Goal: Feedback & Contribution: Leave review/rating

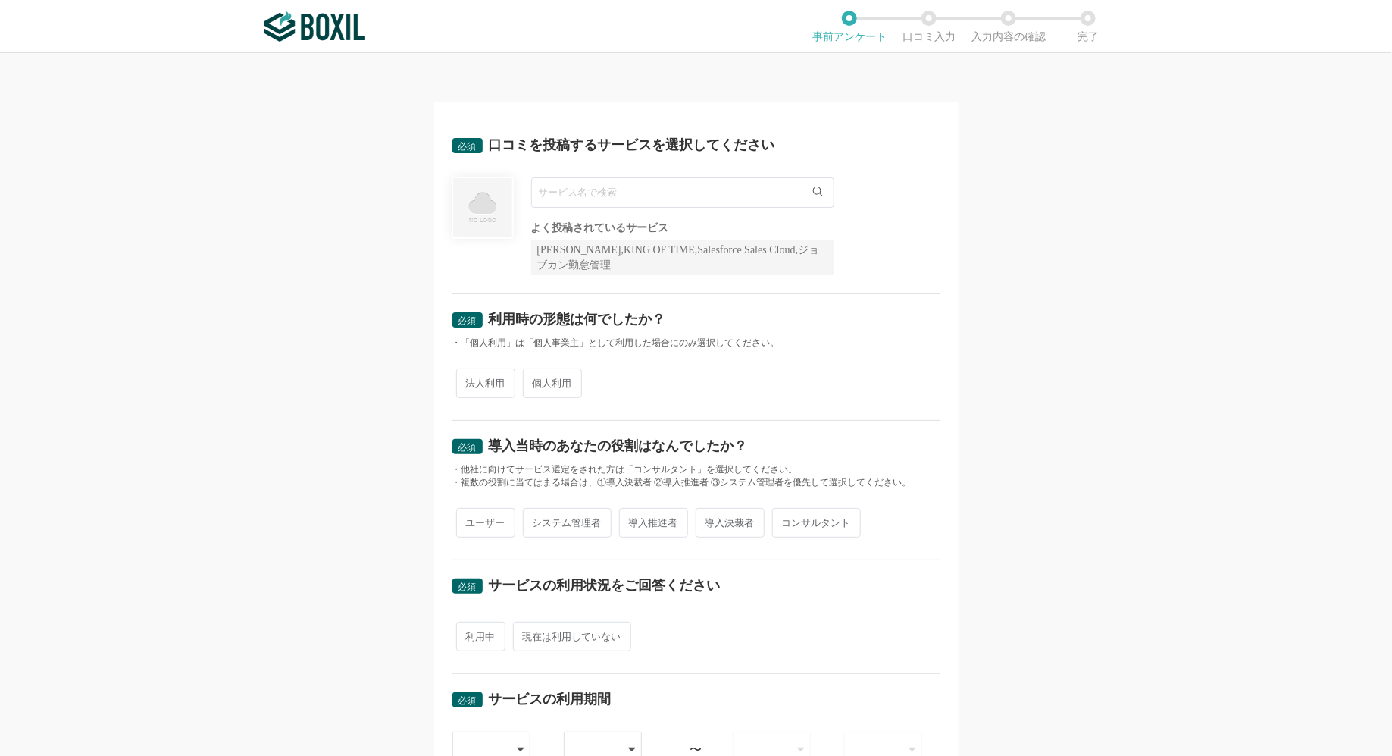
click at [693, 201] on input "text" at bounding box center [682, 192] width 303 height 30
click at [656, 196] on input "text" at bounding box center [682, 192] width 303 height 30
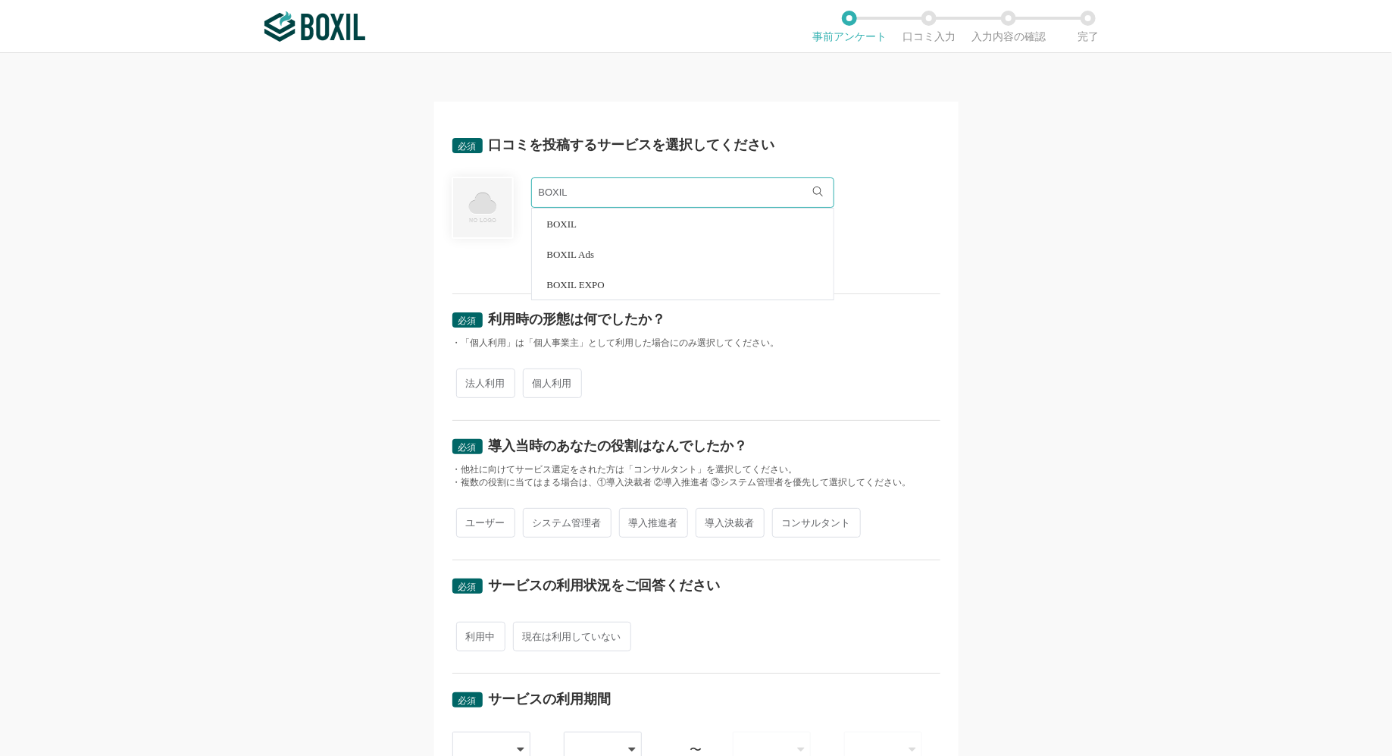
type input "BOXIL"
click at [695, 217] on li "BOXIL" at bounding box center [683, 223] width 302 height 30
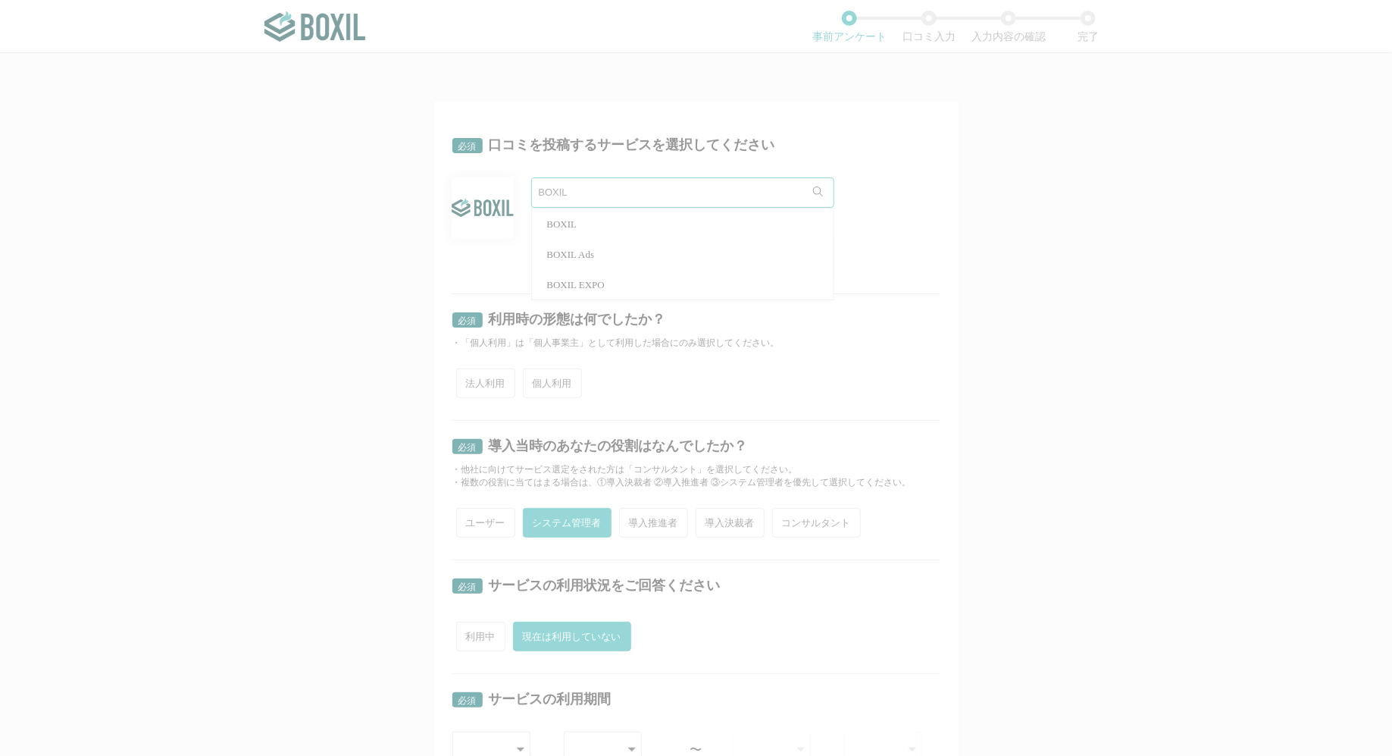
radio input "true"
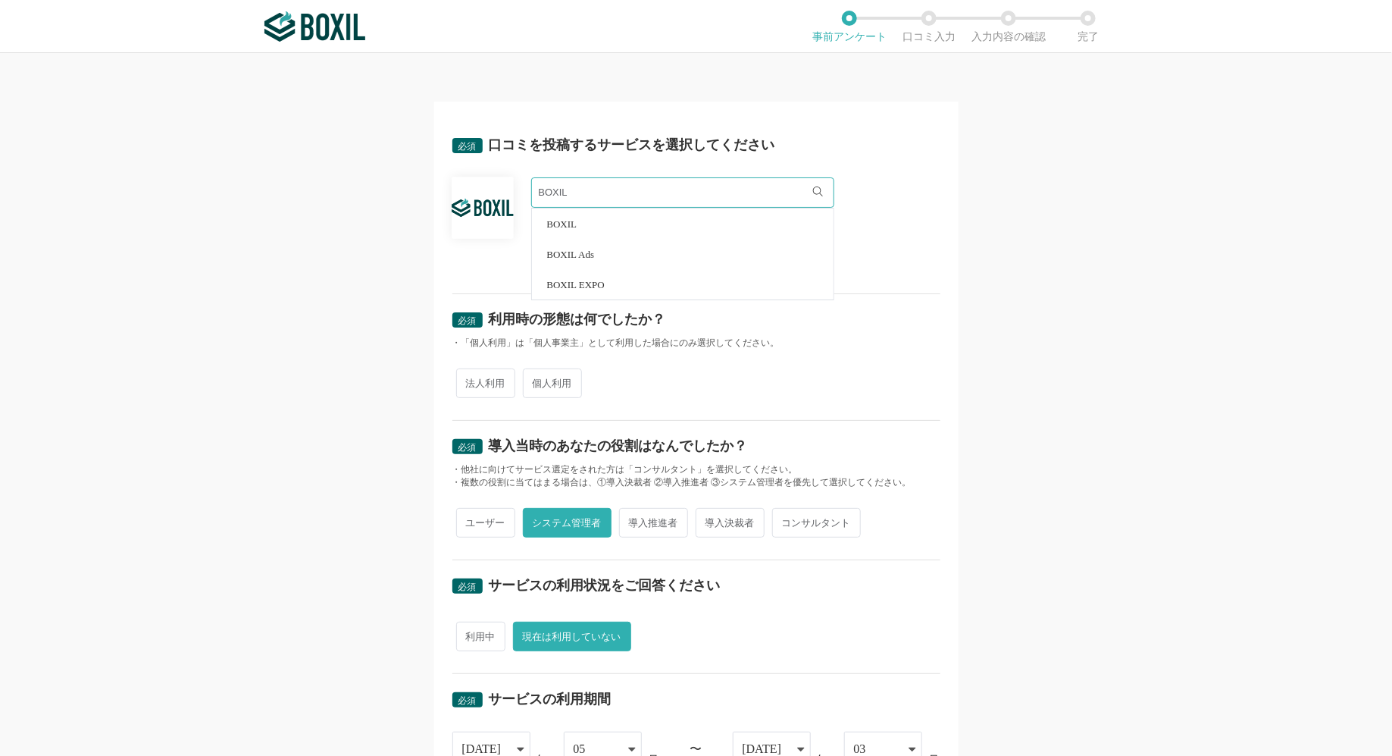
click at [547, 388] on span "個人利用" at bounding box center [552, 383] width 59 height 30
click at [537, 380] on input "個人利用" at bounding box center [532, 376] width 10 height 10
radio input "true"
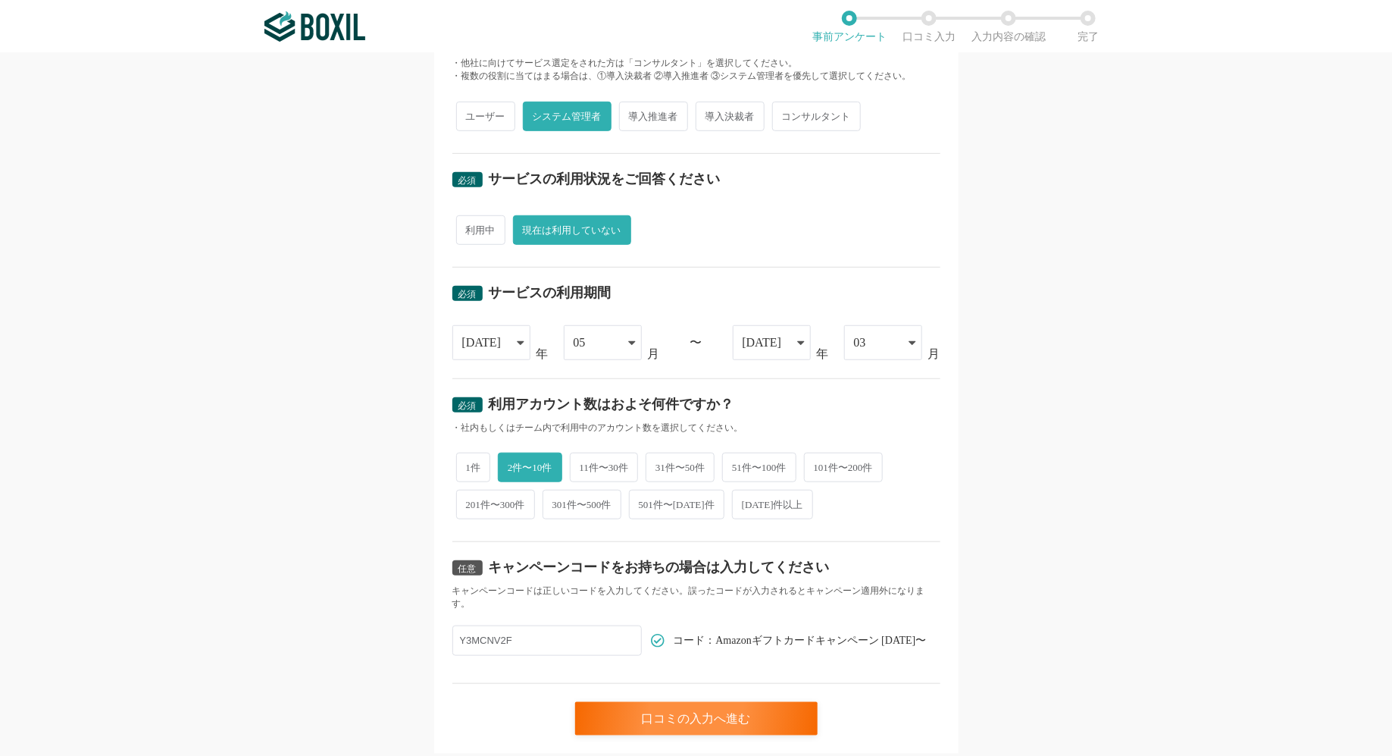
scroll to position [434, 0]
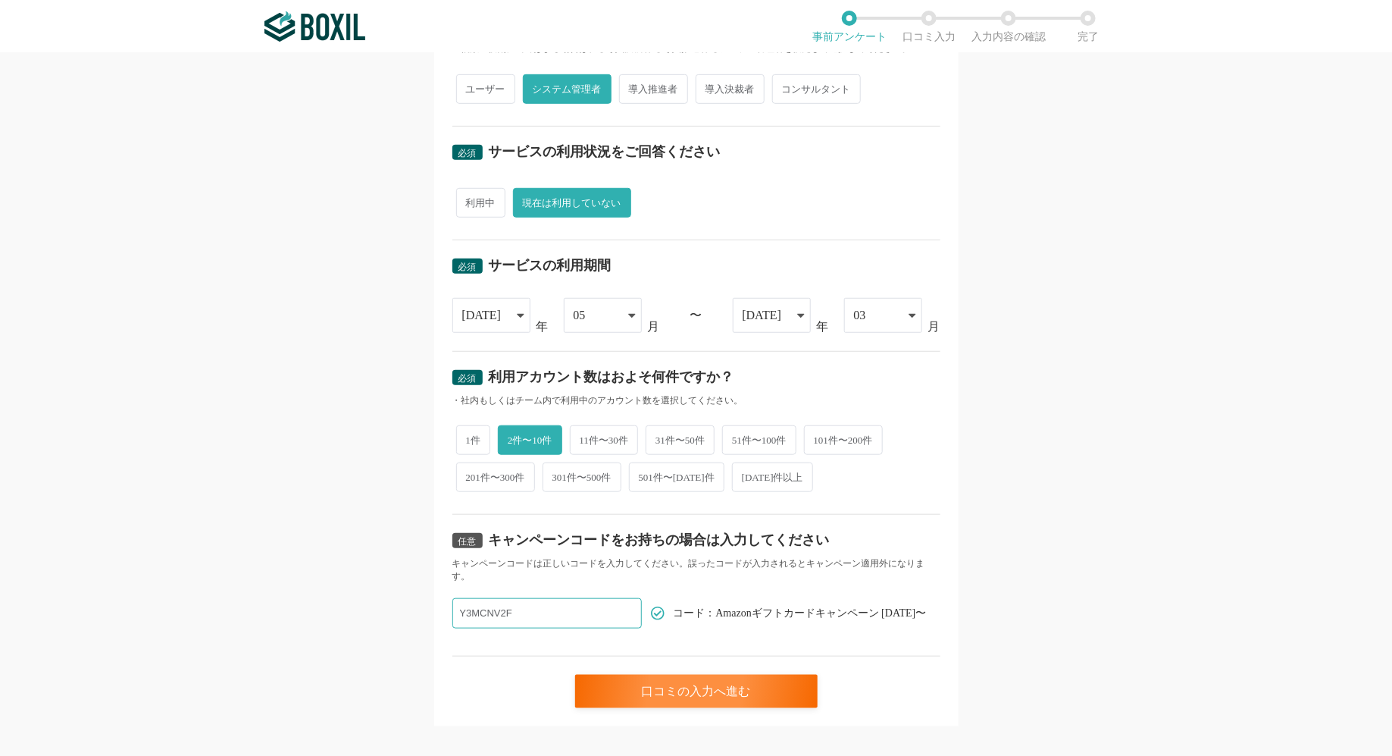
drag, startPoint x: 571, startPoint y: 597, endPoint x: 413, endPoint y: 593, distance: 158.5
click at [413, 596] on div "必須 口コミを投稿するサービスを選択してください BOXIL BOXIL BOXIL Ads BOXIL EXPO よく投稿されているサービス Sansan,…" at bounding box center [696, 404] width 1392 height 703
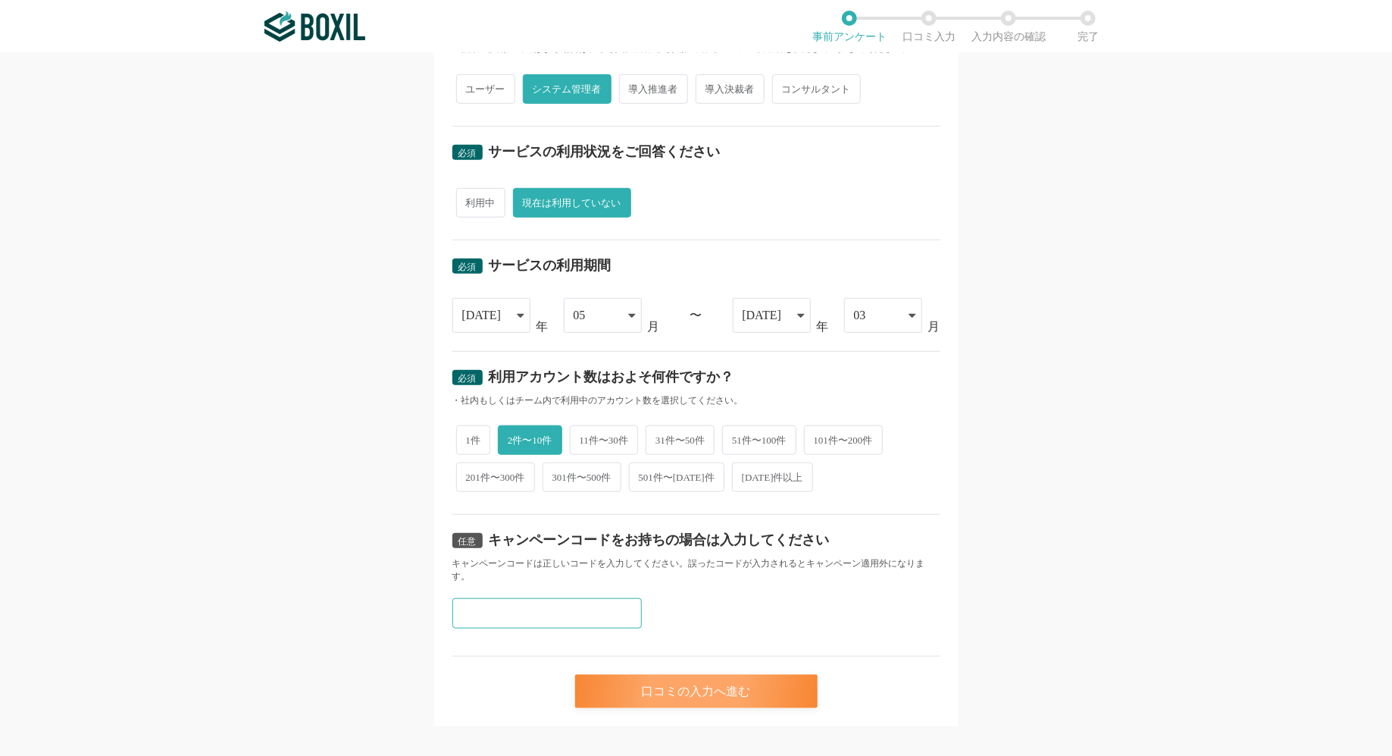
click at [631, 685] on div "口コミの入力へ進む" at bounding box center [696, 691] width 243 height 33
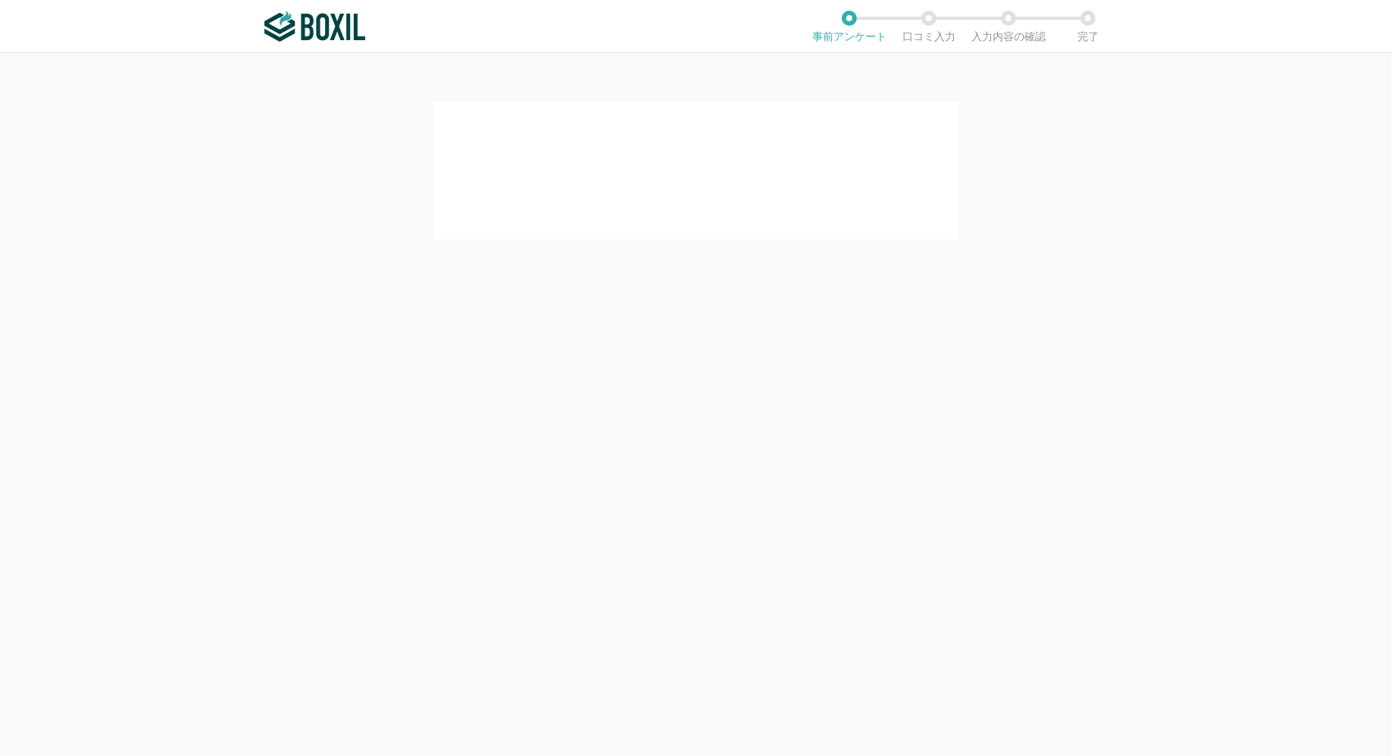
scroll to position [0, 0]
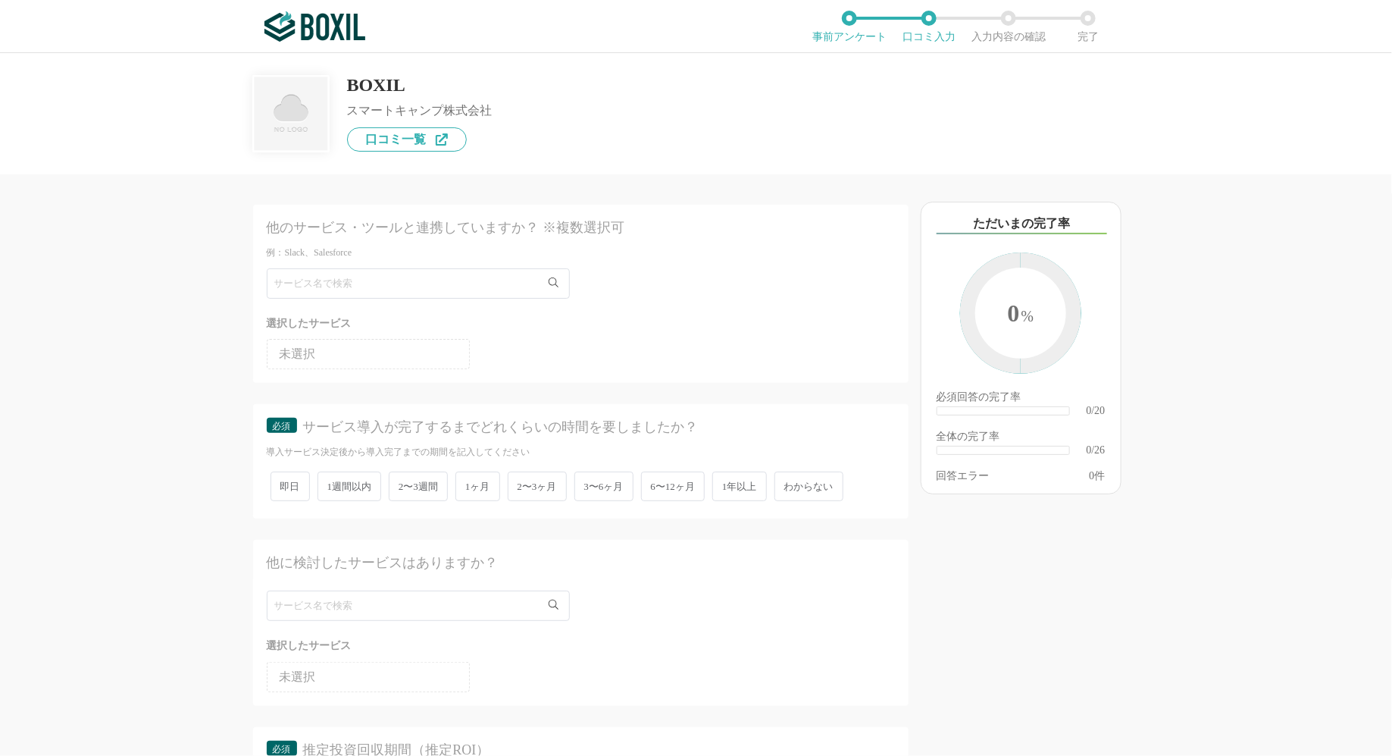
click at [374, 303] on div "選択したサービス 未選択" at bounding box center [581, 318] width 628 height 101
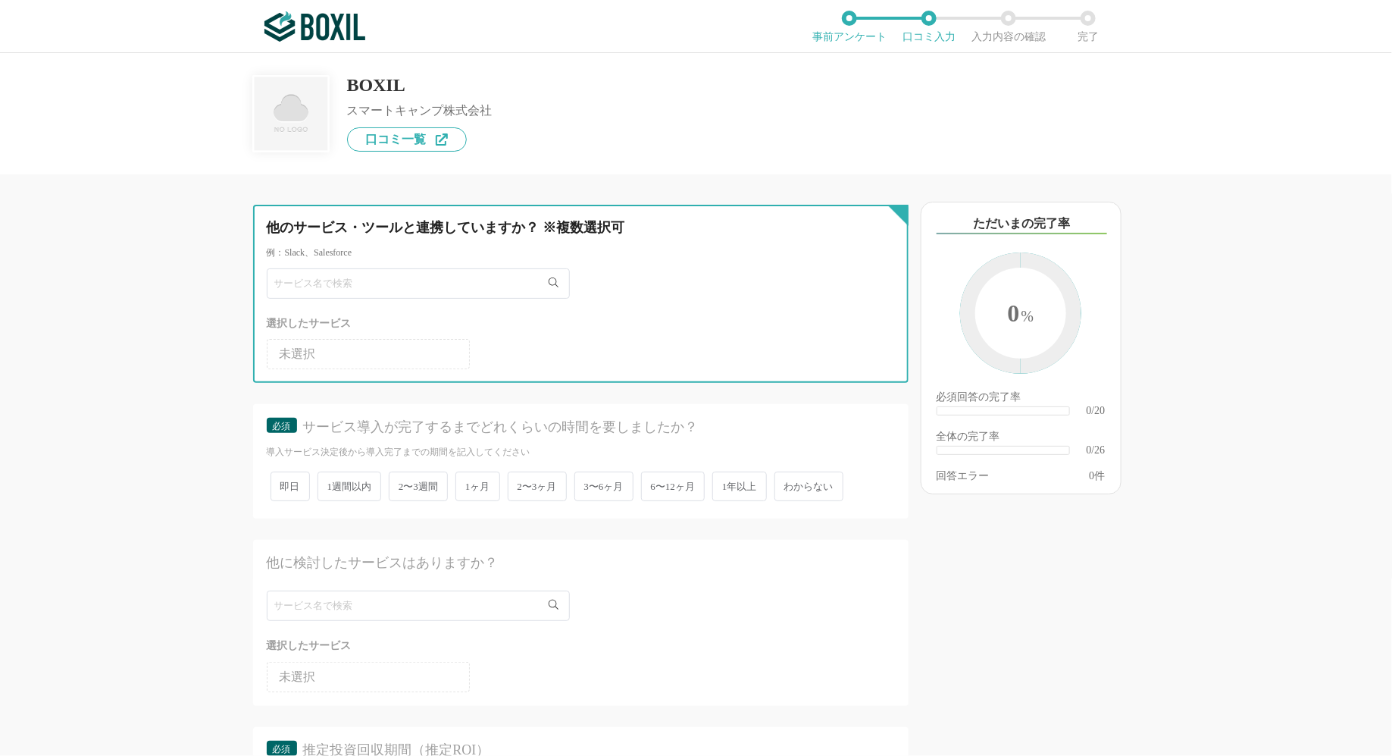
click at [371, 287] on input "text" at bounding box center [418, 283] width 303 height 30
type input "テスト"
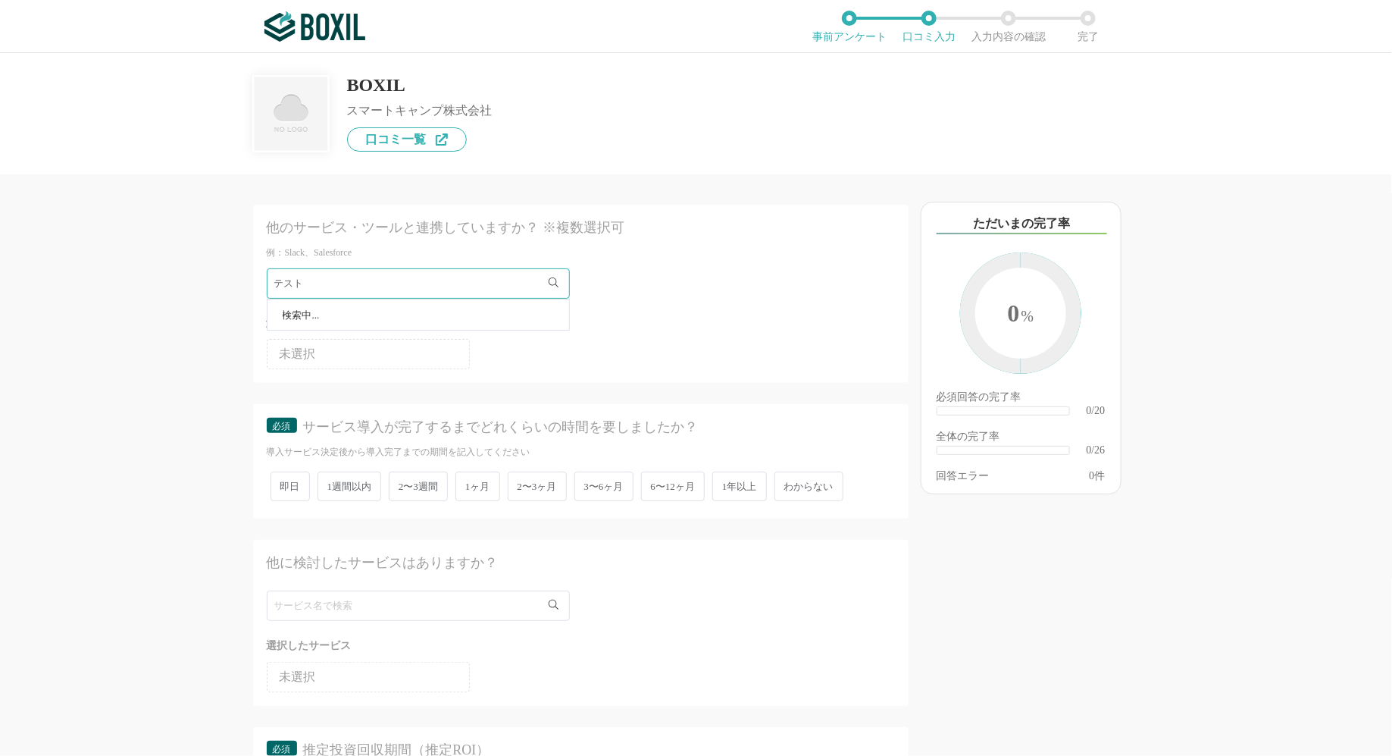
click at [430, 485] on span "2〜3週間" at bounding box center [418, 486] width 59 height 30
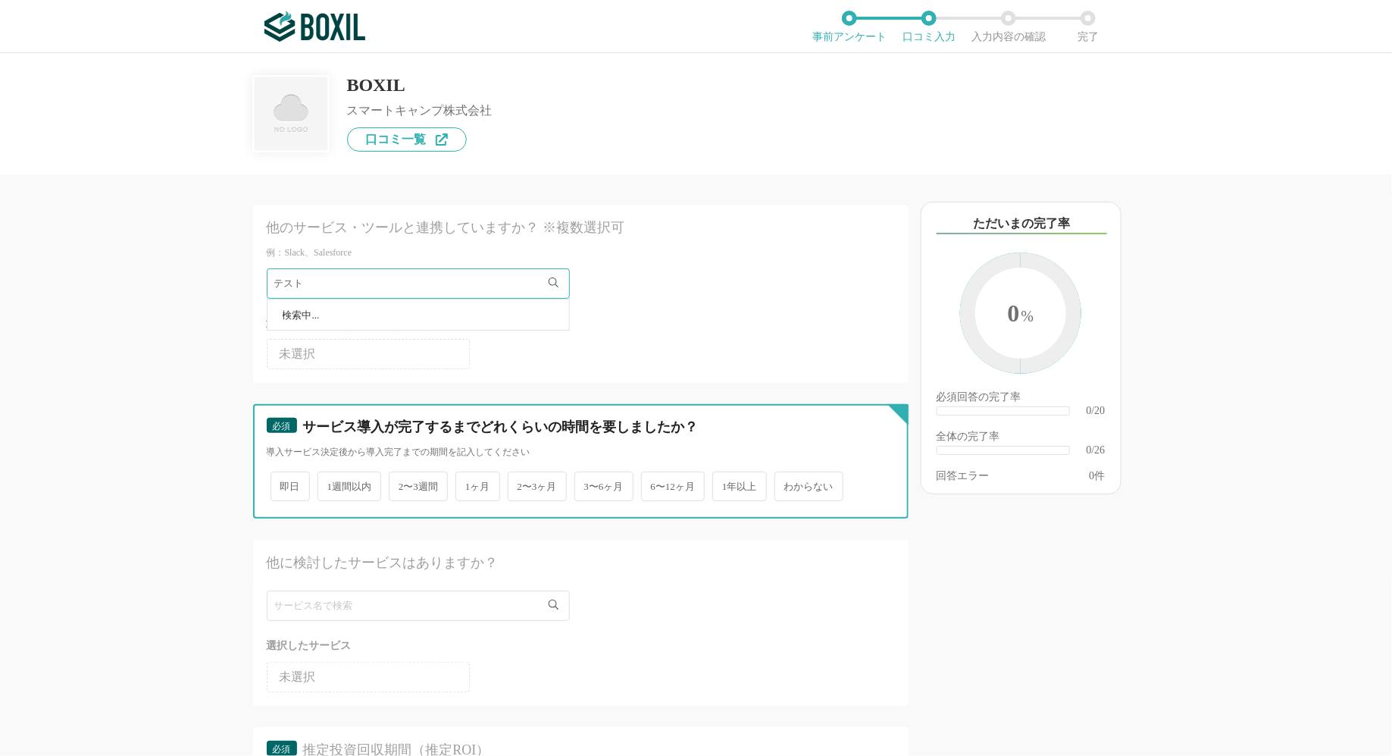
click at [402, 484] on input "2〜3週間" at bounding box center [398, 479] width 10 height 10
radio input "true"
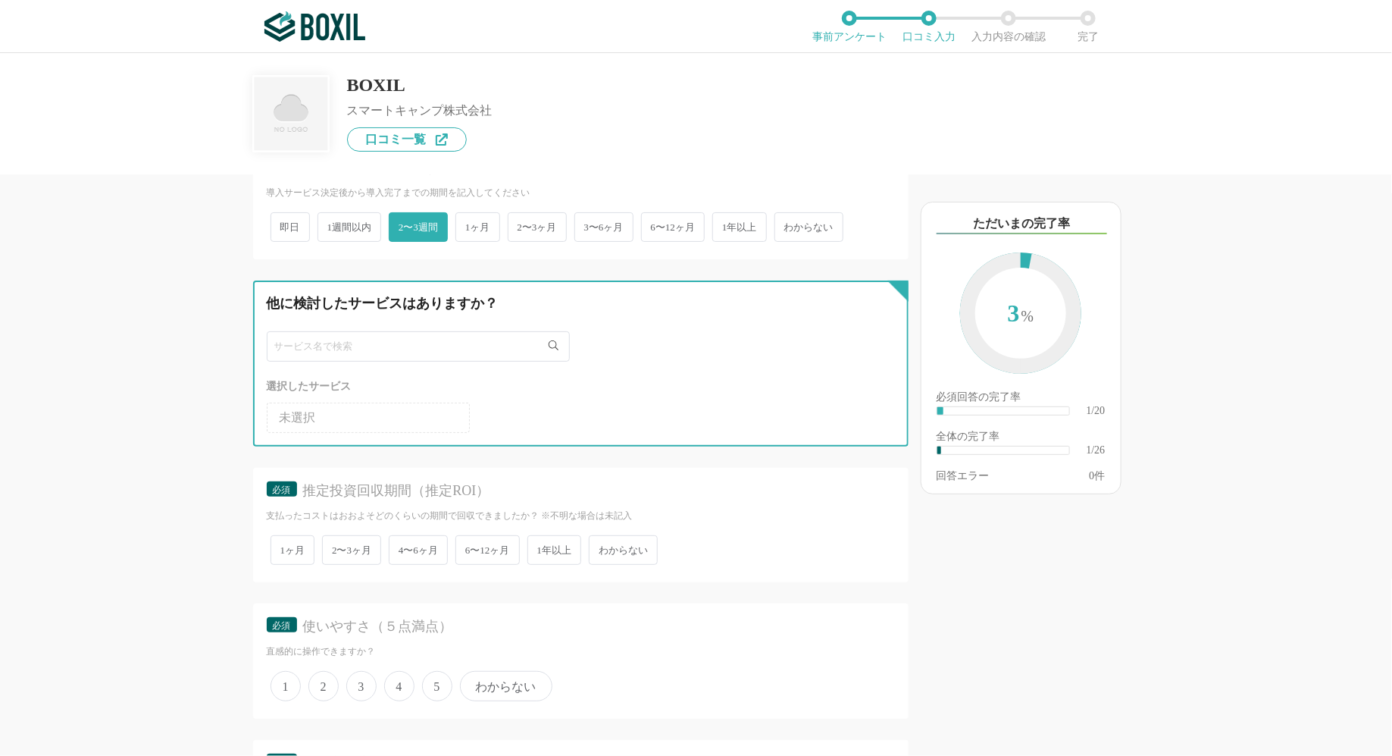
click at [387, 345] on input "text" at bounding box center [418, 346] width 303 height 30
type input "つ"
type input "テスト"
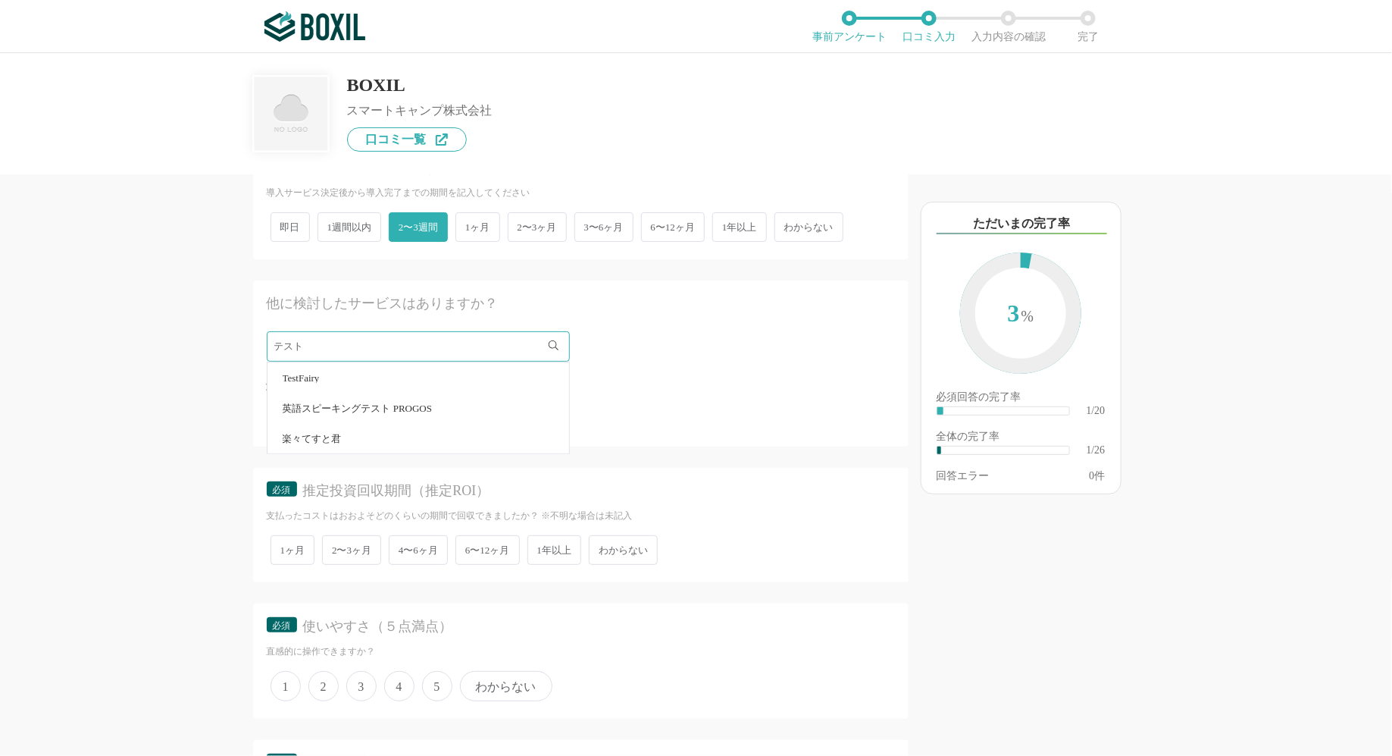
click at [233, 355] on div "他のサービス・ツールと連携していますか？ ※複数選択可 例：Slack、Salesforce テスト TestFairy 英語スピーキングテスト PROGOS…" at bounding box center [530, 464] width 758 height 581
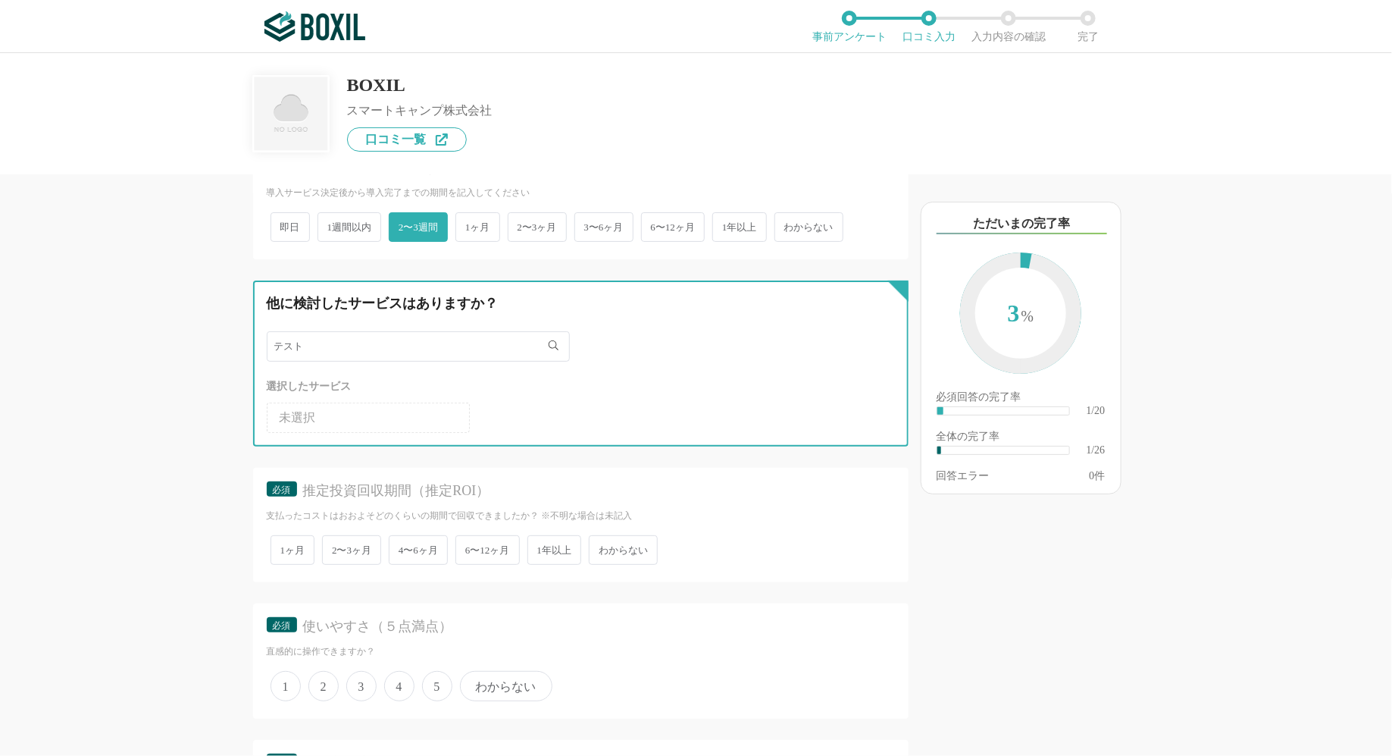
drag, startPoint x: 316, startPoint y: 349, endPoint x: 205, endPoint y: 349, distance: 110.7
click at [209, 349] on div "他のサービス・ツールと連携していますか？ ※複数選択可 例：Slack、Salesforce テスト TestFairy 英語スピーキングテスト PROGOS…" at bounding box center [530, 464] width 758 height 581
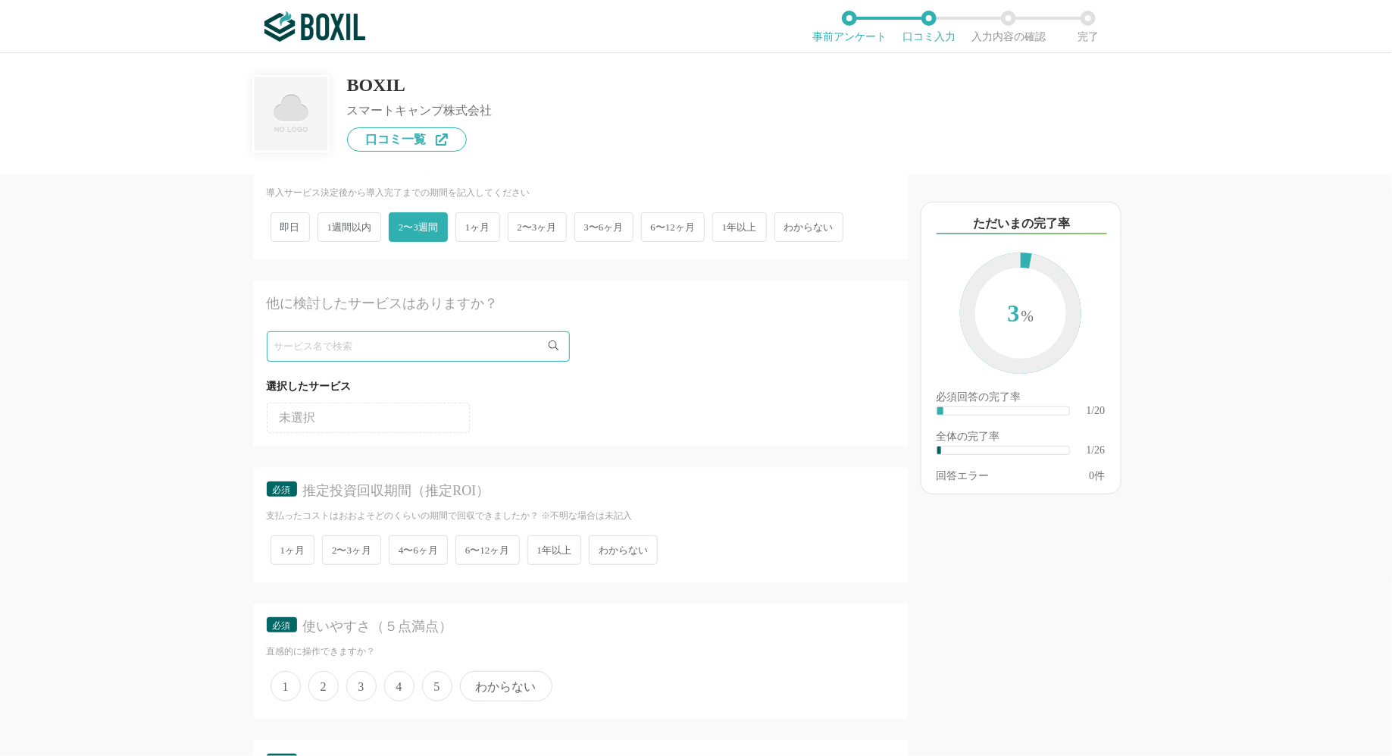
click at [248, 440] on div "他のサービス・ツールと連携していますか？ ※複数選択可 例：Slack、Salesforce テスト TestFairy 英語スピーキングテスト PROGOS…" at bounding box center [530, 464] width 758 height 581
click at [280, 549] on span "1ヶ月" at bounding box center [293, 550] width 45 height 30
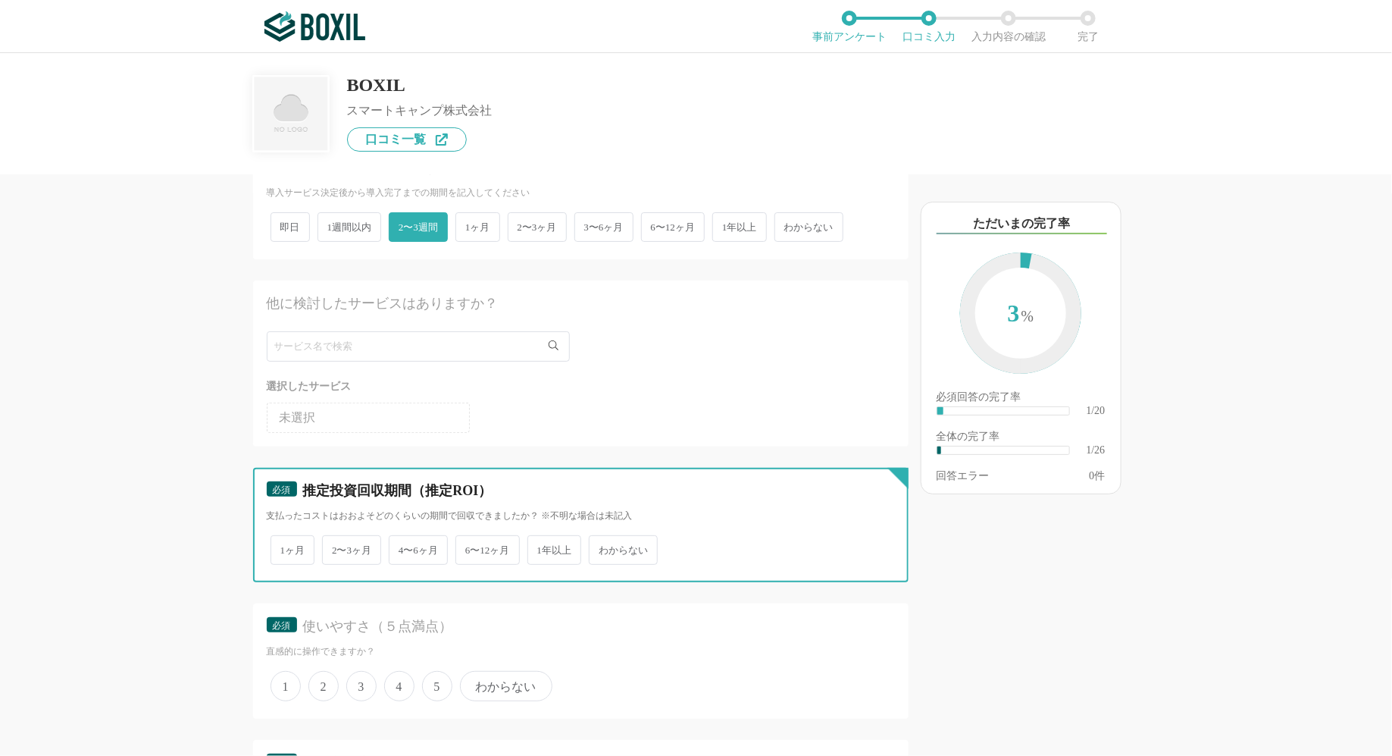
click at [280, 547] on input "1ヶ月" at bounding box center [279, 542] width 10 height 10
radio input "true"
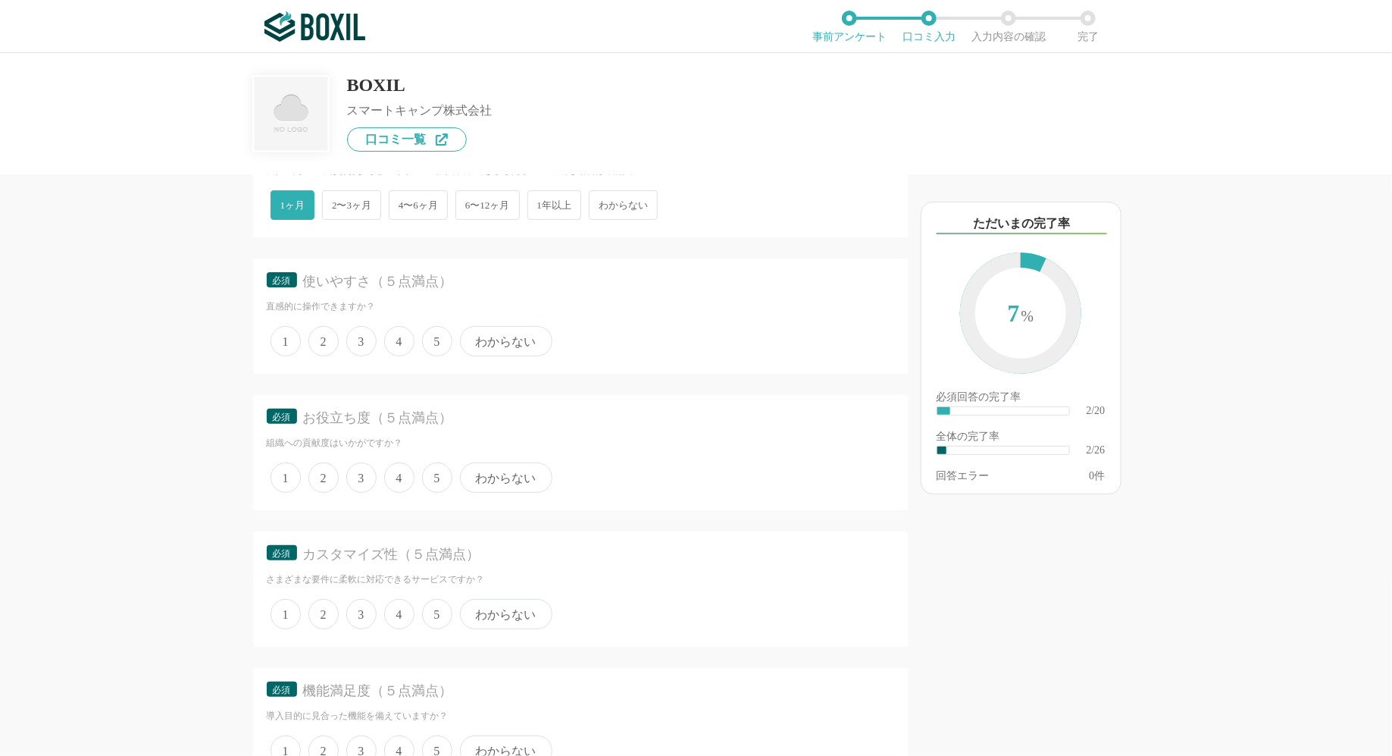
click at [365, 332] on span "3" at bounding box center [361, 341] width 30 height 30
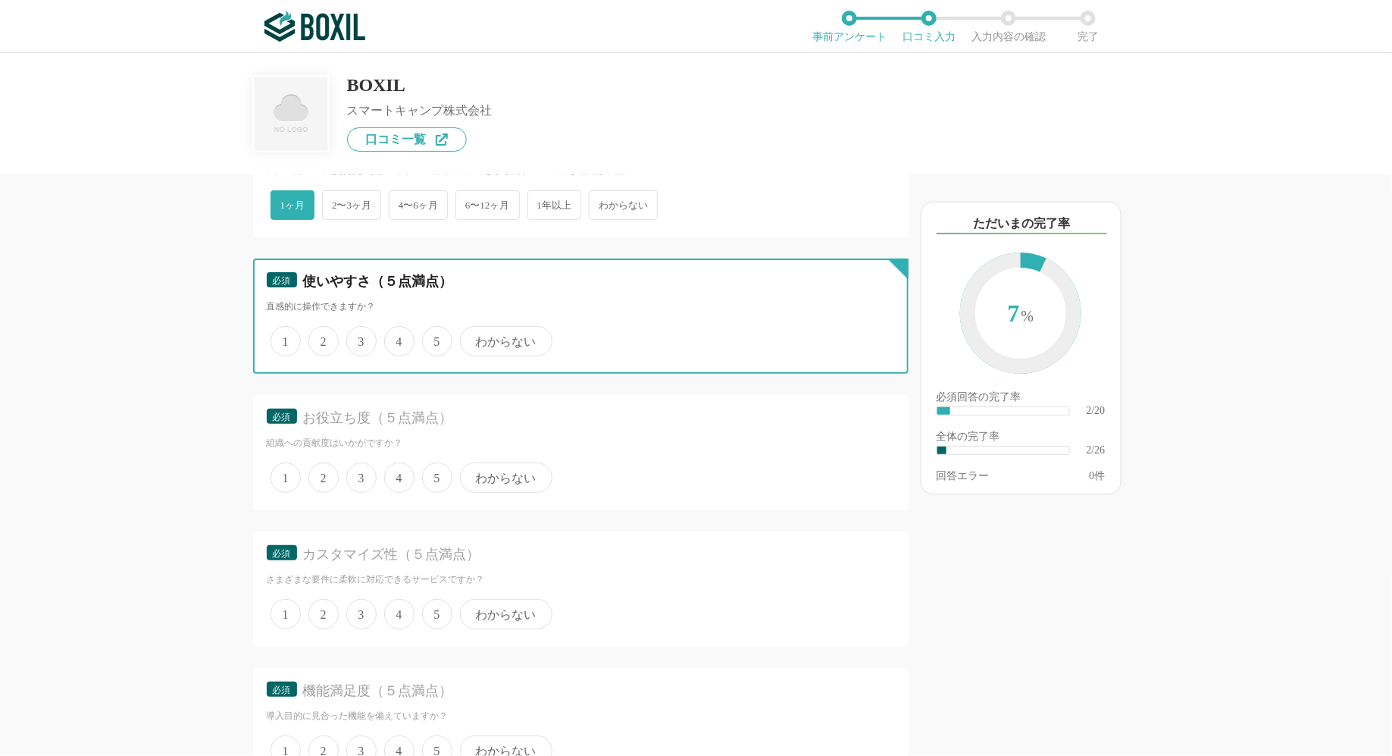
click at [360, 332] on input "3" at bounding box center [355, 333] width 10 height 10
radio input "true"
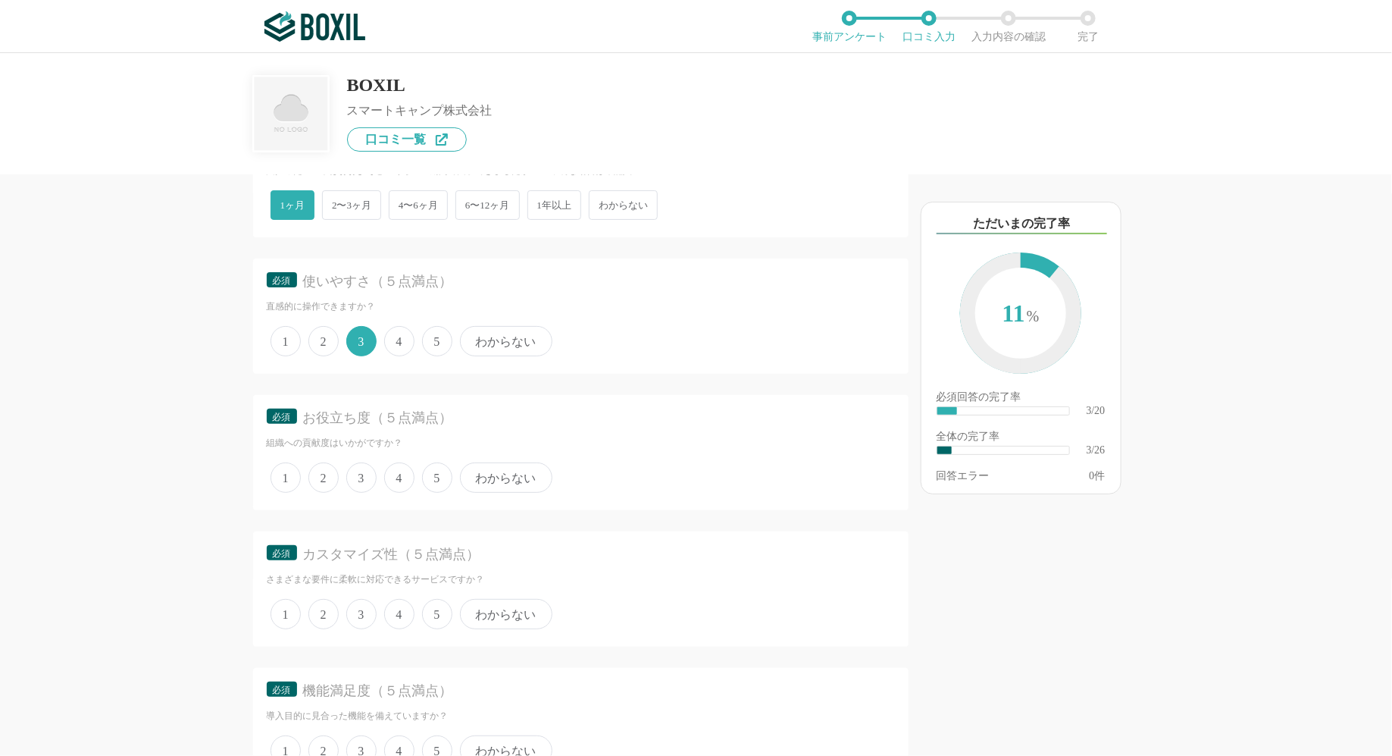
click at [365, 516] on div at bounding box center [586, 519] width 643 height 6
click at [358, 484] on span "3" at bounding box center [361, 477] width 30 height 30
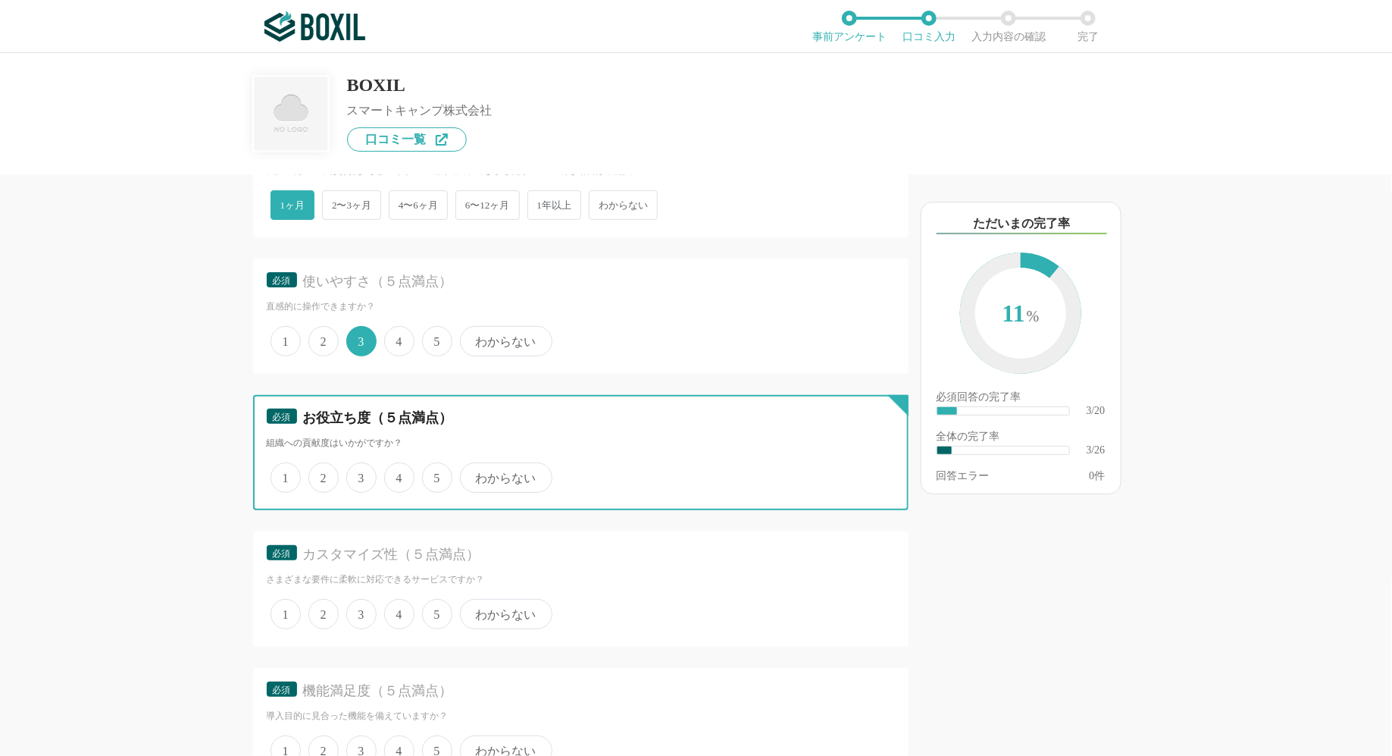
click at [358, 474] on input "3" at bounding box center [355, 470] width 10 height 10
radio input "true"
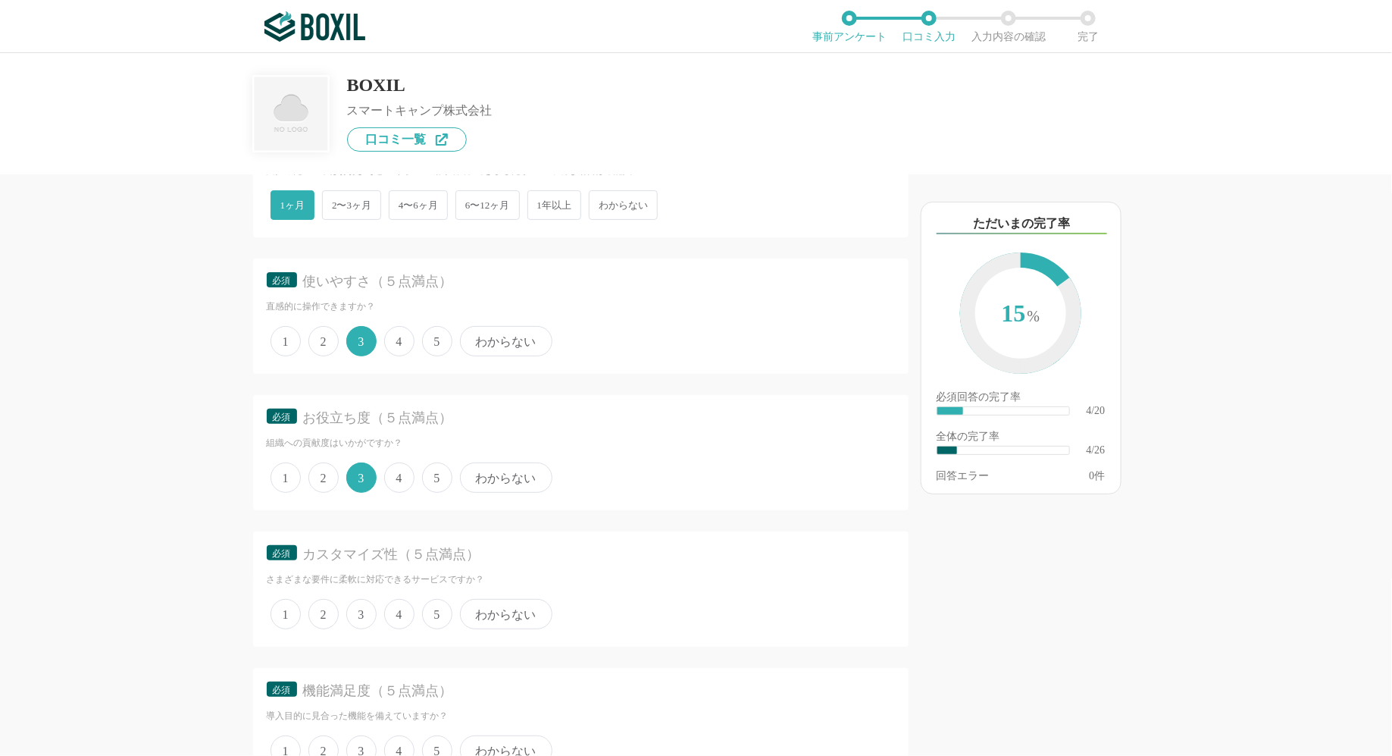
click at [361, 603] on span "3" at bounding box center [361, 614] width 30 height 30
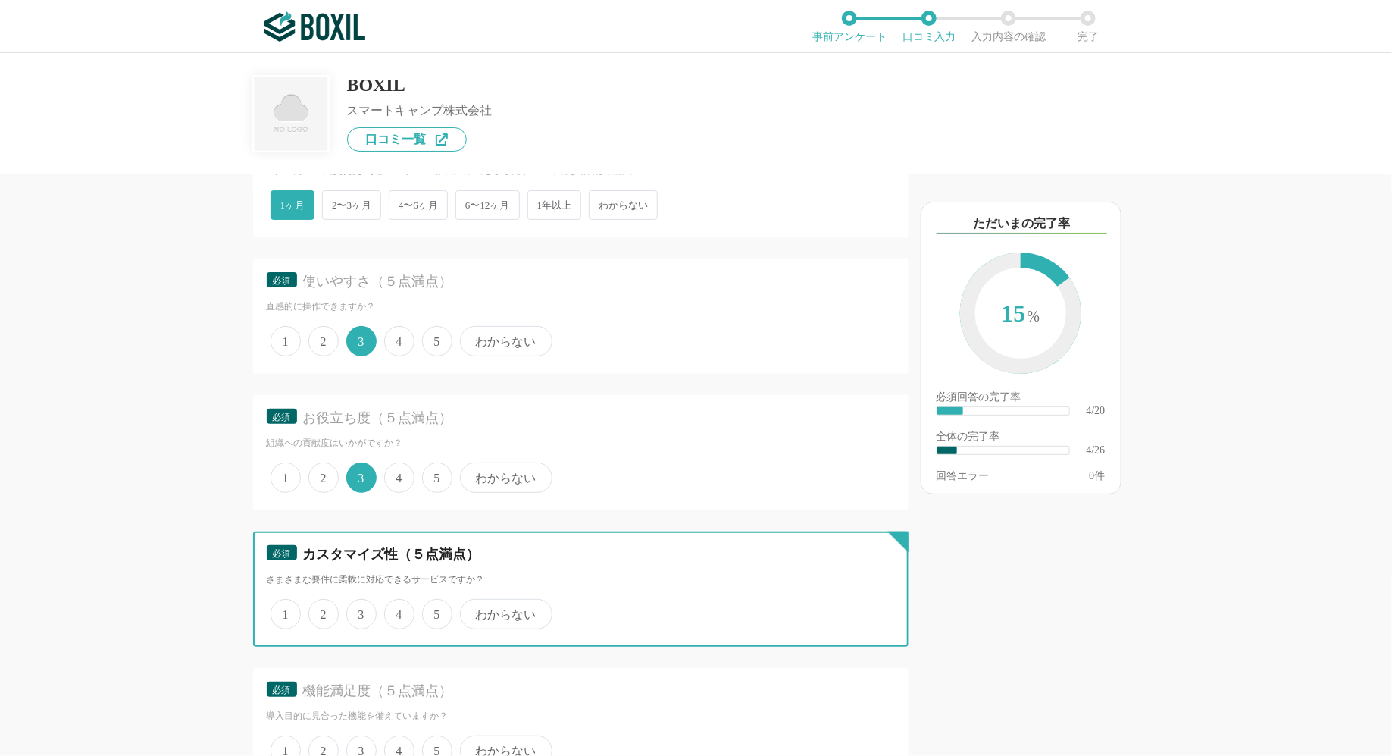
click at [360, 603] on input "3" at bounding box center [355, 606] width 10 height 10
radio input "true"
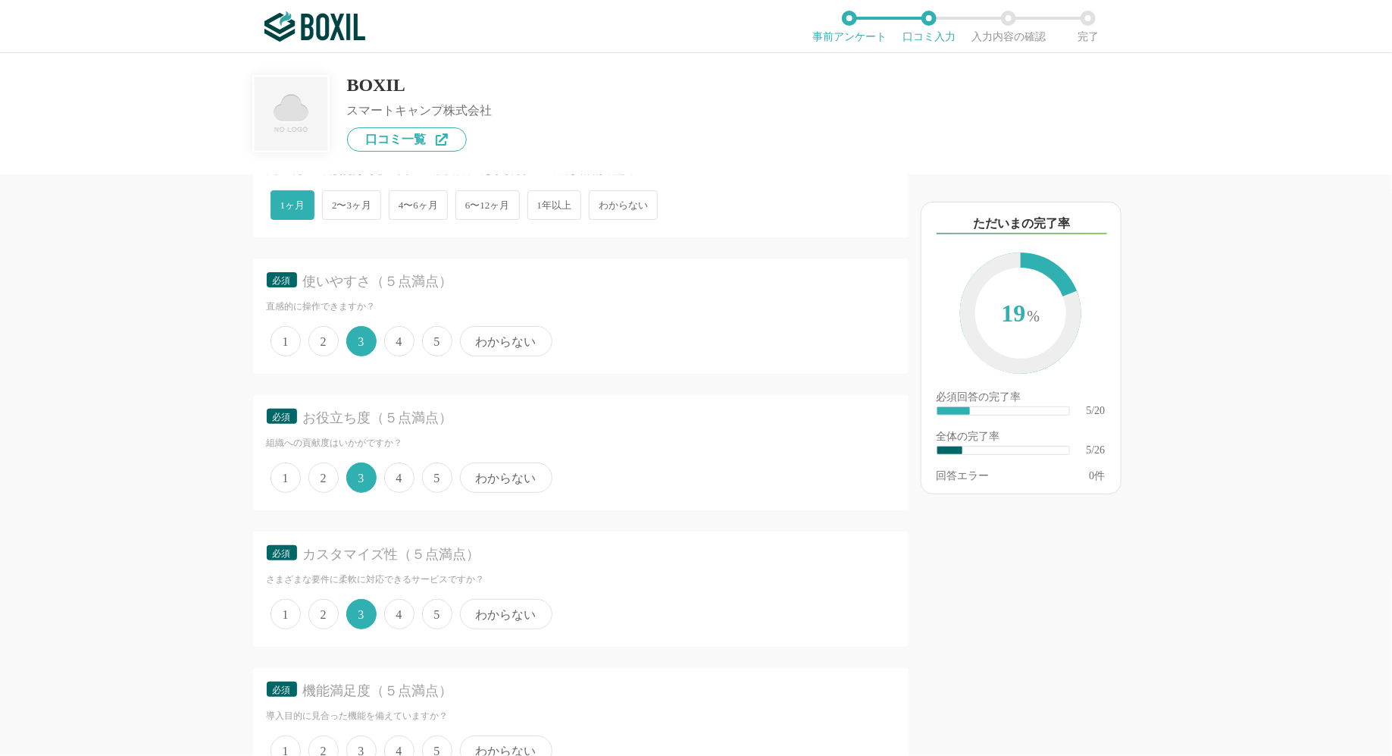
click at [359, 753] on span "3" at bounding box center [361, 750] width 30 height 30
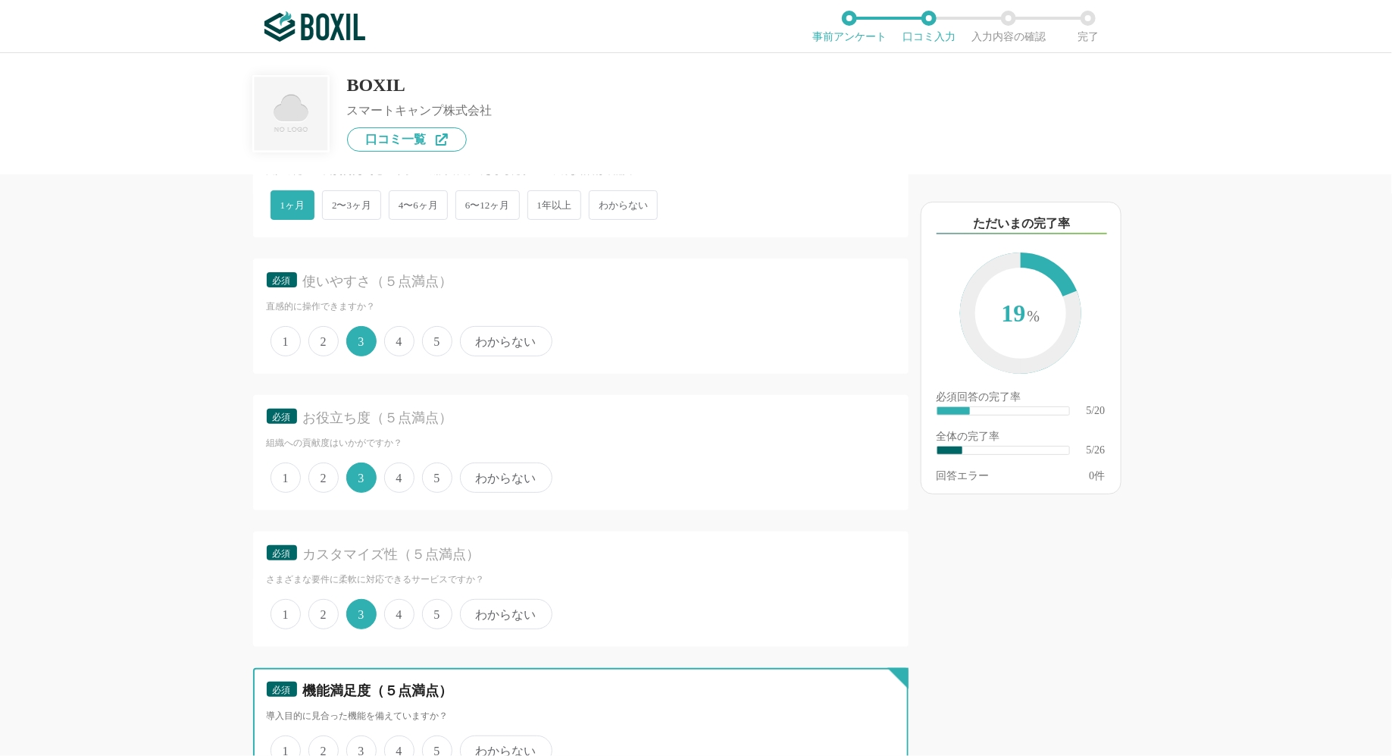
click at [359, 747] on input "3" at bounding box center [355, 742] width 10 height 10
radio input "true"
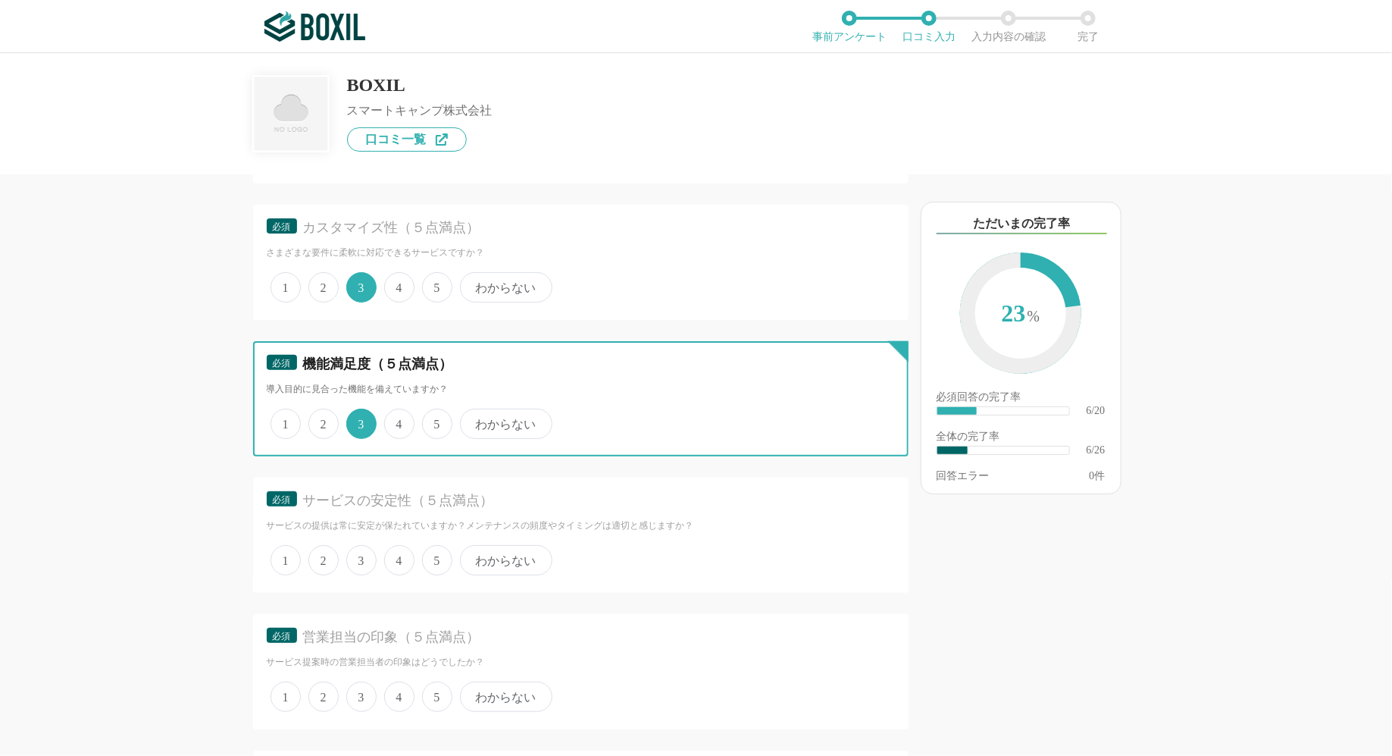
scroll to position [1006, 0]
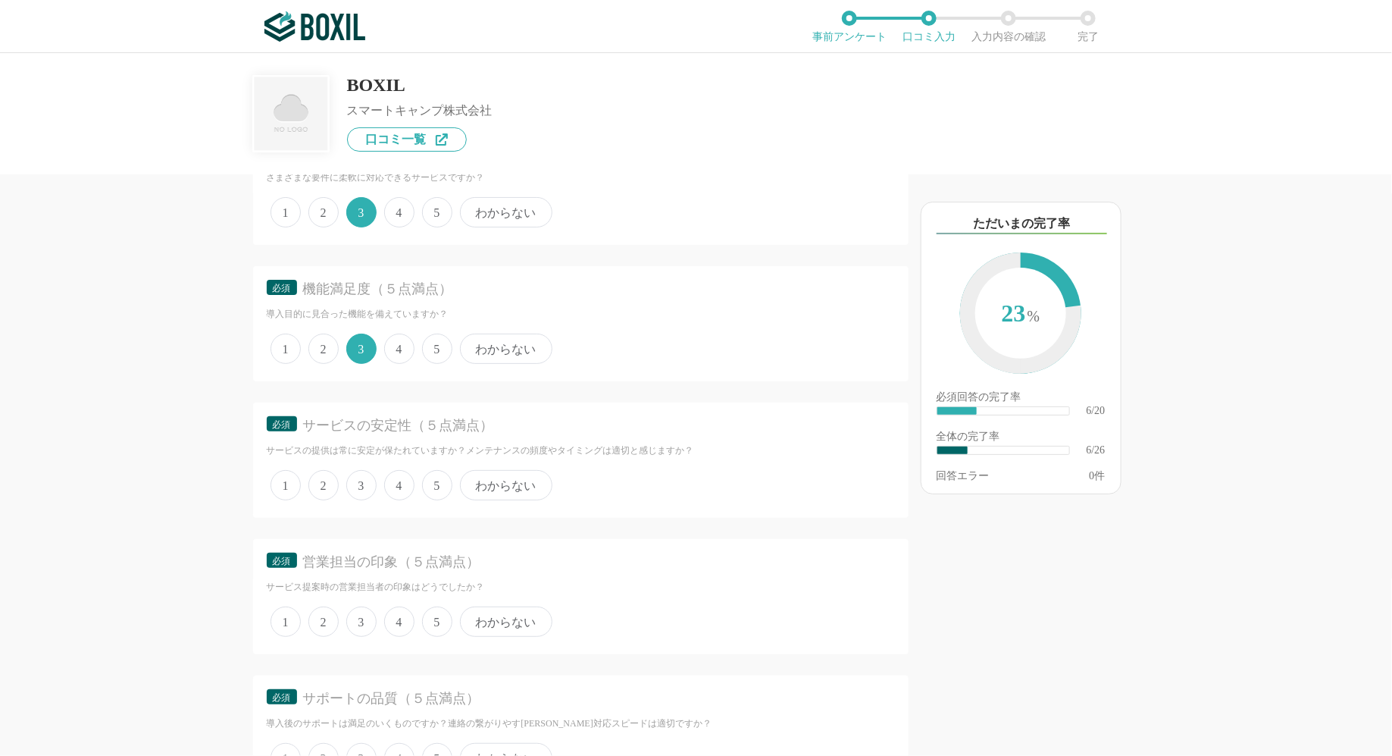
click at [365, 476] on span "3" at bounding box center [361, 485] width 30 height 30
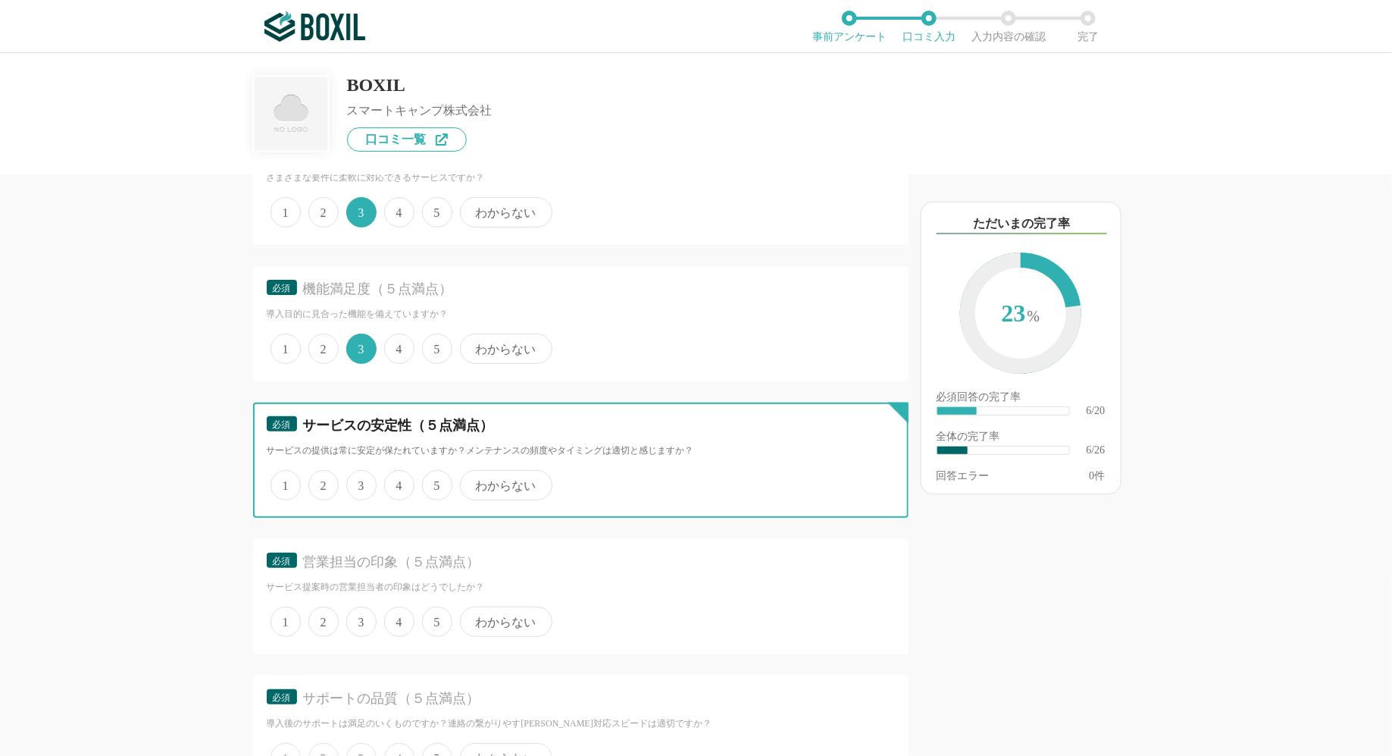
click at [360, 476] on input "3" at bounding box center [355, 477] width 10 height 10
radio input "true"
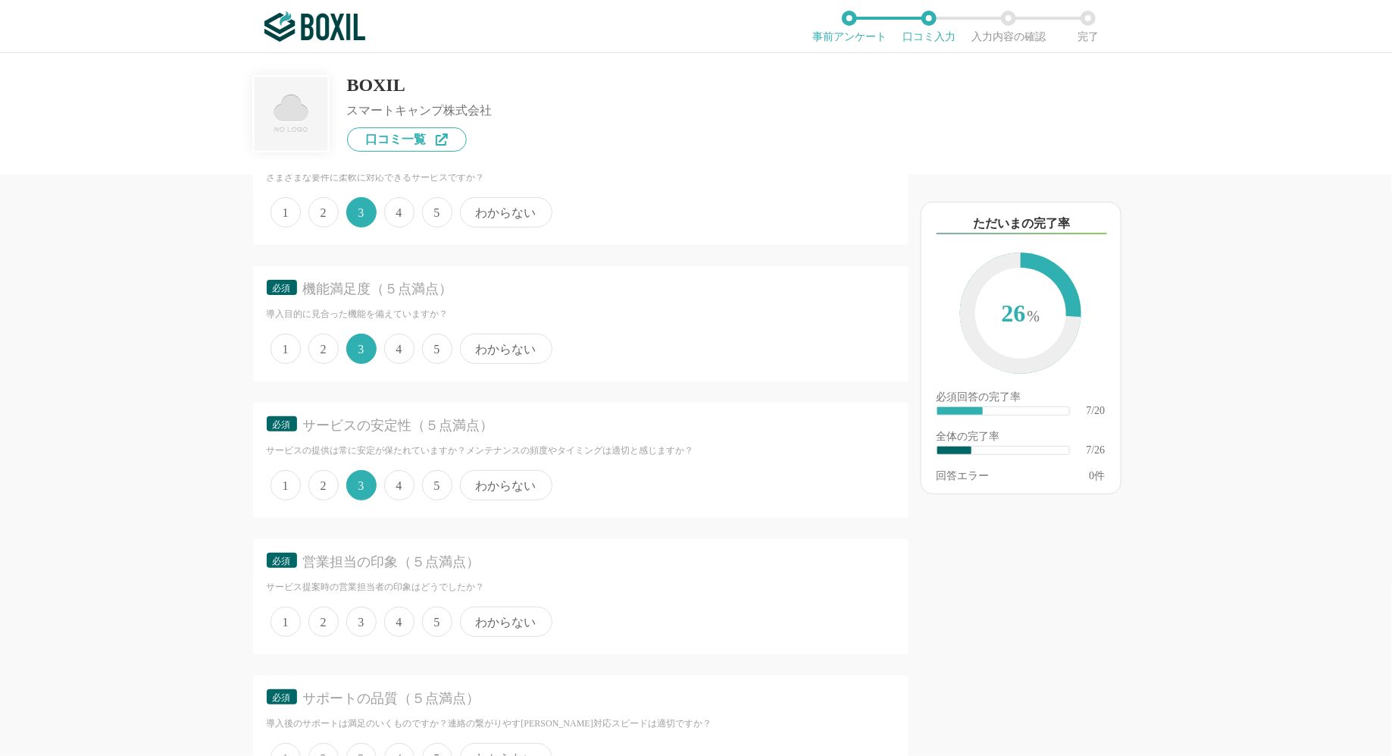
click at [366, 606] on span "3" at bounding box center [361, 621] width 30 height 30
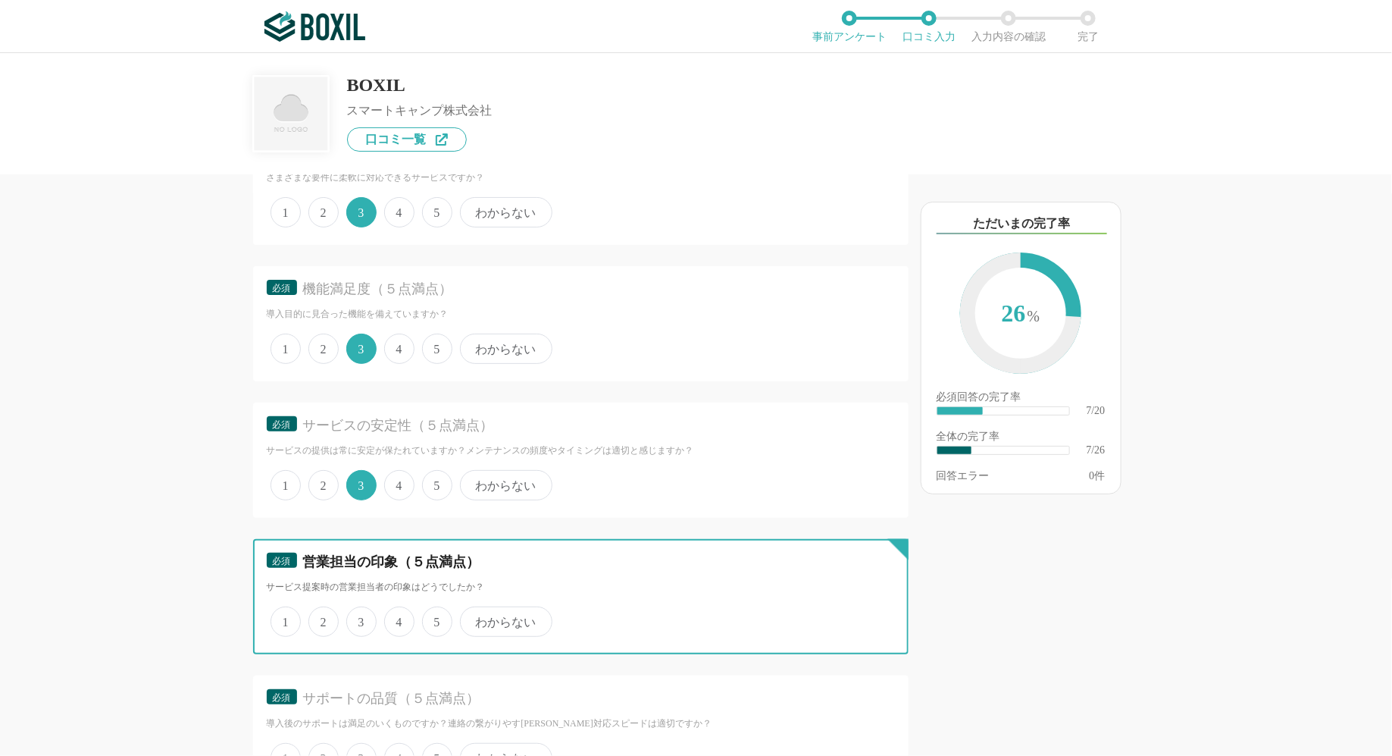
click at [360, 609] on input "3" at bounding box center [355, 614] width 10 height 10
radio input "true"
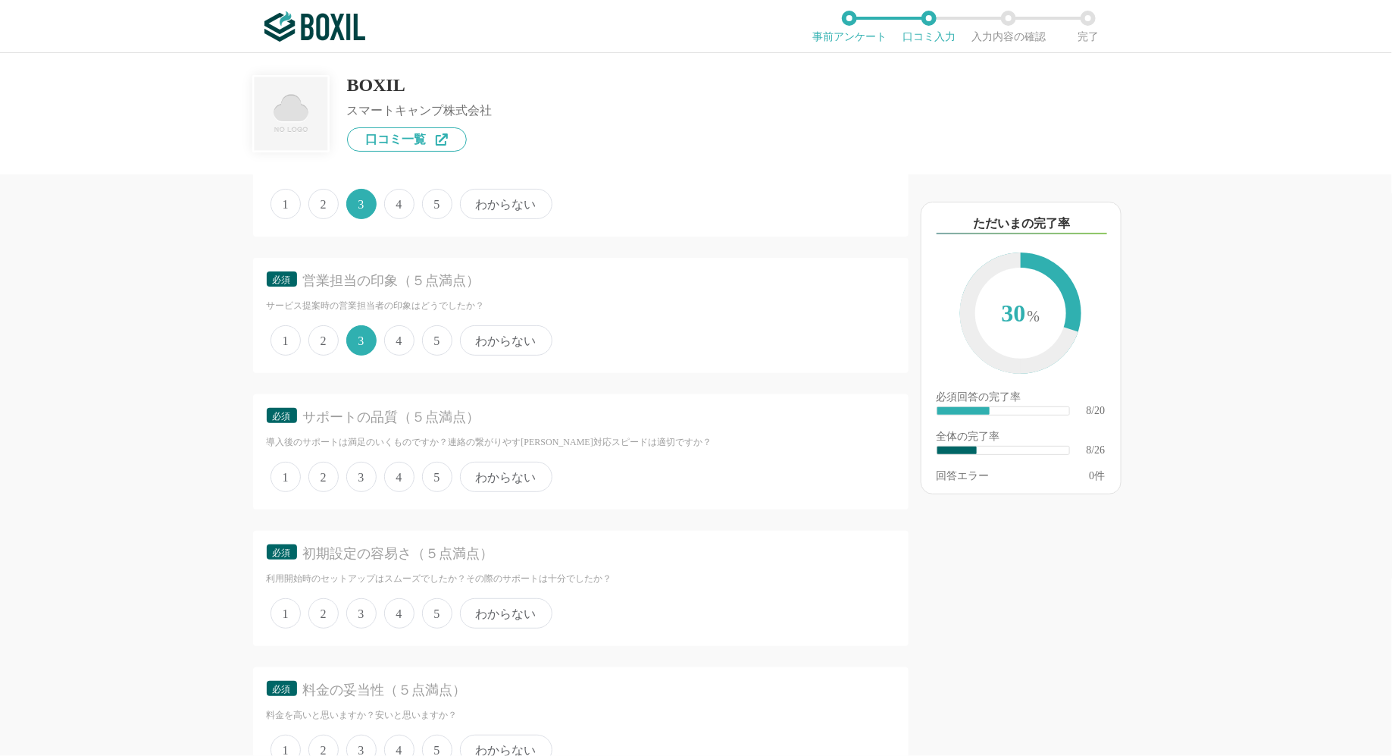
click at [359, 481] on span "3" at bounding box center [361, 477] width 30 height 30
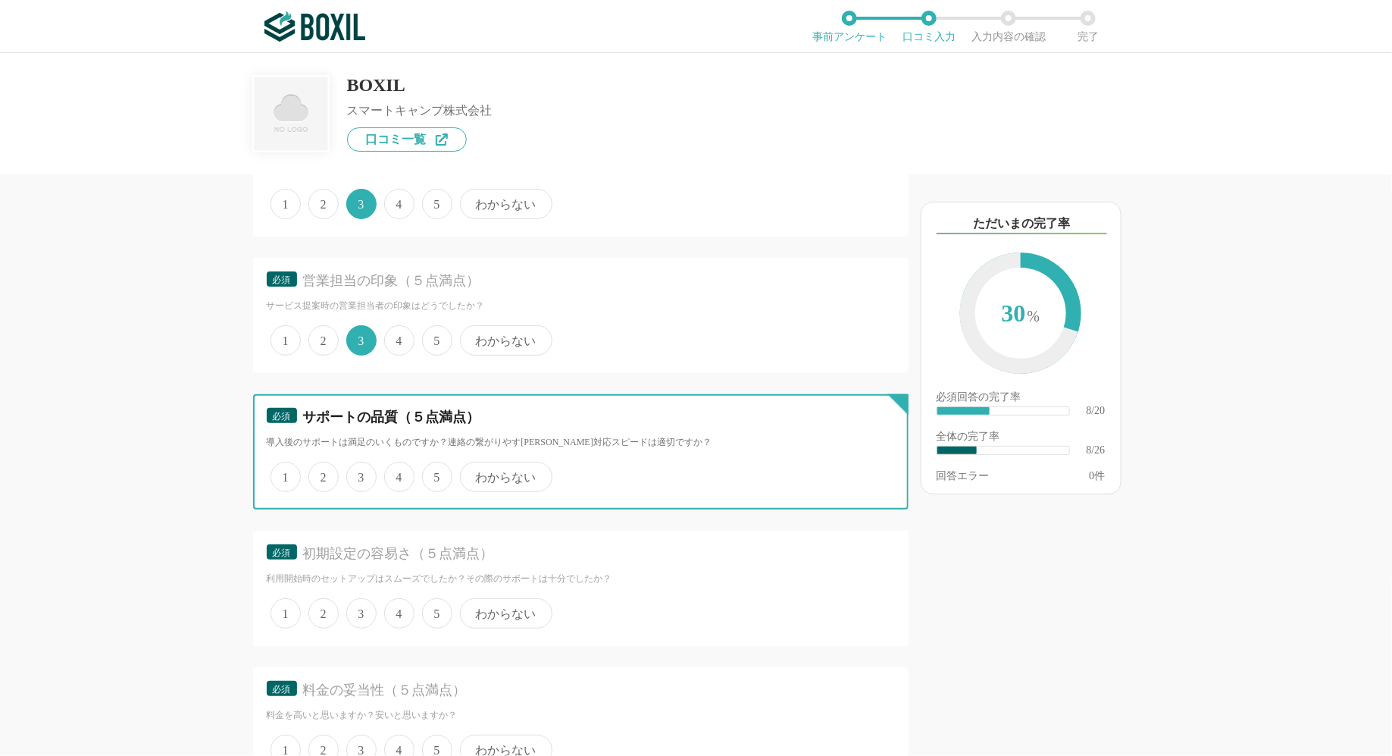
click at [359, 474] on input "3" at bounding box center [355, 469] width 10 height 10
radio input "true"
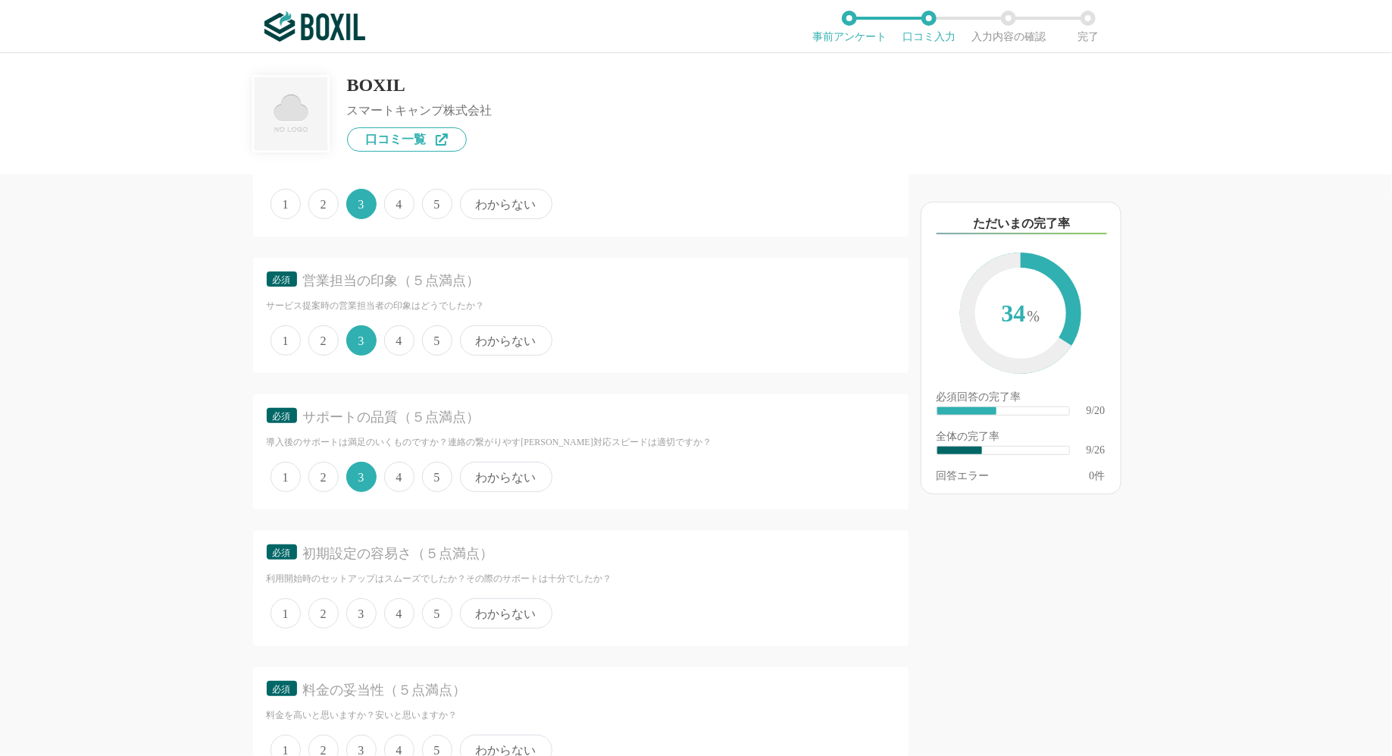
click at [366, 474] on span "3" at bounding box center [361, 477] width 30 height 30
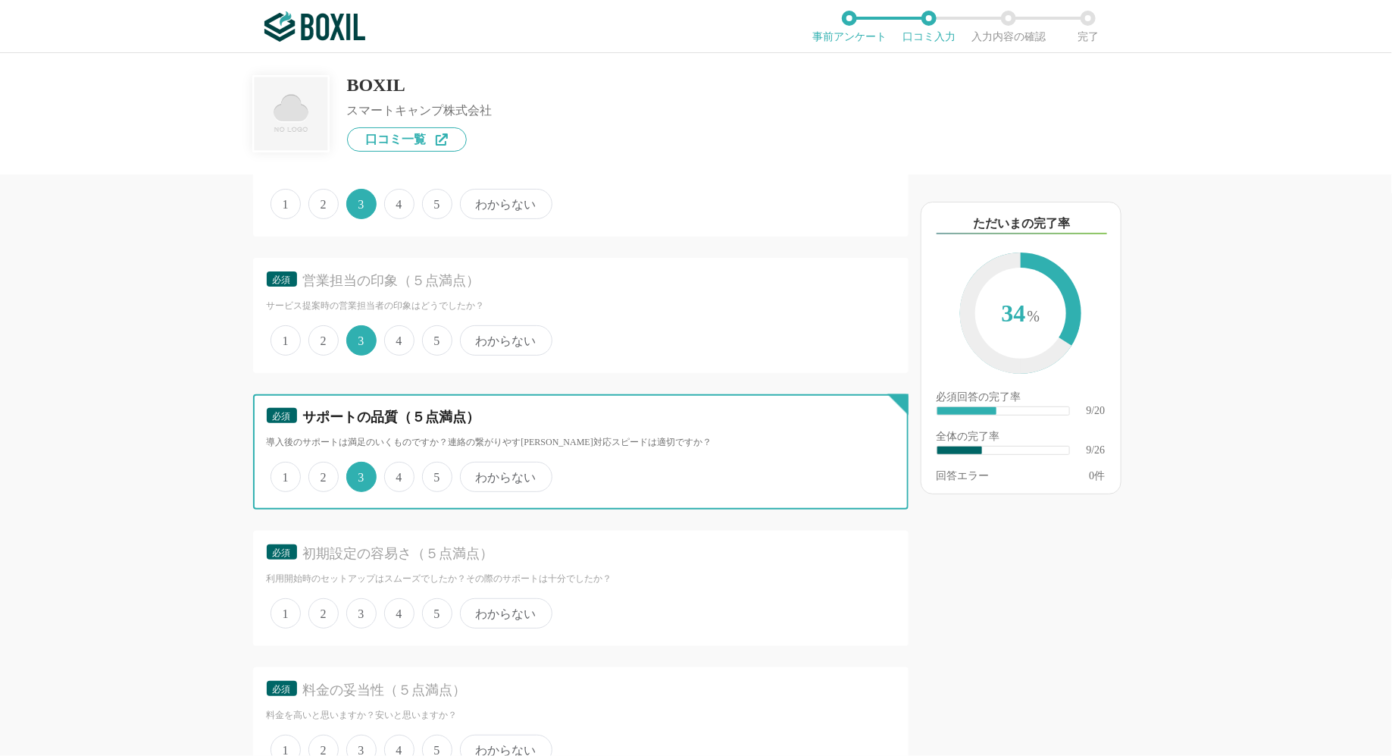
click at [360, 474] on input "3" at bounding box center [355, 469] width 10 height 10
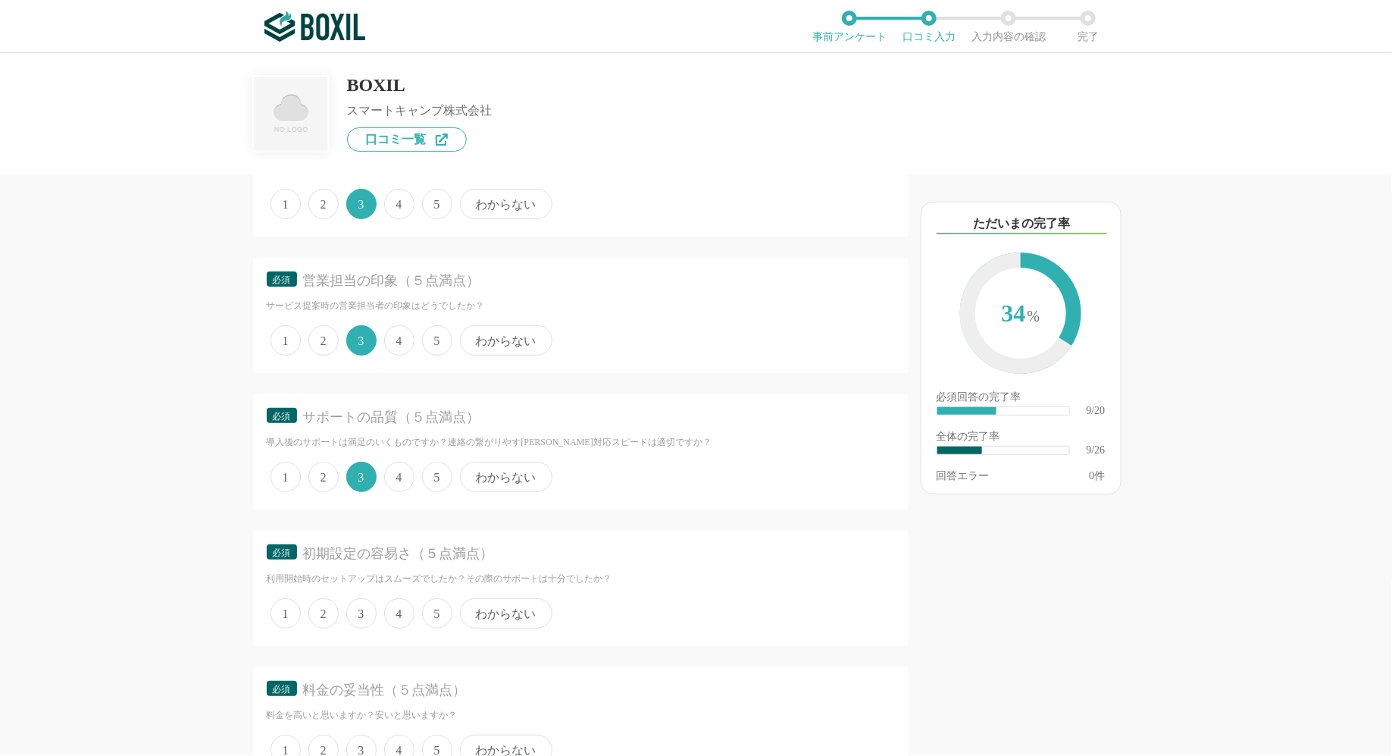
click at [362, 617] on span "3" at bounding box center [361, 613] width 30 height 30
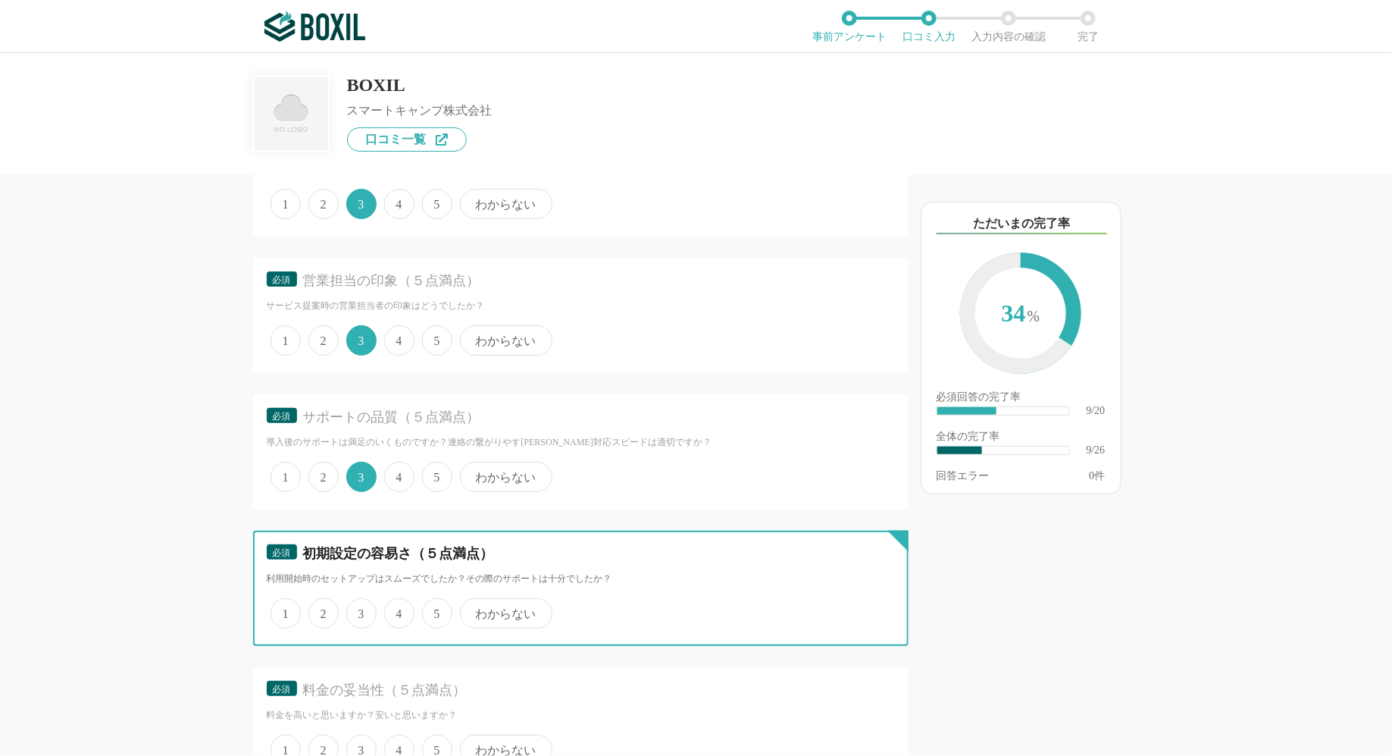
click at [360, 610] on input "3" at bounding box center [355, 605] width 10 height 10
radio input "true"
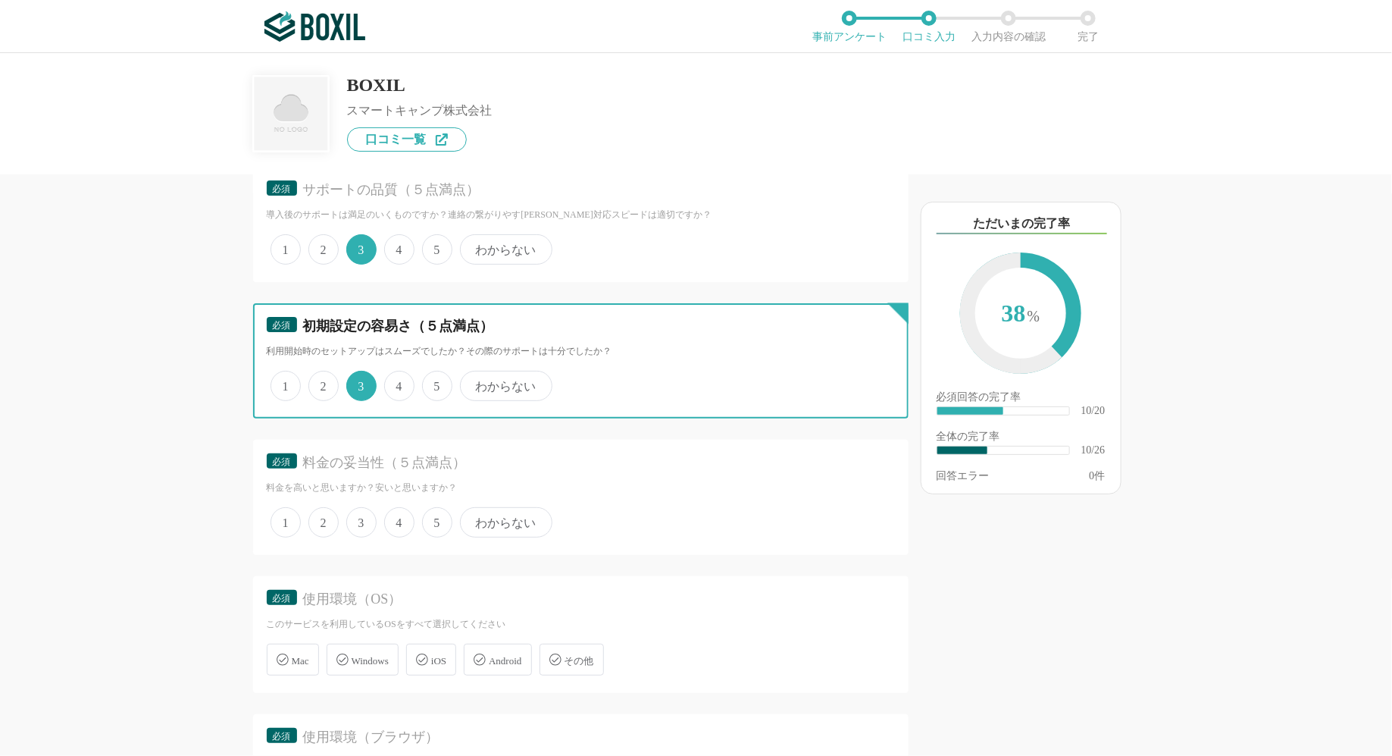
scroll to position [1520, 0]
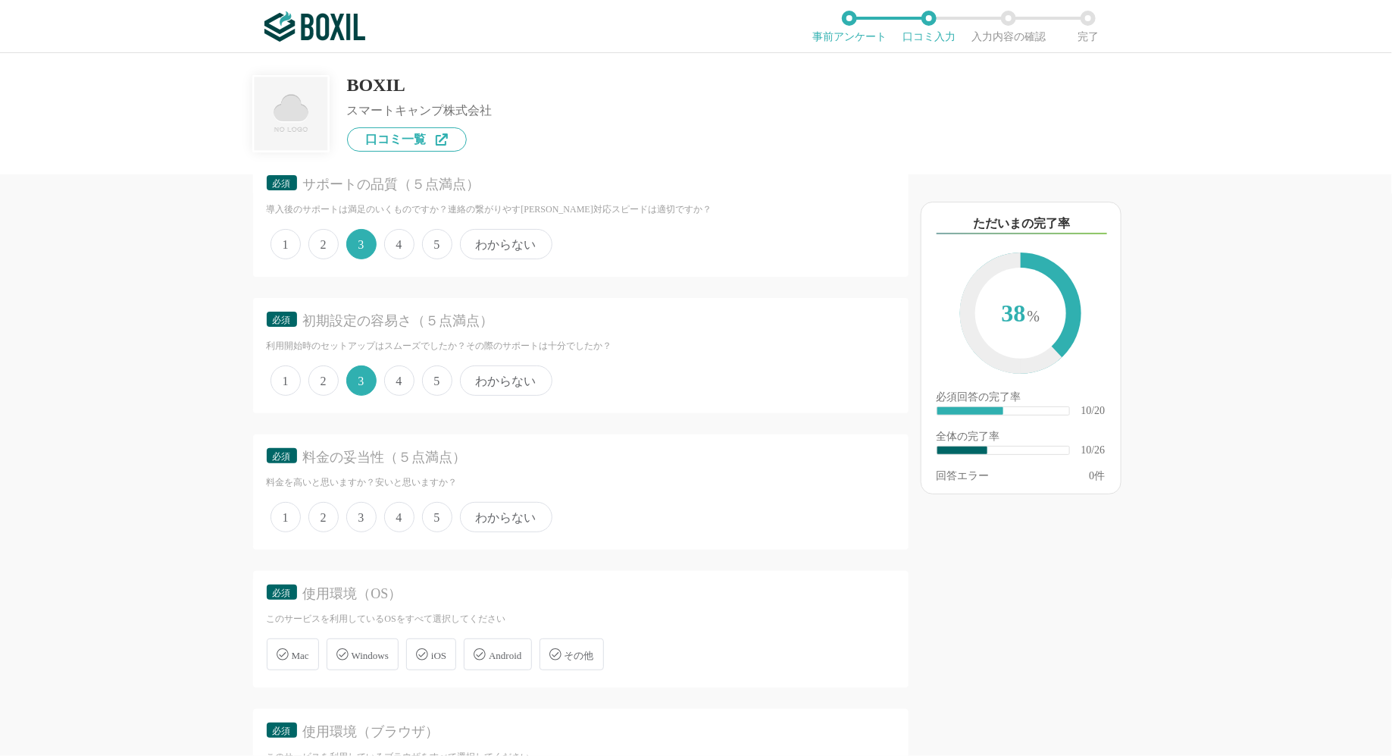
click at [362, 510] on span "3" at bounding box center [361, 517] width 30 height 30
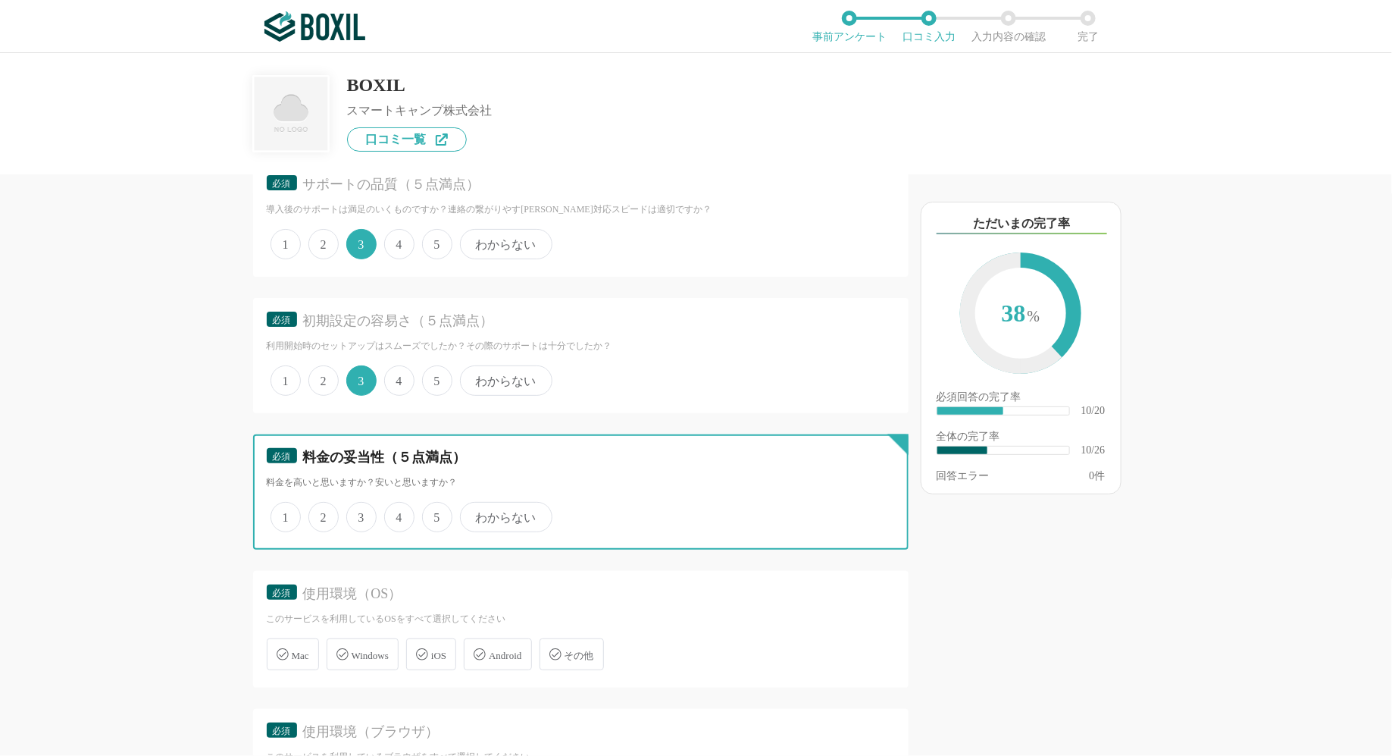
click at [360, 510] on input "3" at bounding box center [355, 509] width 10 height 10
radio input "true"
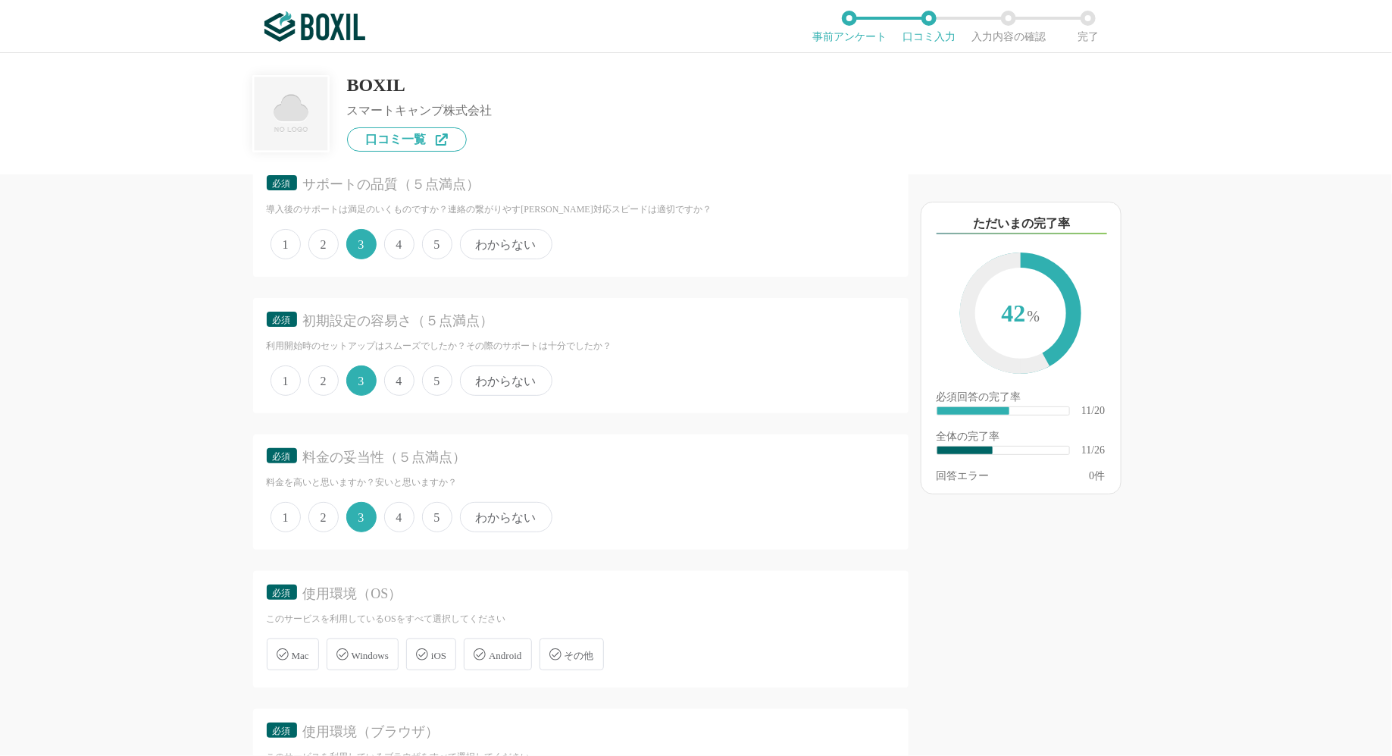
click at [372, 638] on div "Windows" at bounding box center [363, 654] width 72 height 32
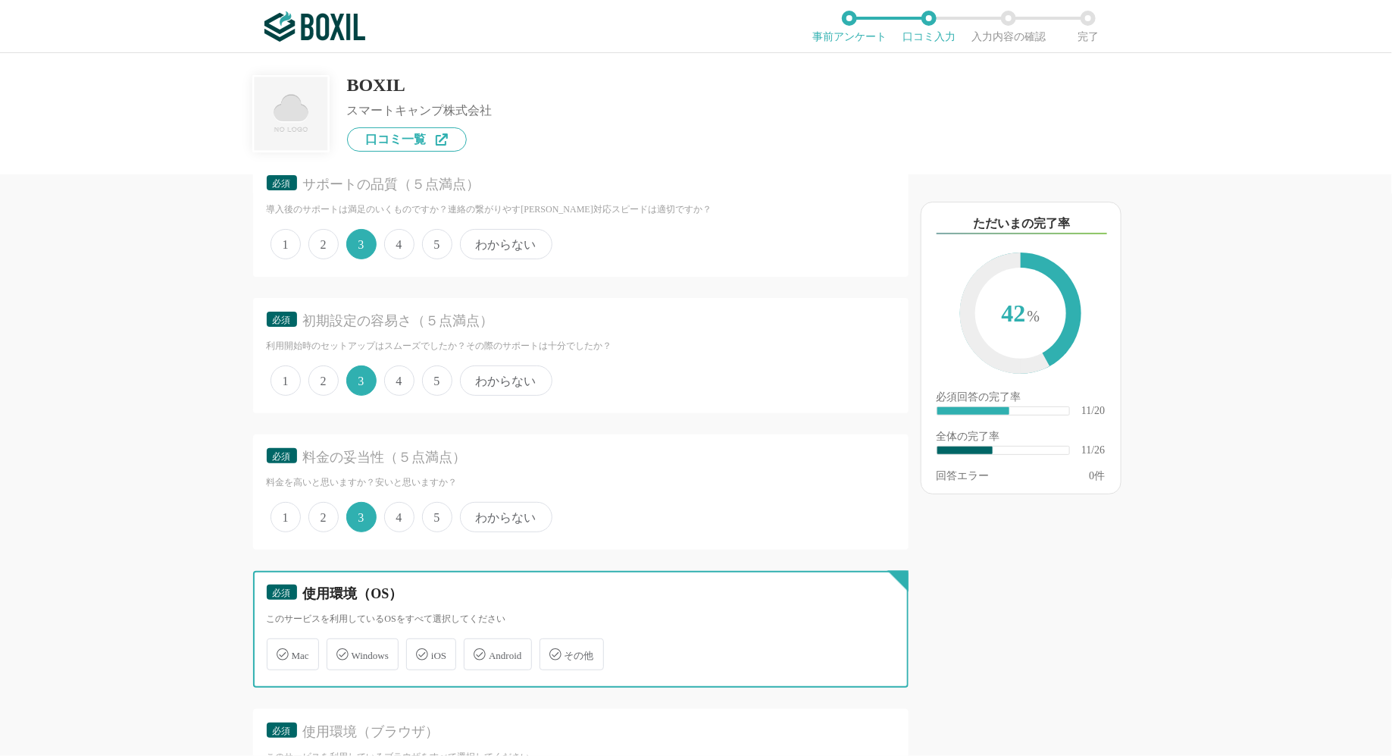
click at [340, 640] on input "Windows" at bounding box center [335, 645] width 10 height 10
checkbox input "true"
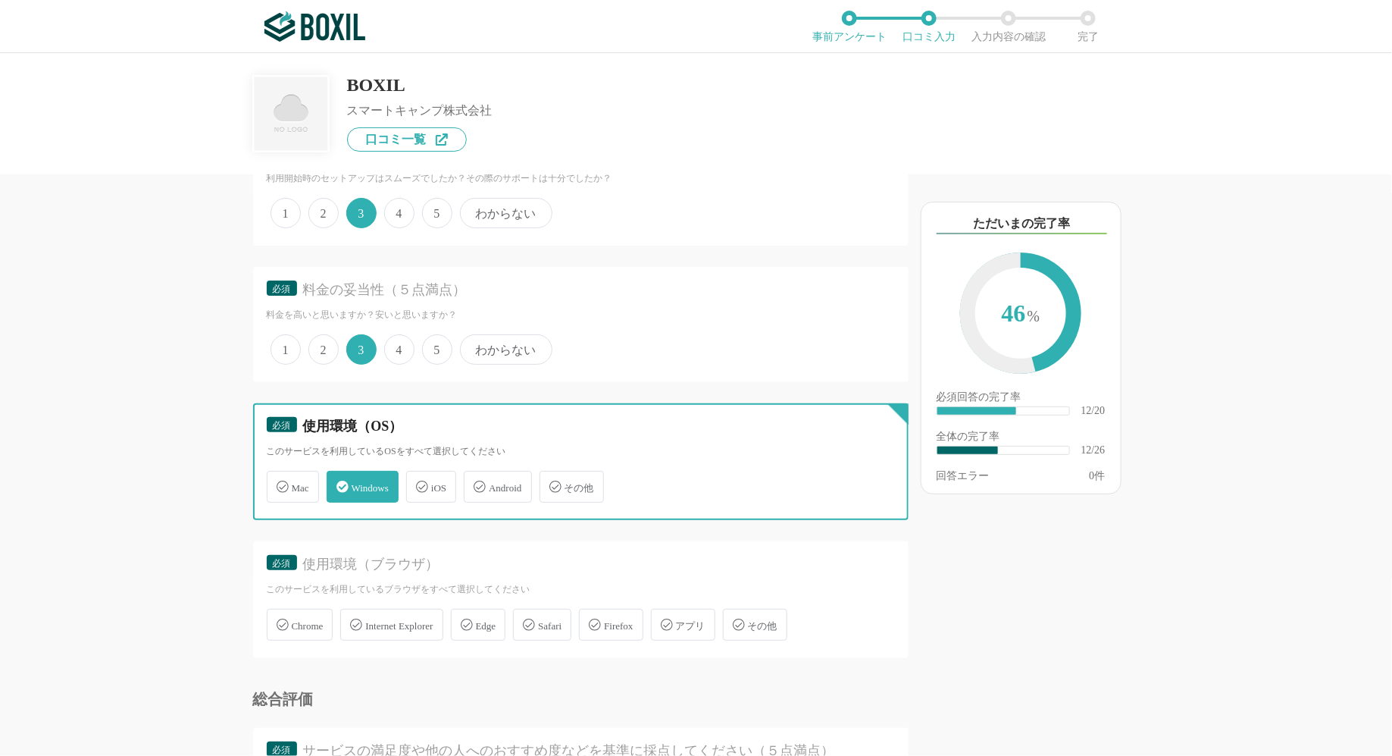
scroll to position [1705, 0]
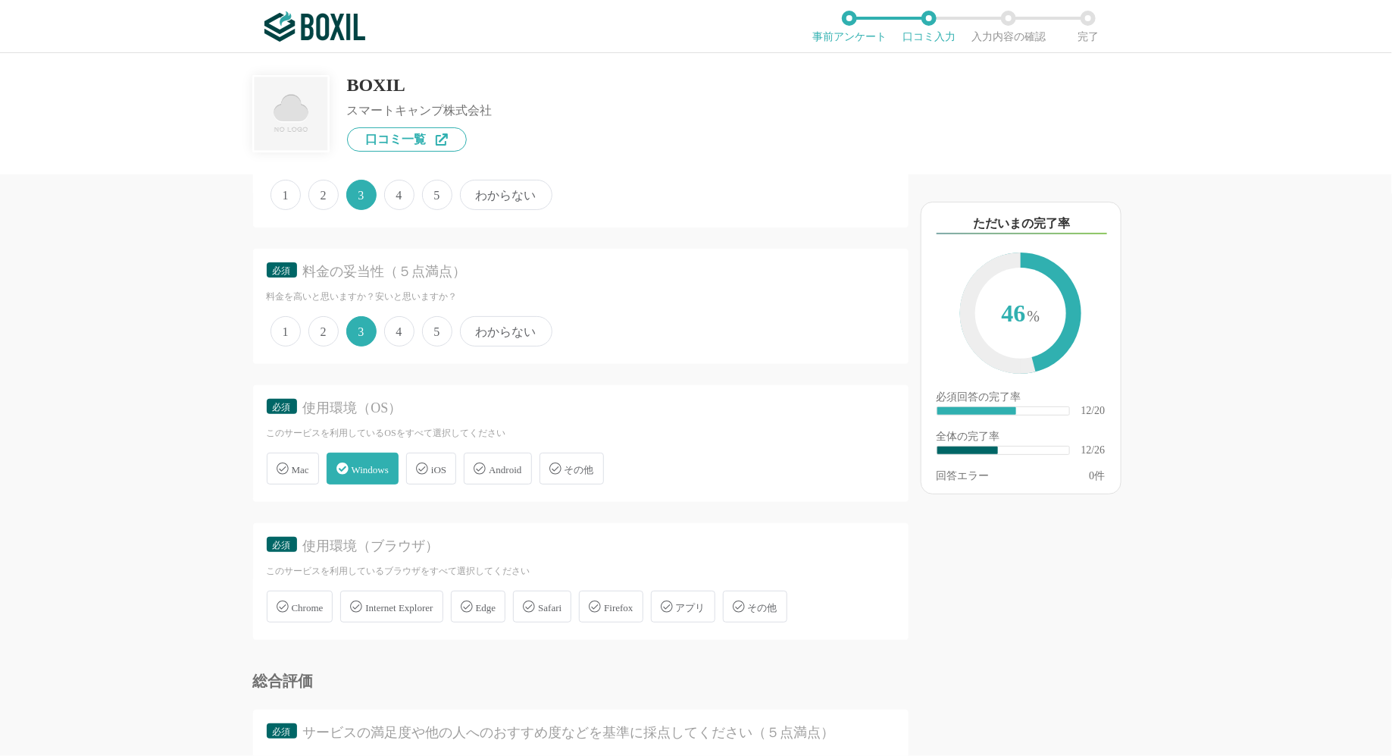
click at [383, 587] on div "Chrome Internet Explorer Edge Safari Firefox アプリ その他" at bounding box center [581, 606] width 628 height 39
click at [380, 609] on div "Internet Explorer" at bounding box center [391, 606] width 102 height 32
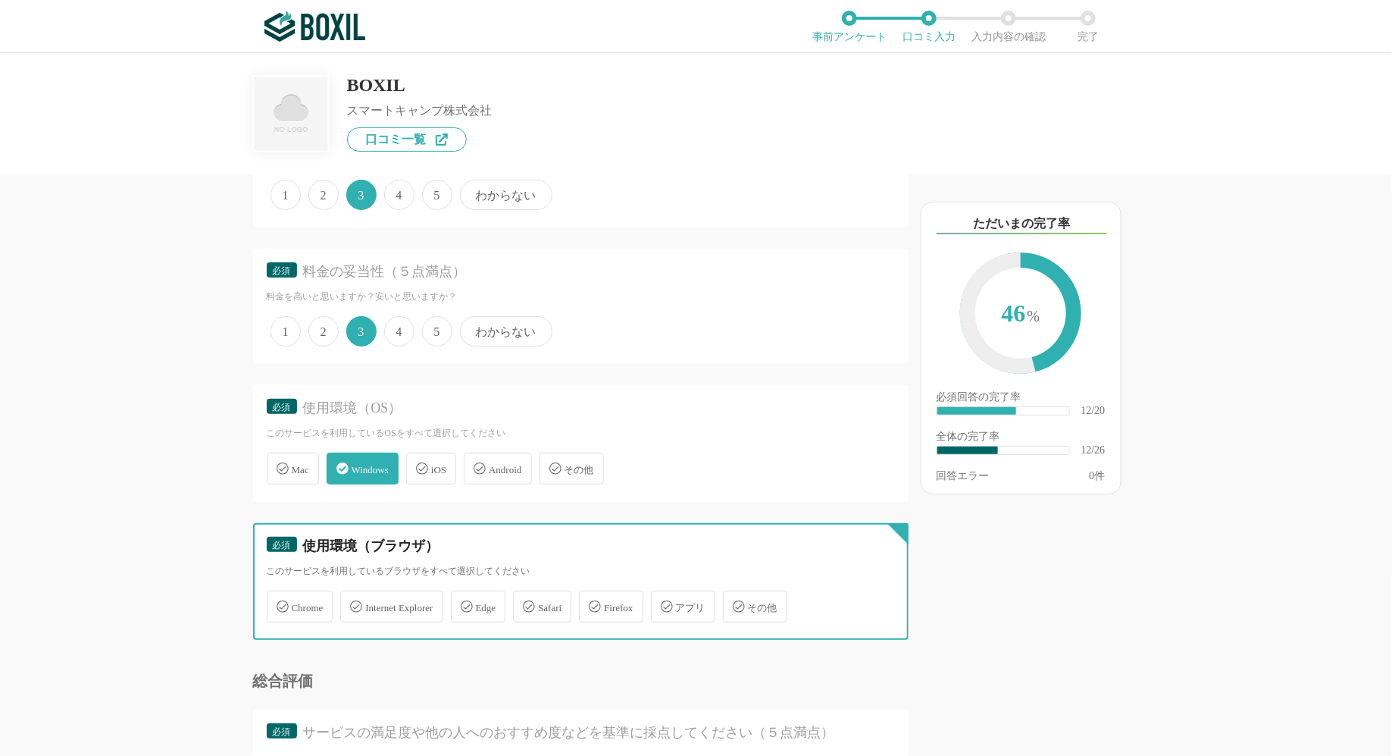
click at [353, 603] on input "Internet Explorer" at bounding box center [348, 598] width 10 height 10
checkbox input "true"
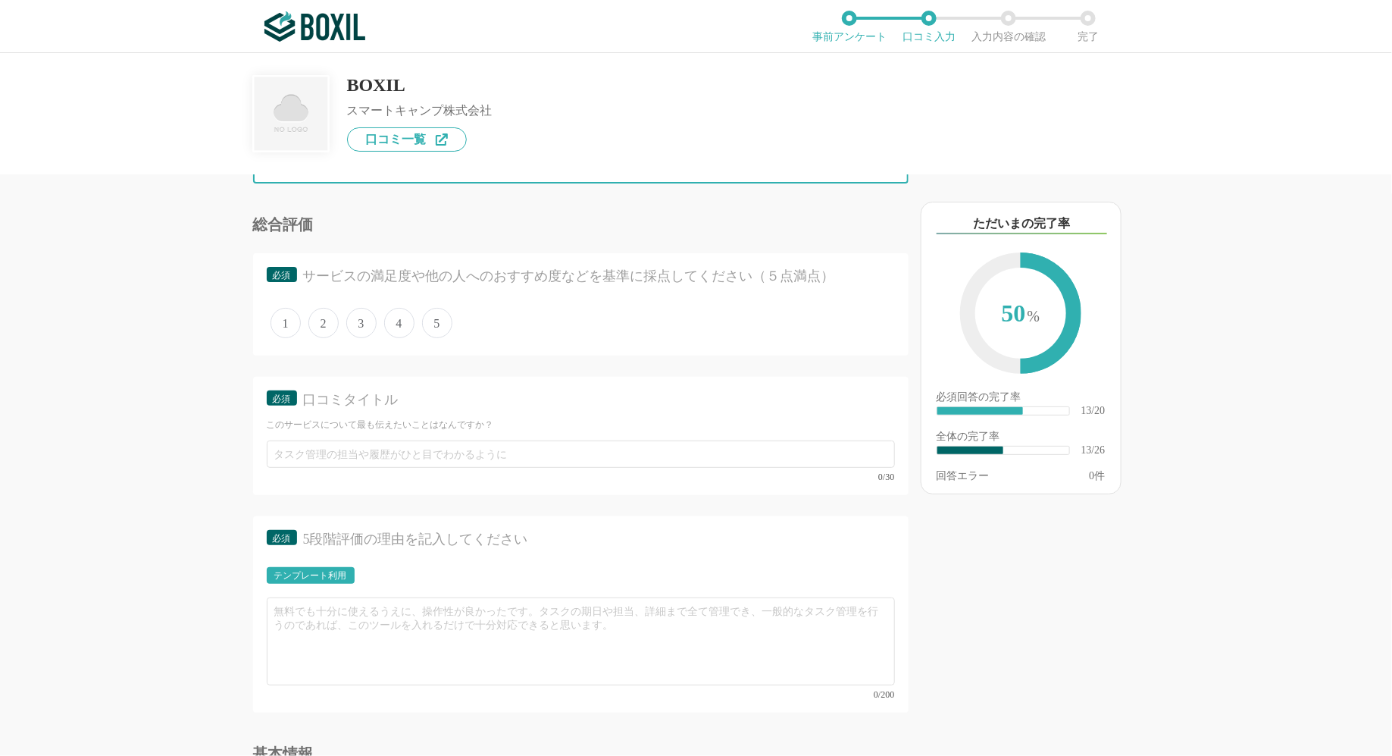
scroll to position [2222, 0]
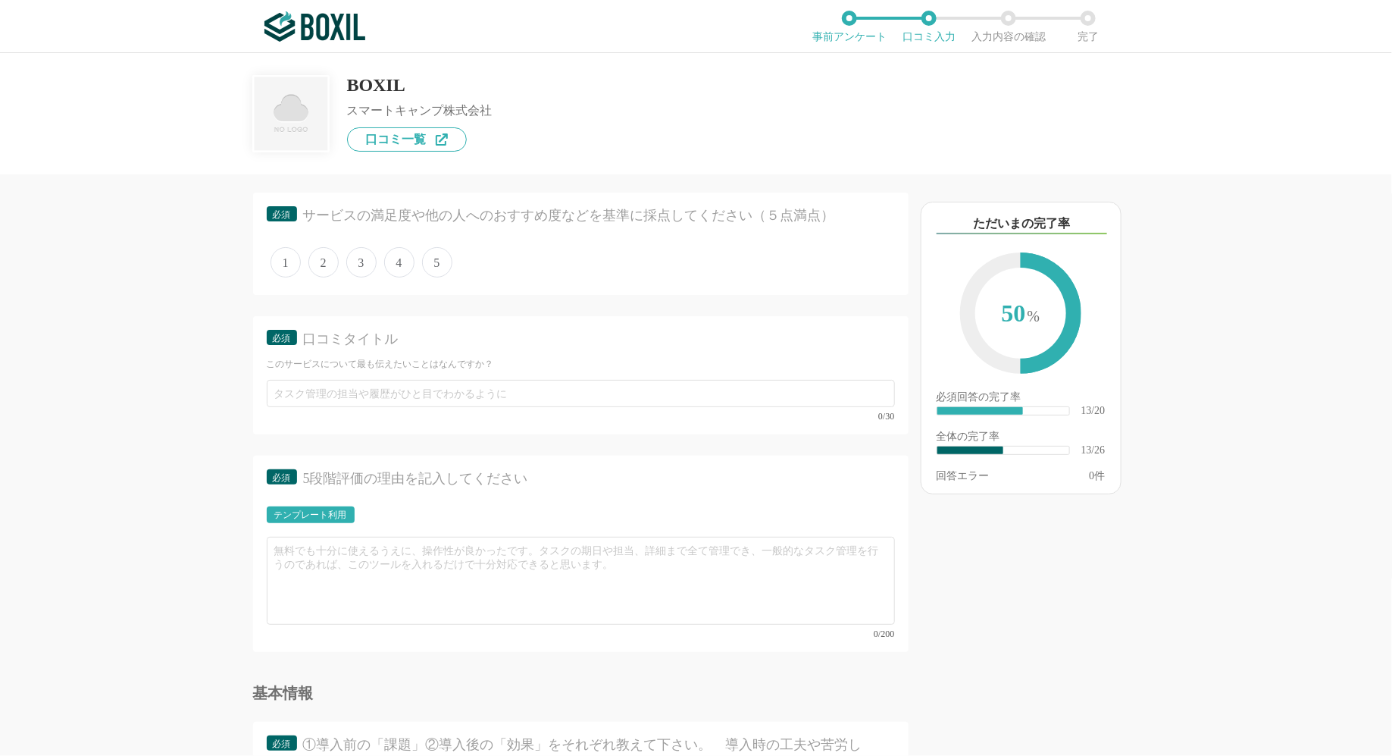
click at [363, 258] on span "3" at bounding box center [361, 262] width 30 height 30
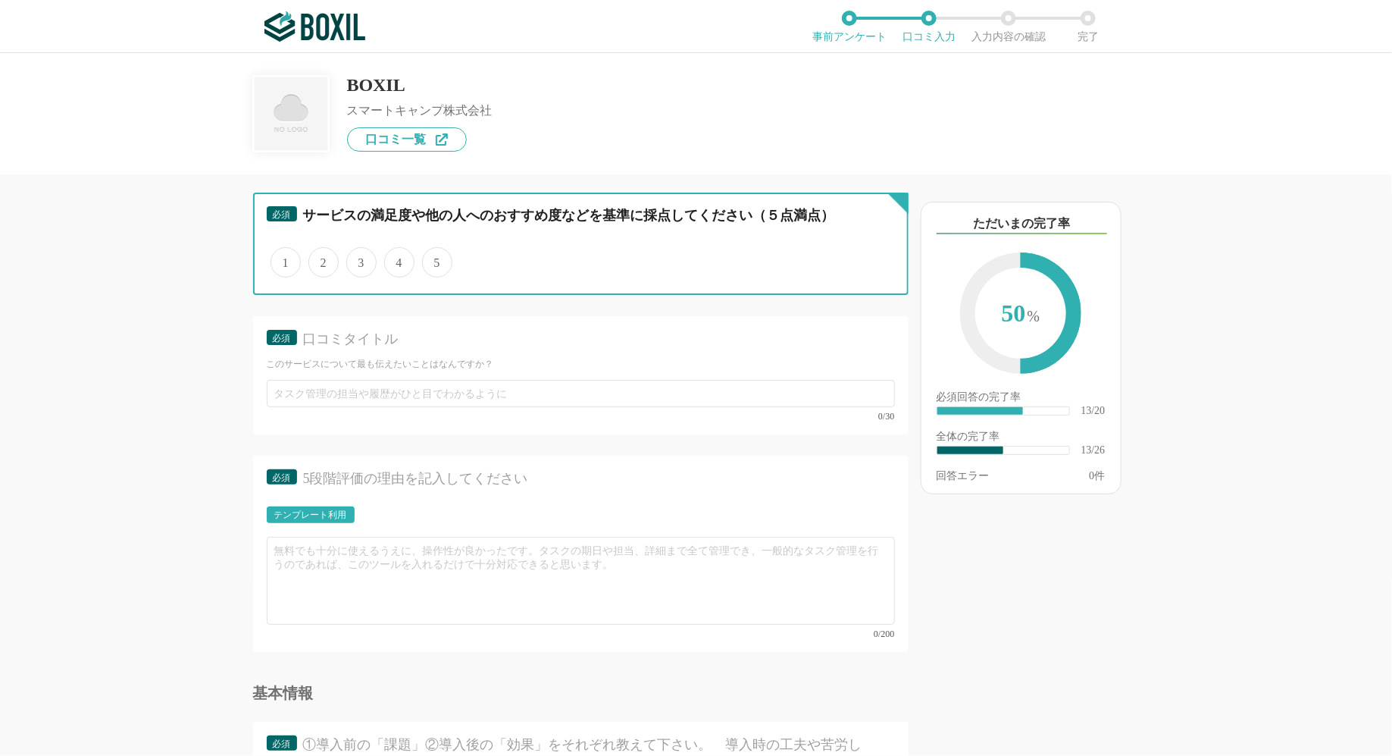
click at [360, 258] on input "3" at bounding box center [355, 254] width 10 height 10
radio input "true"
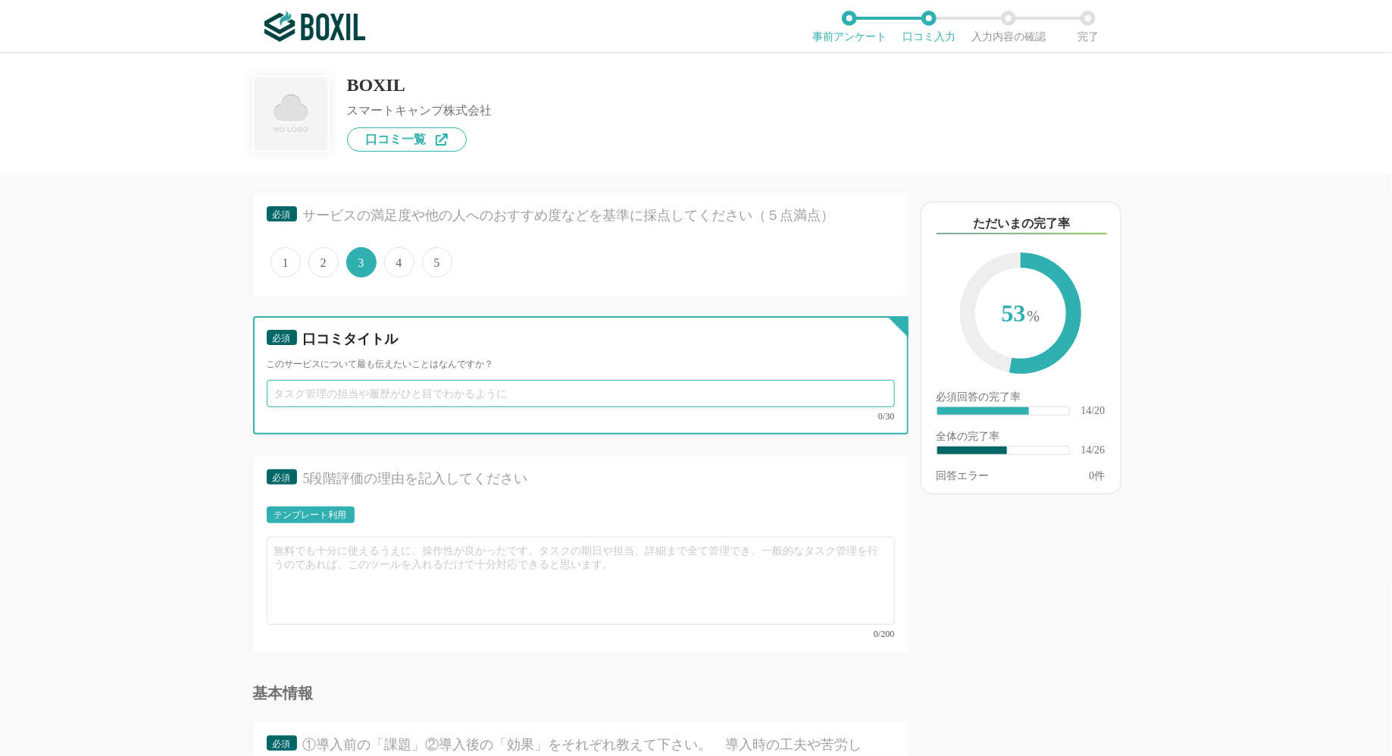
click at [362, 390] on input "text" at bounding box center [581, 393] width 628 height 27
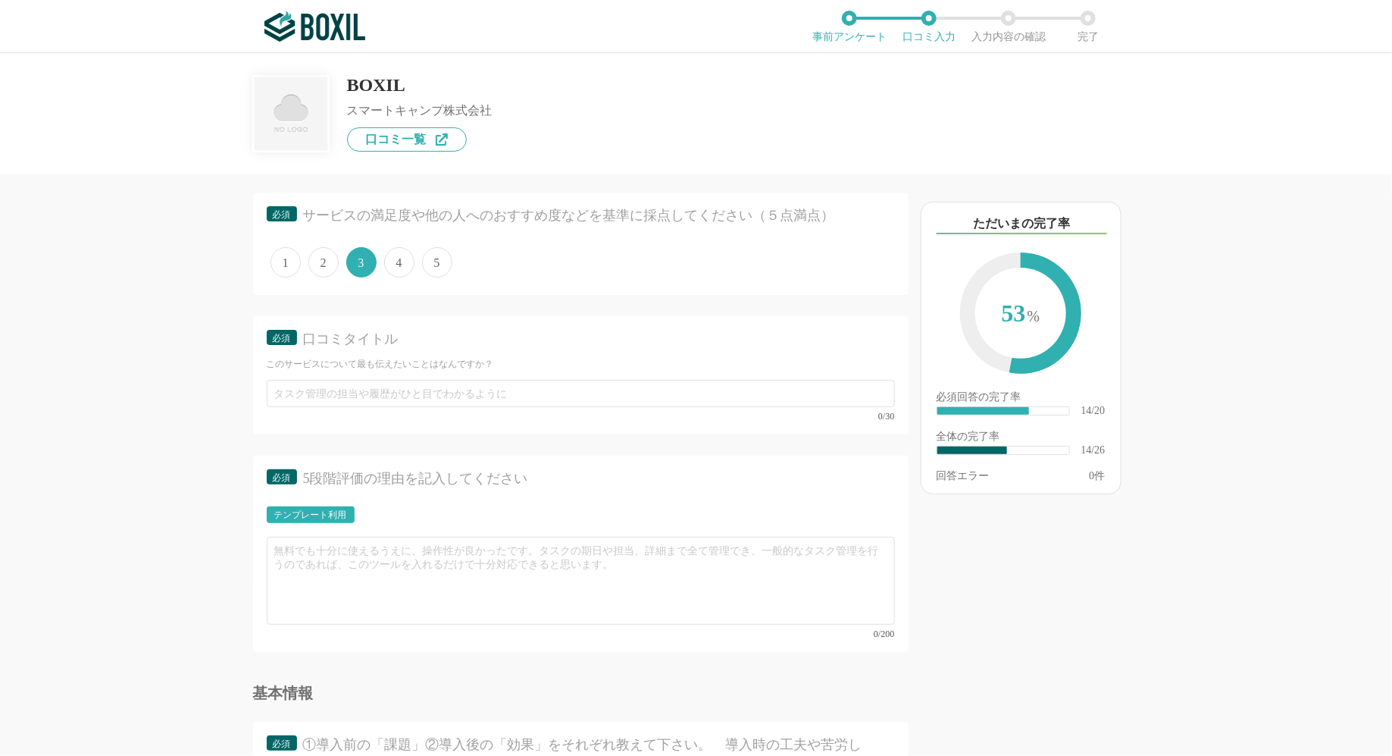
click at [320, 513] on div "テンプレート利用" at bounding box center [311, 514] width 88 height 17
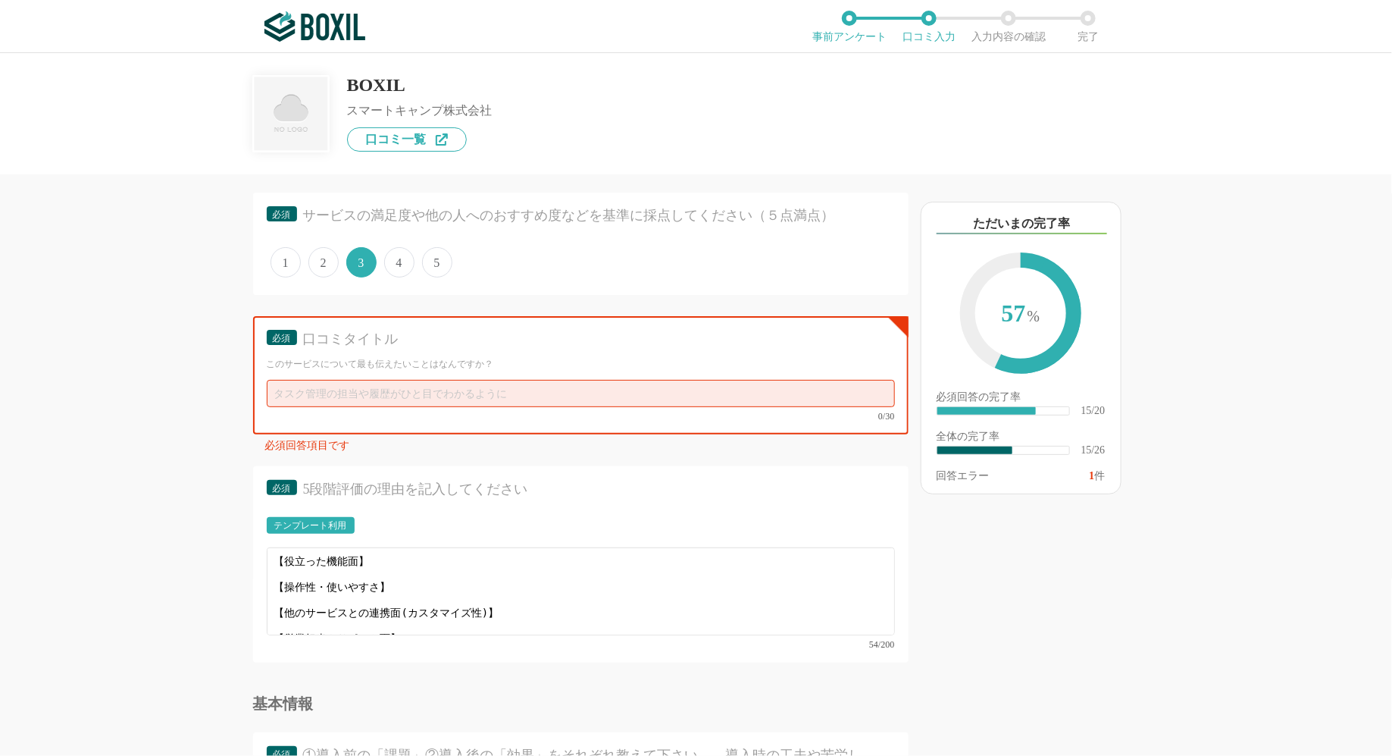
scroll to position [11, 0]
click at [413, 393] on input "text" at bounding box center [581, 393] width 628 height 27
paste input "BOXIL管理のサービスページの更新"
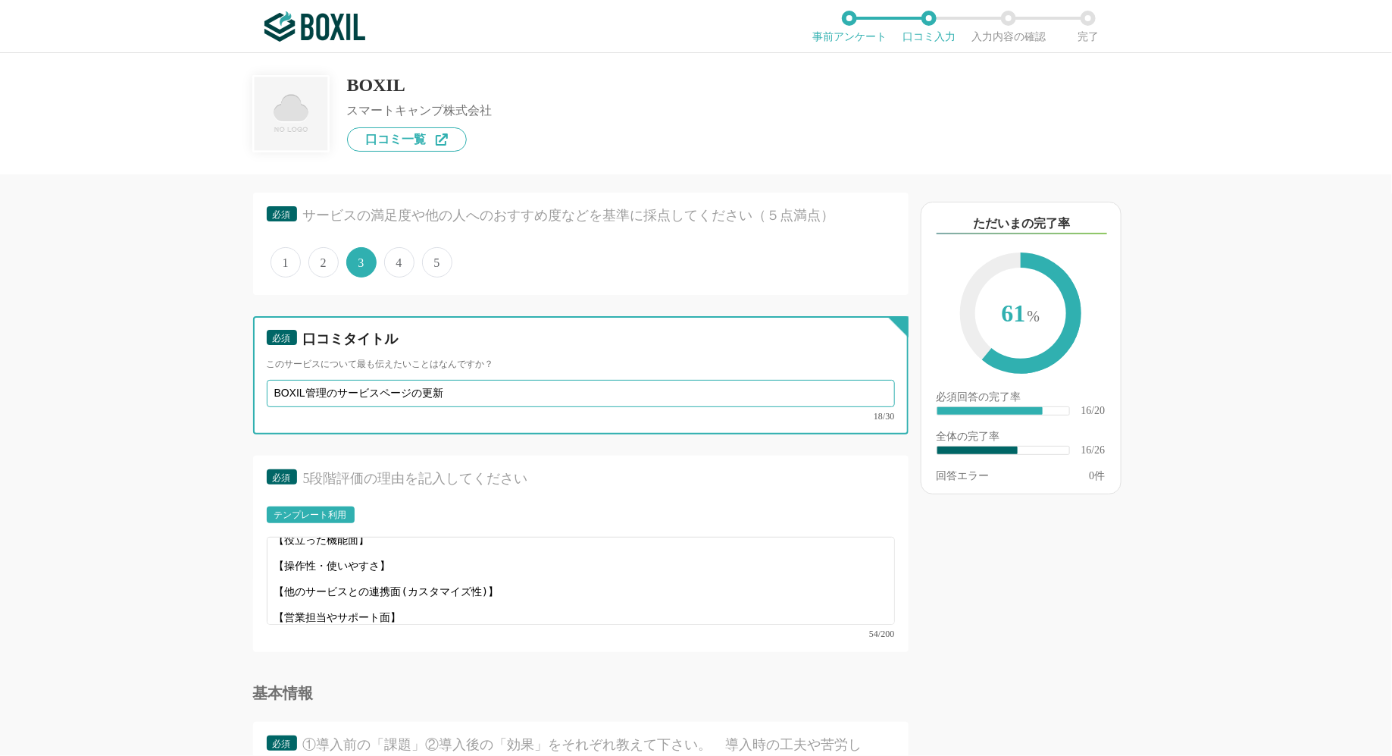
paste input "BOXIL管理のサービスページの更新"
type input "BOXIL管理のサービスページの更新BOXIL管理のサービスページの更新"
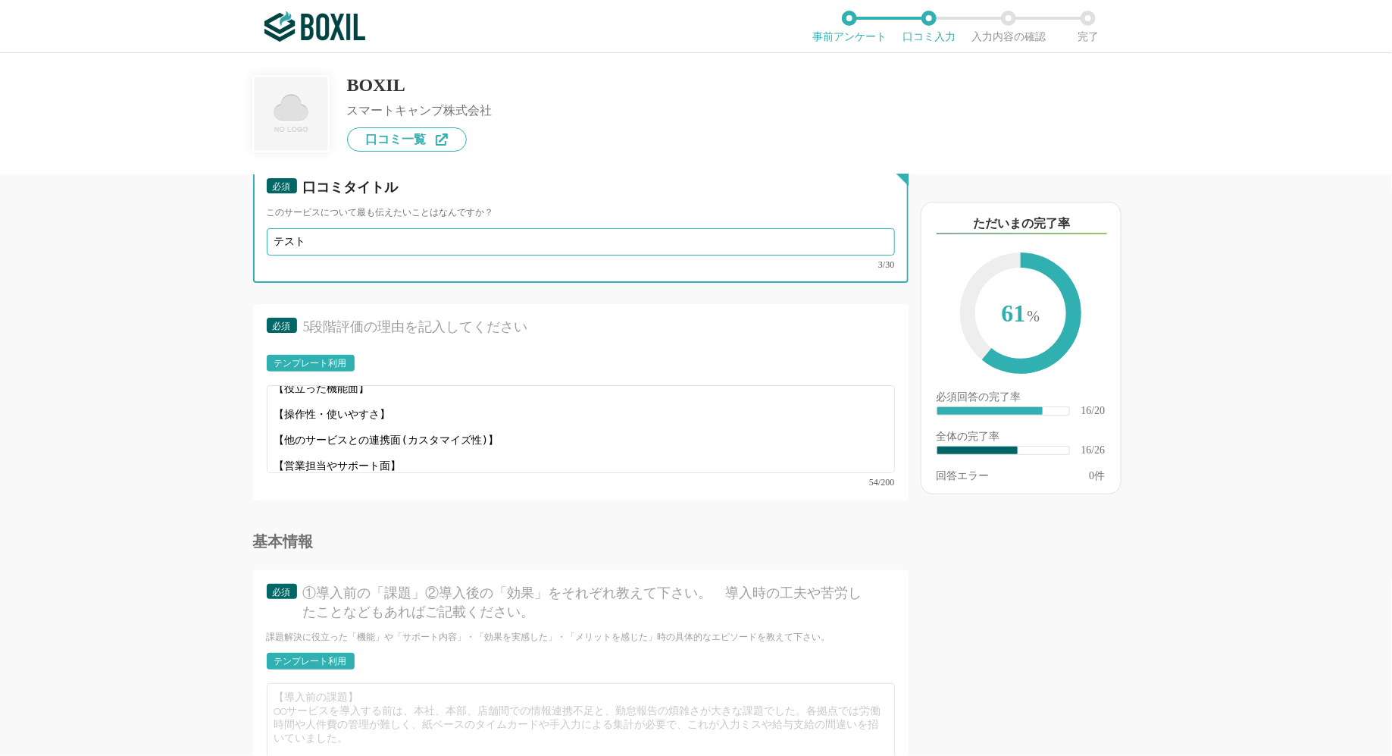
type input "テスト"
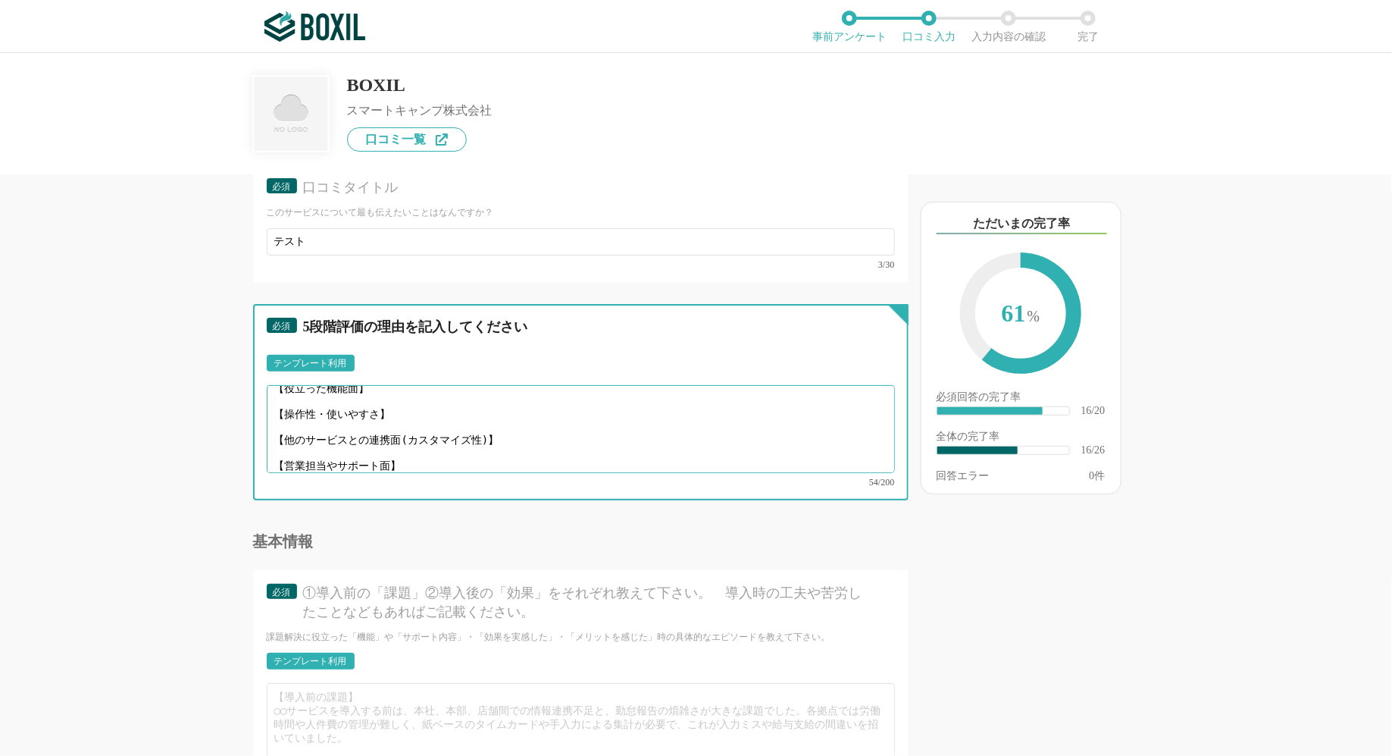
click at [480, 440] on textarea "【役立った機能面】 【操作性・使いやすさ】 【他のサービスとの連携面(カスタマイズ性)】 【営業担当やサポート面】" at bounding box center [581, 429] width 628 height 88
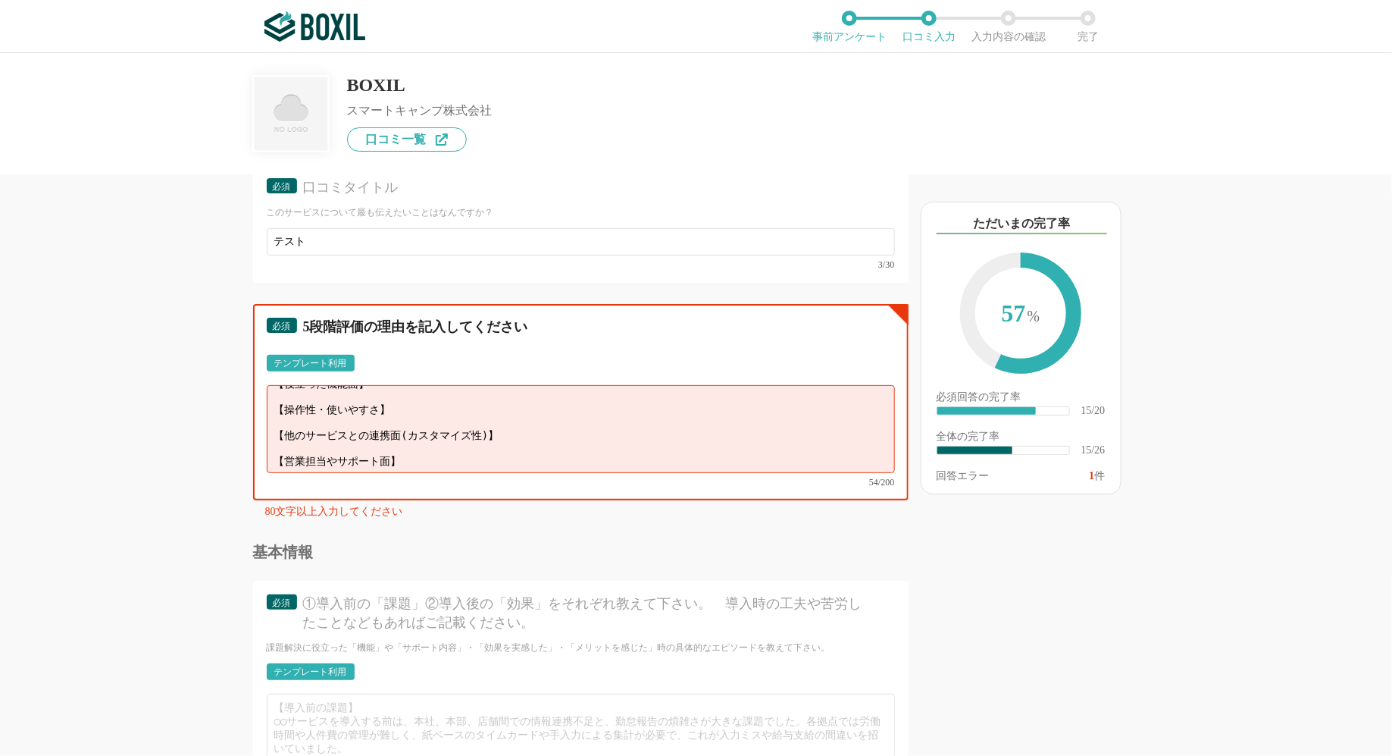
paste textarea "テスト"
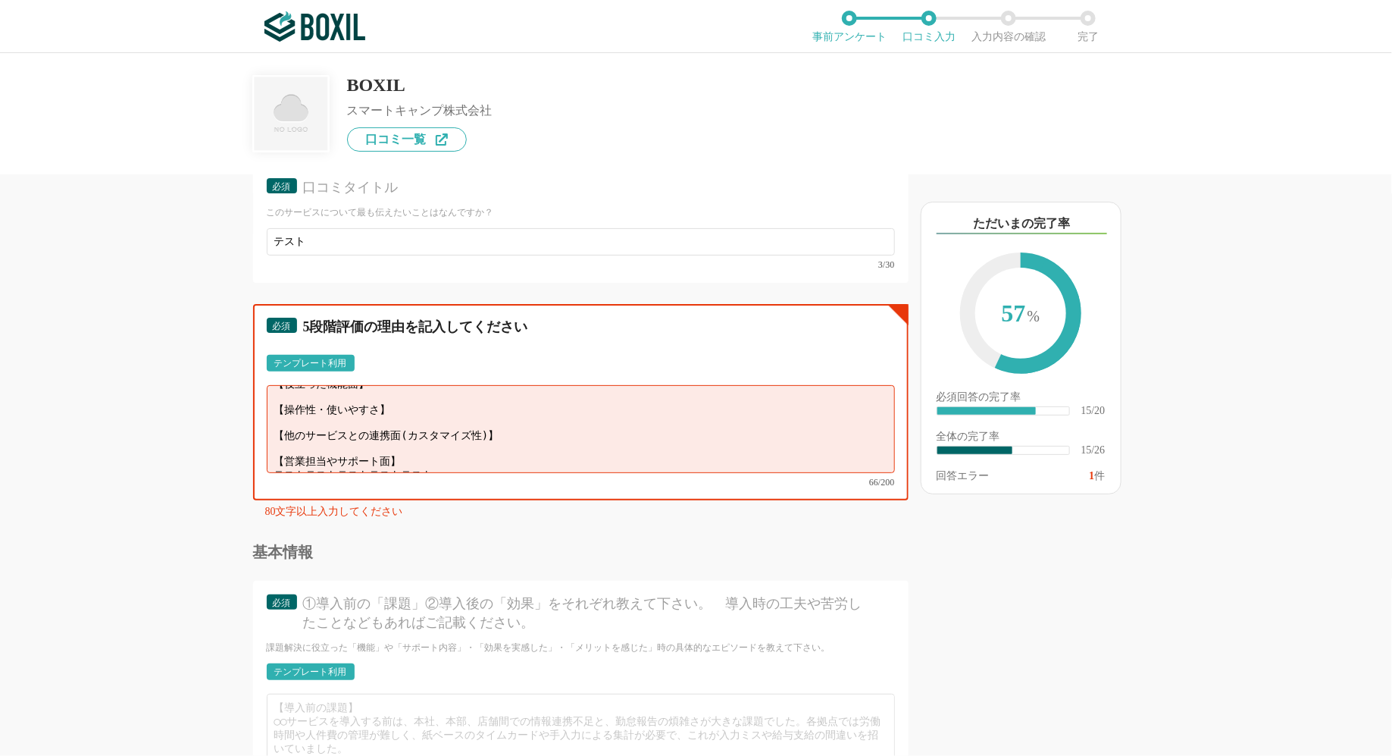
paste textarea "テスト"
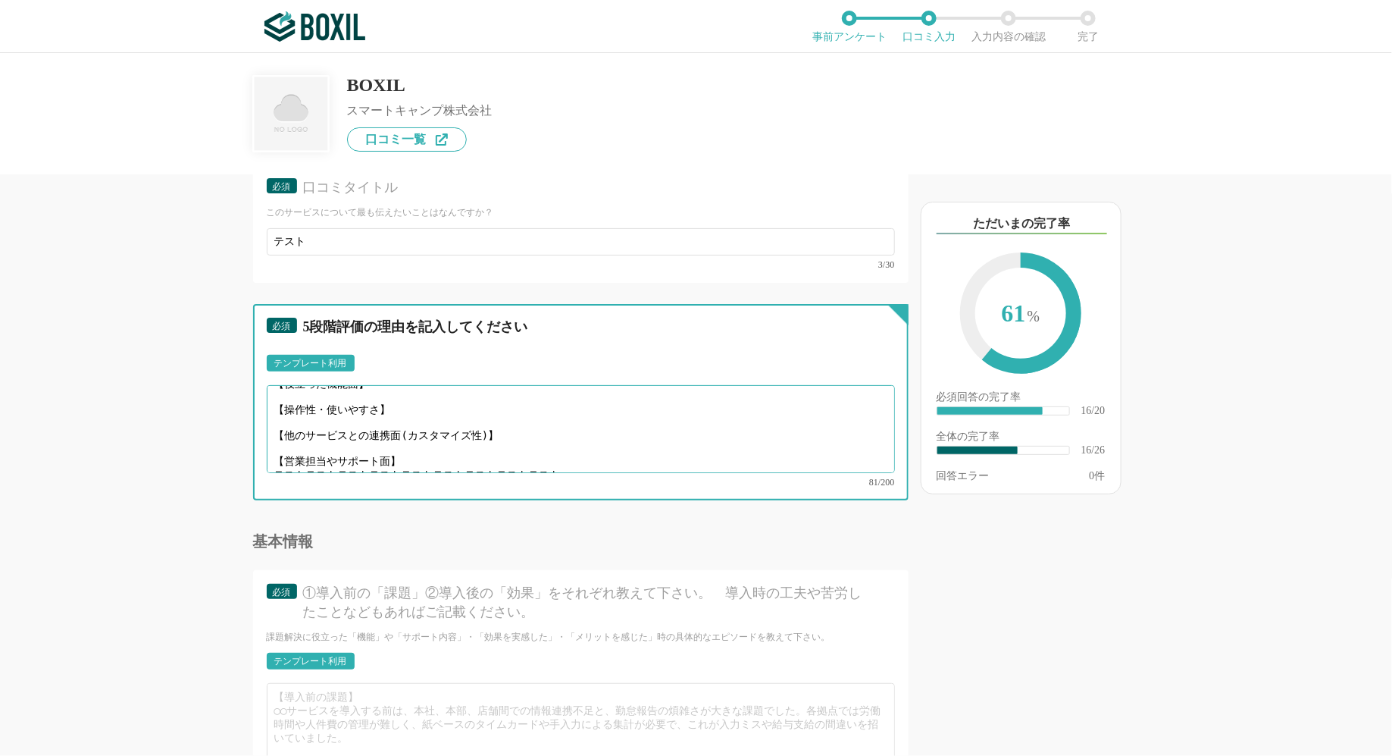
paste textarea "テスト"
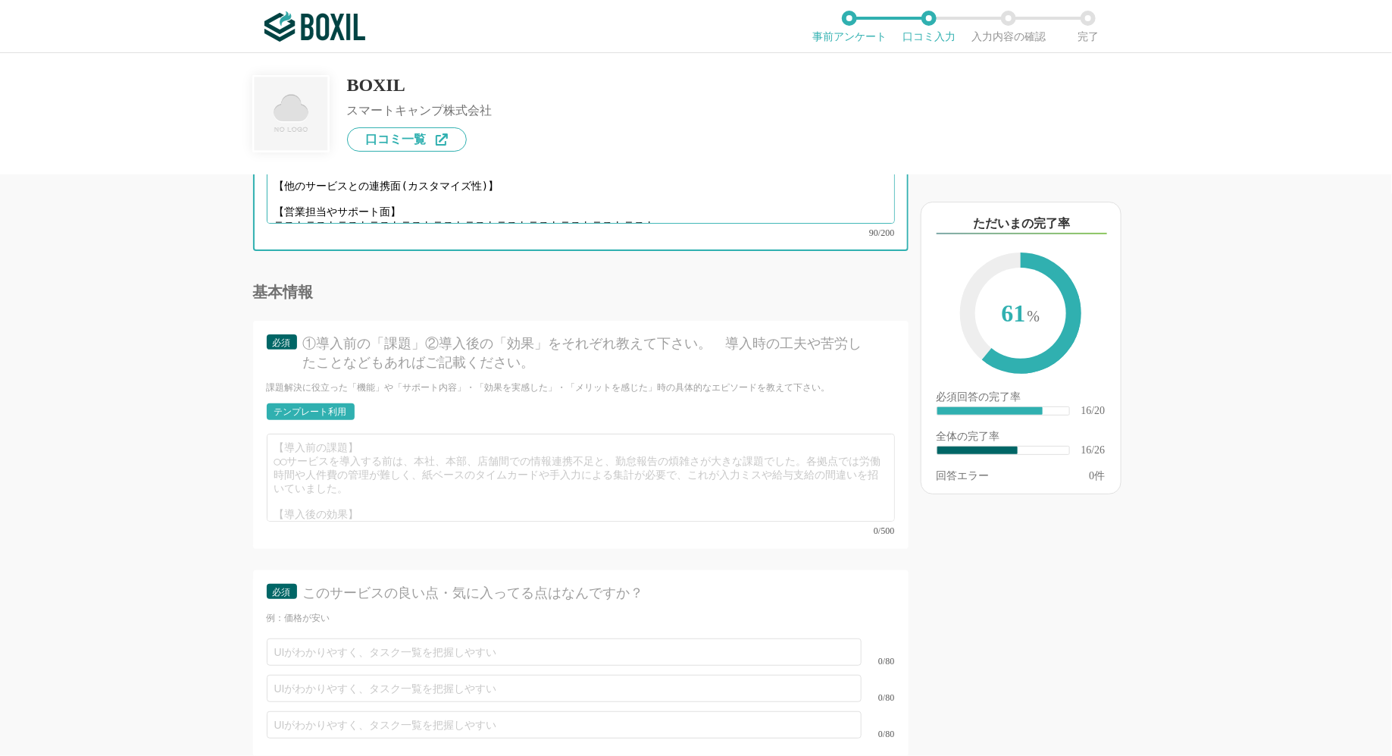
scroll to position [2681, 0]
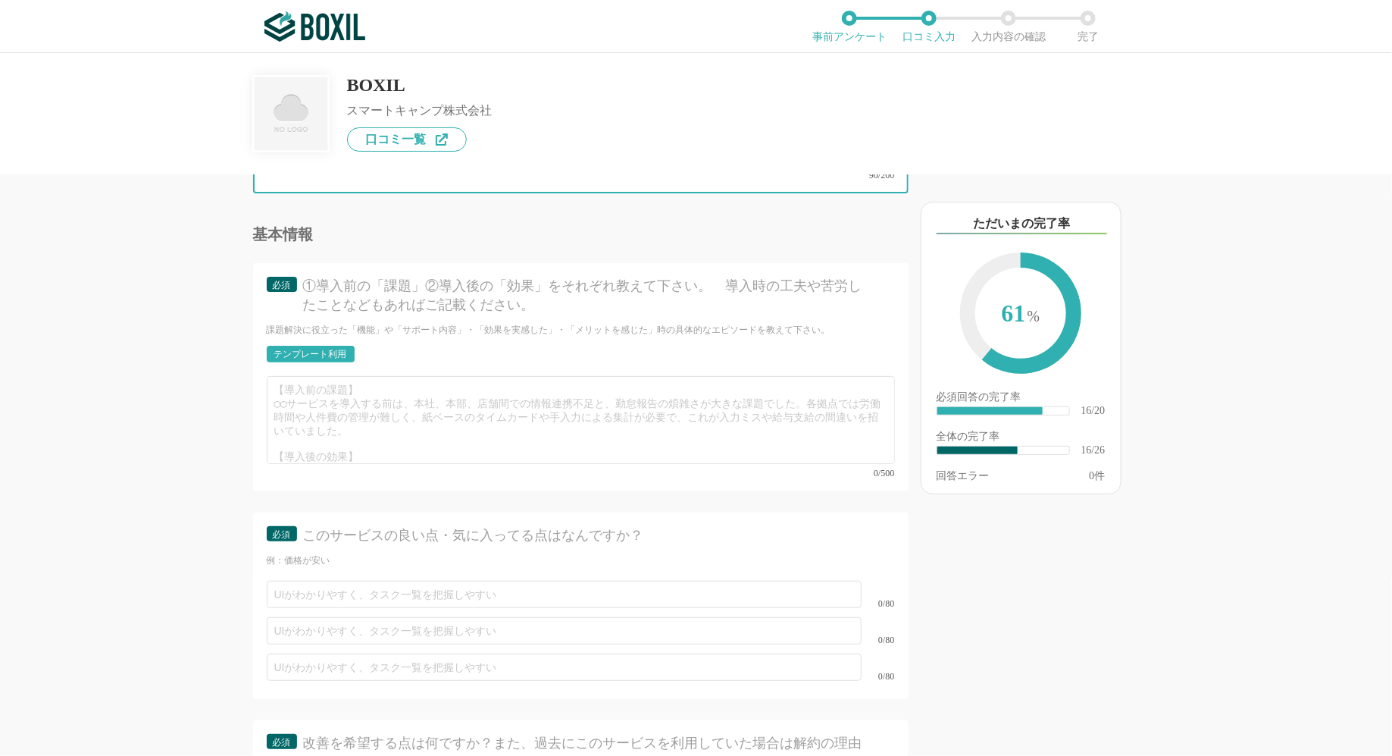
type textarea "【役立った機能面】 【操作性・使いやすさ】 【他のサービスとの連携面(カスタマイズ性)】 【営業担当やサポート面】 テストテストテストテストテストテストテスト…"
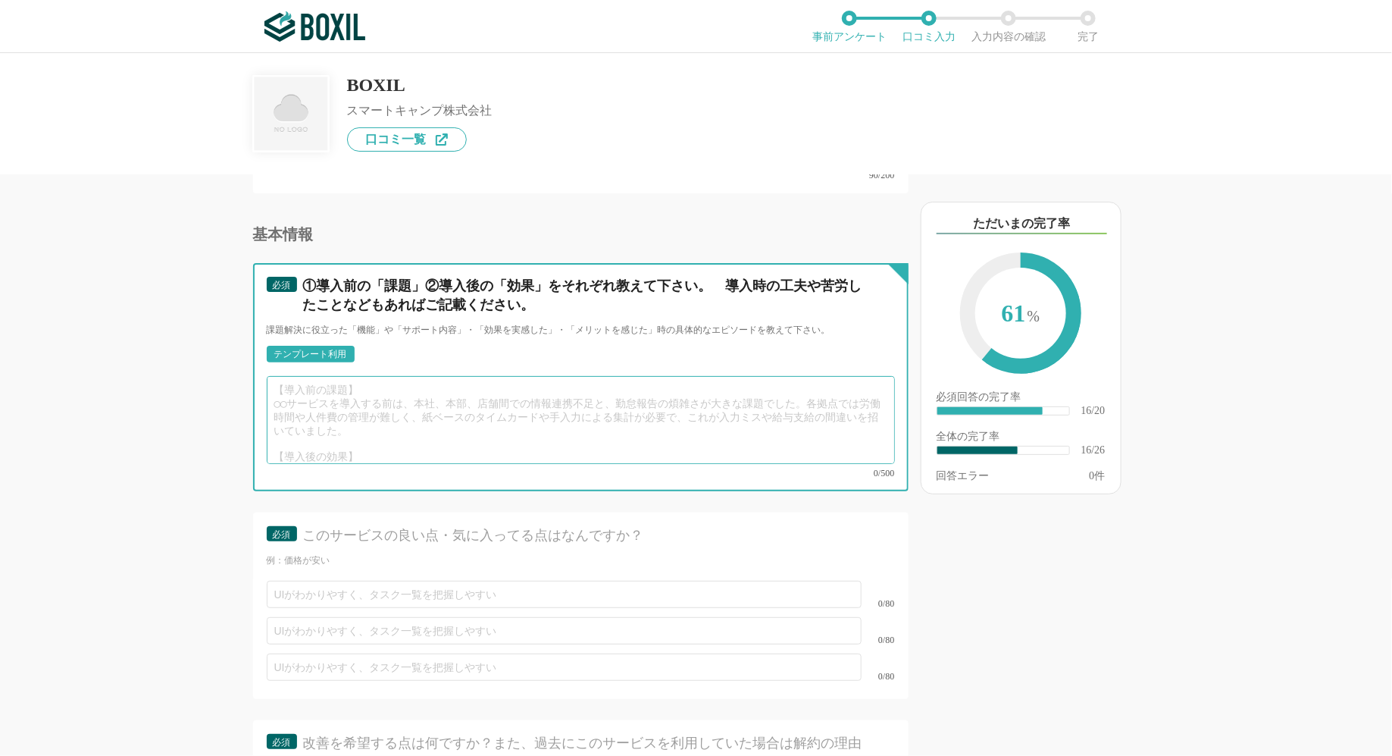
click at [380, 403] on textarea at bounding box center [581, 420] width 628 height 88
paste textarea "テスト"
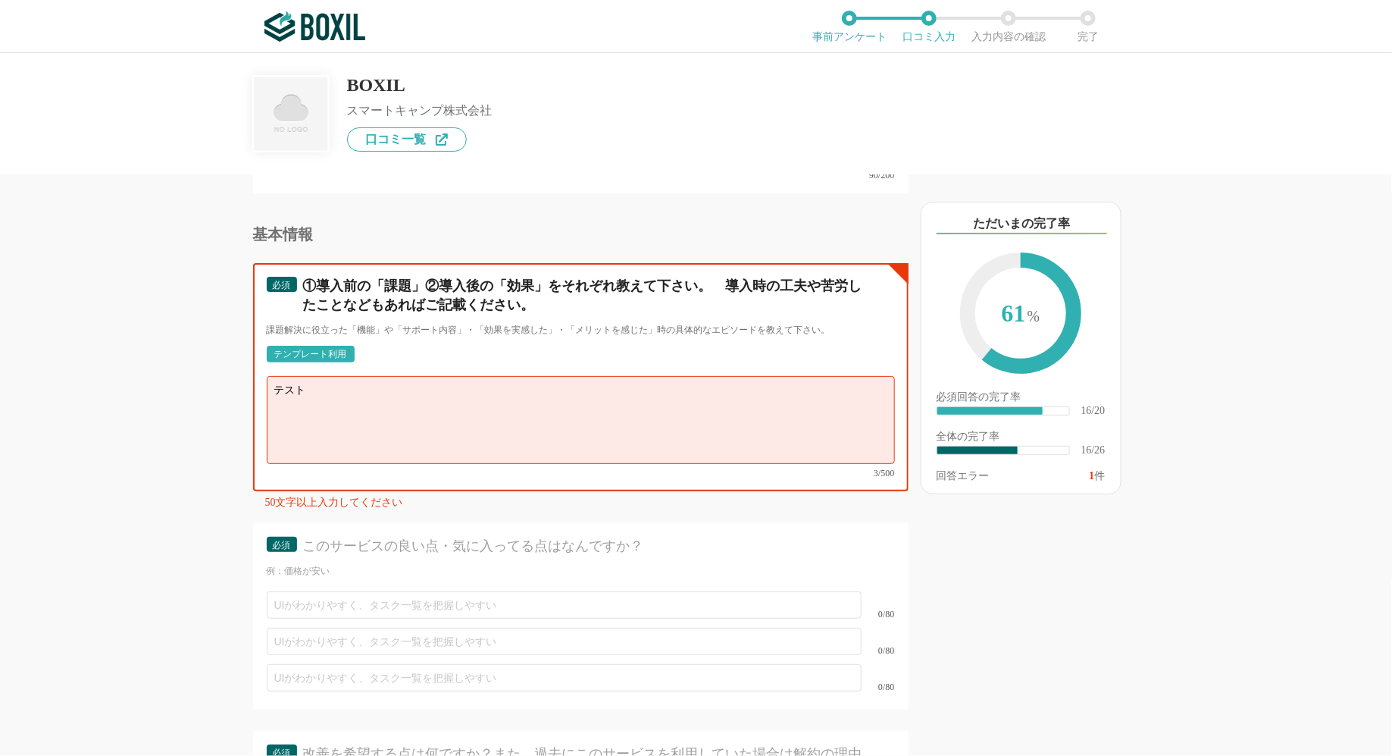
paste textarea "テスト"
type textarea "テストテストテスト"
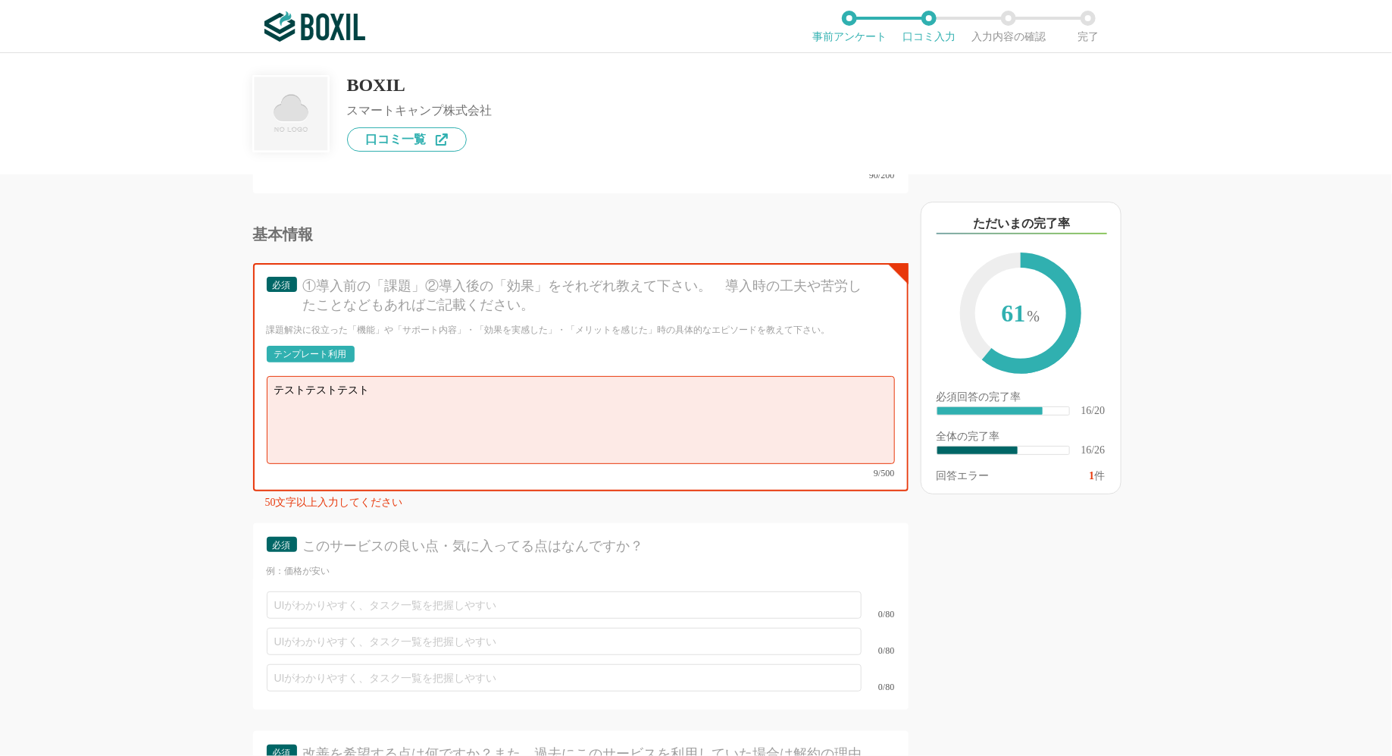
click at [337, 349] on div "テンプレート利用" at bounding box center [310, 353] width 73 height 9
click at [332, 349] on div "テンプレート利用" at bounding box center [310, 353] width 73 height 9
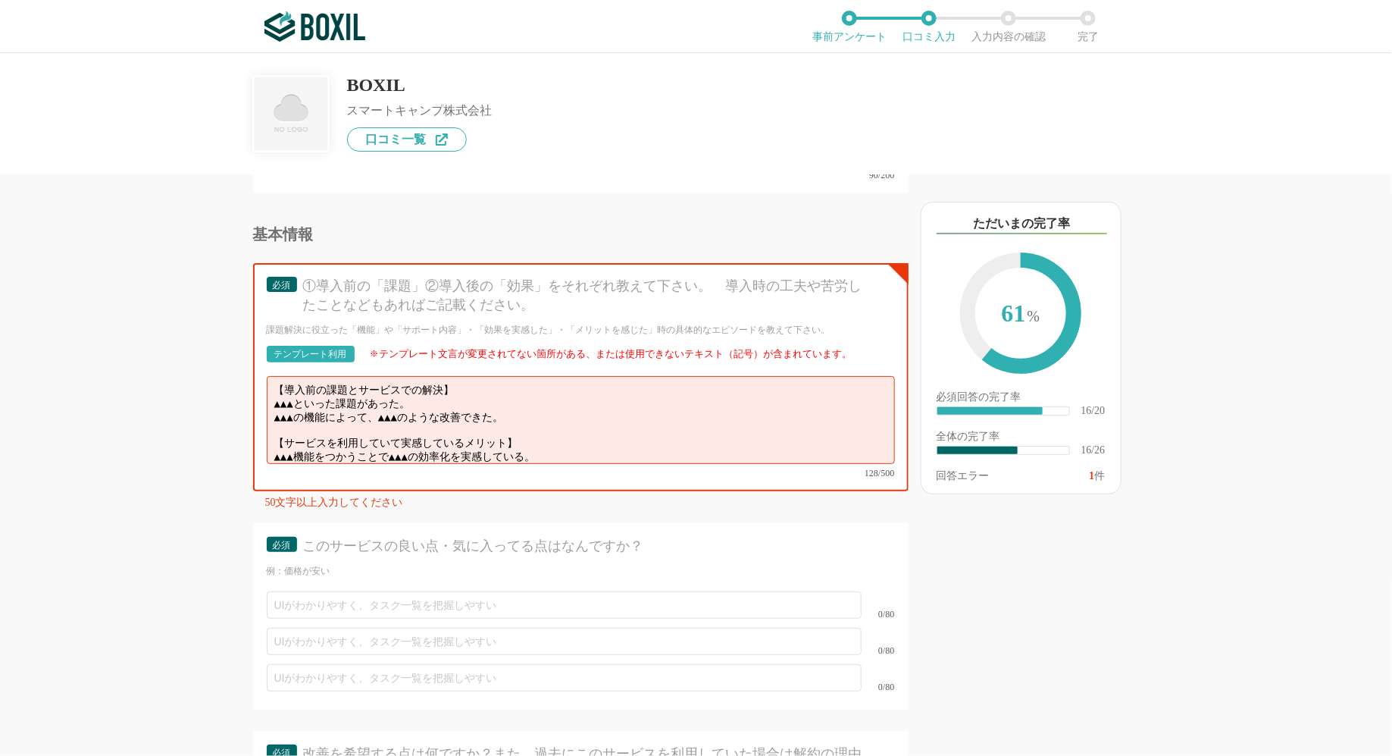
scroll to position [11, 0]
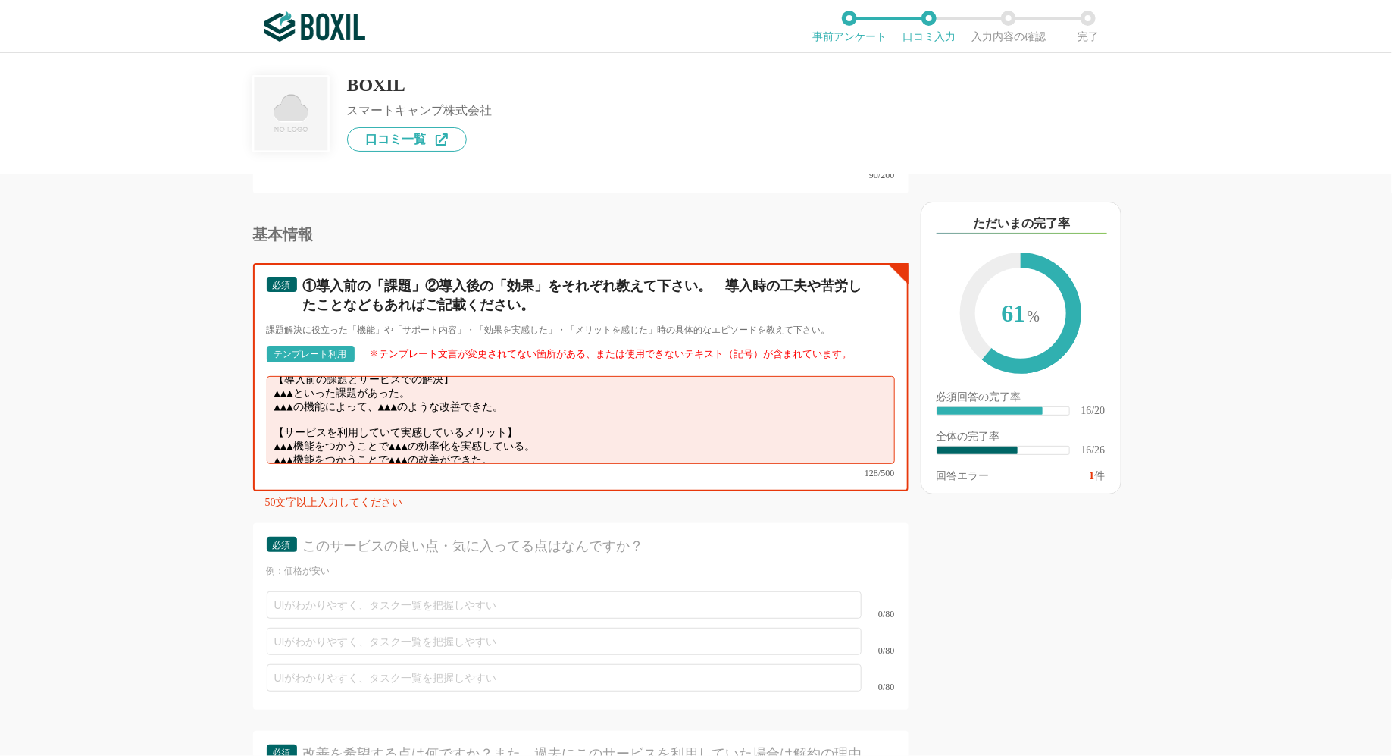
click at [591, 429] on textarea "【導入前の課題とサービスでの解決】 ▲▲▲といった課題があった。 ▲▲▲の機能によって、▲▲▲のような改善できた。 【サービスを利用していて実感しているメリッ…" at bounding box center [581, 420] width 628 height 88
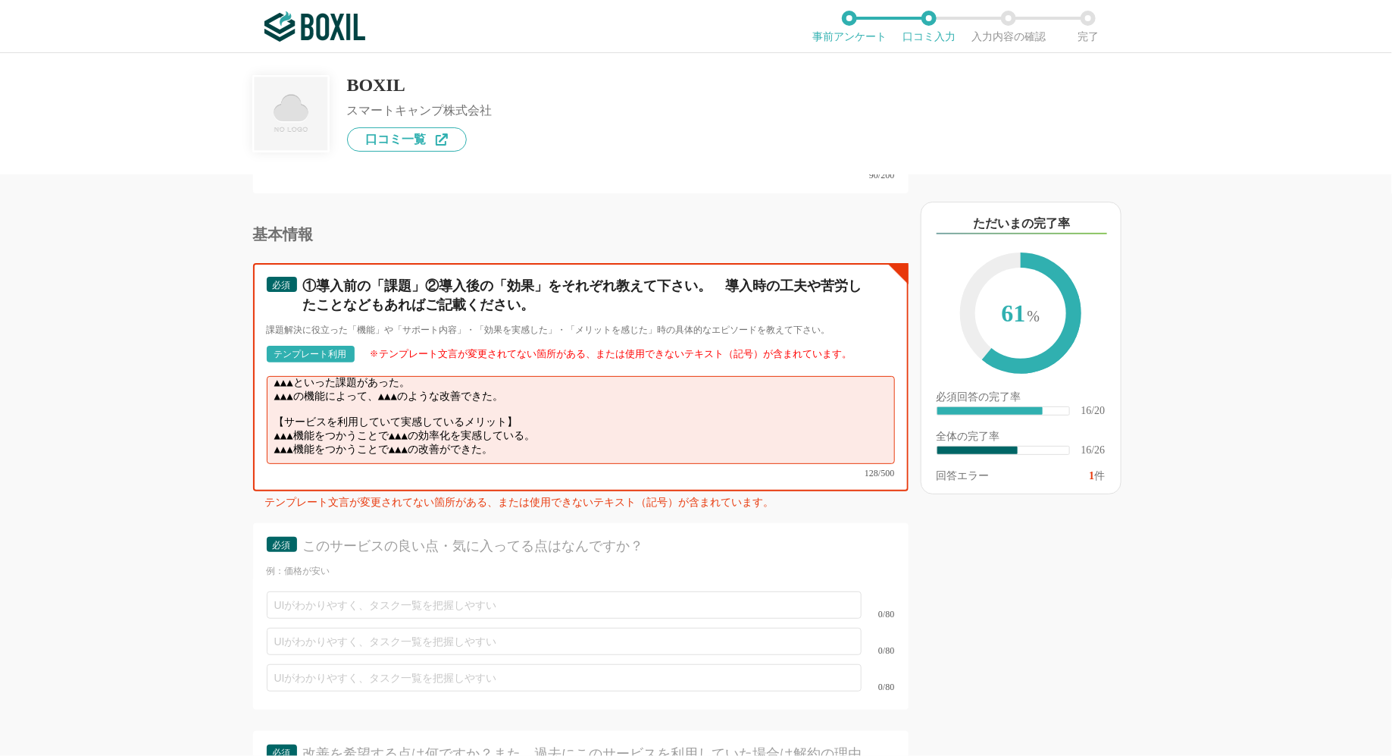
paste textarea "テスト"
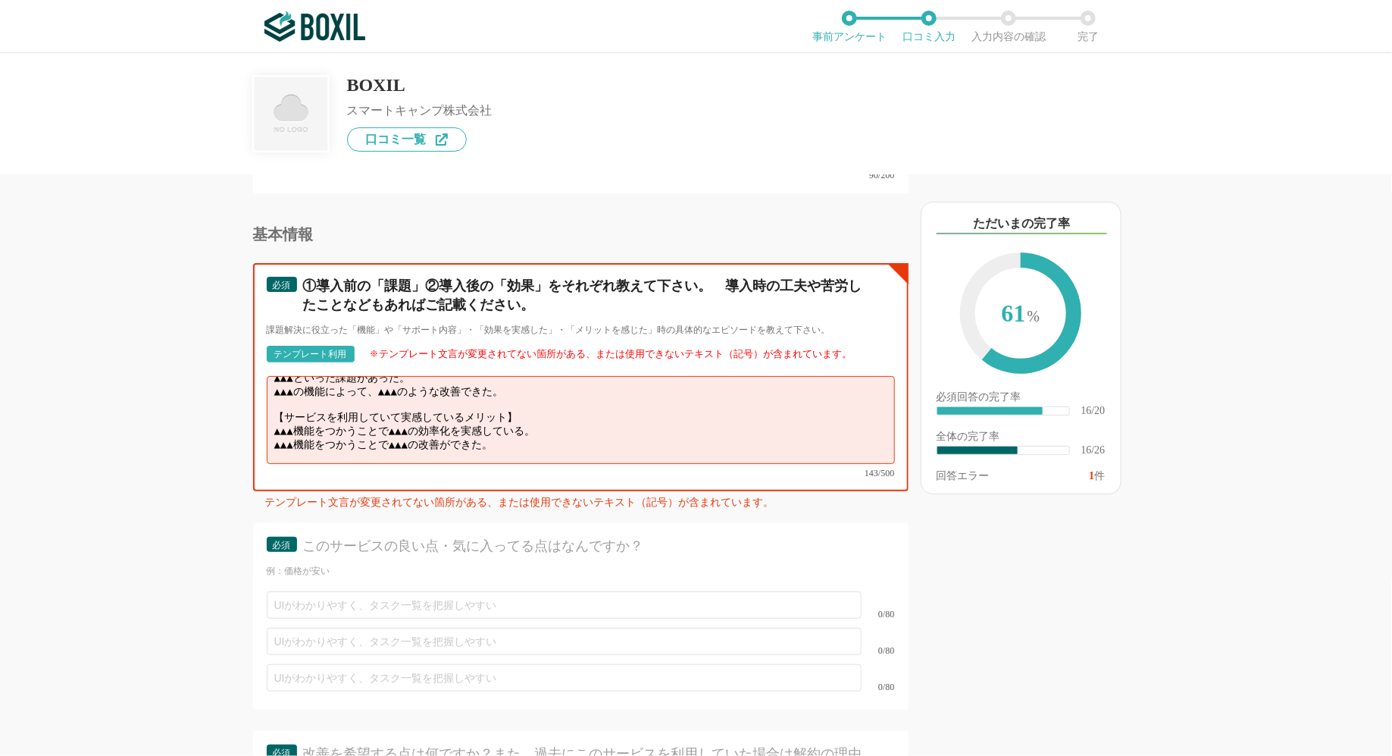
paste textarea "テスト"
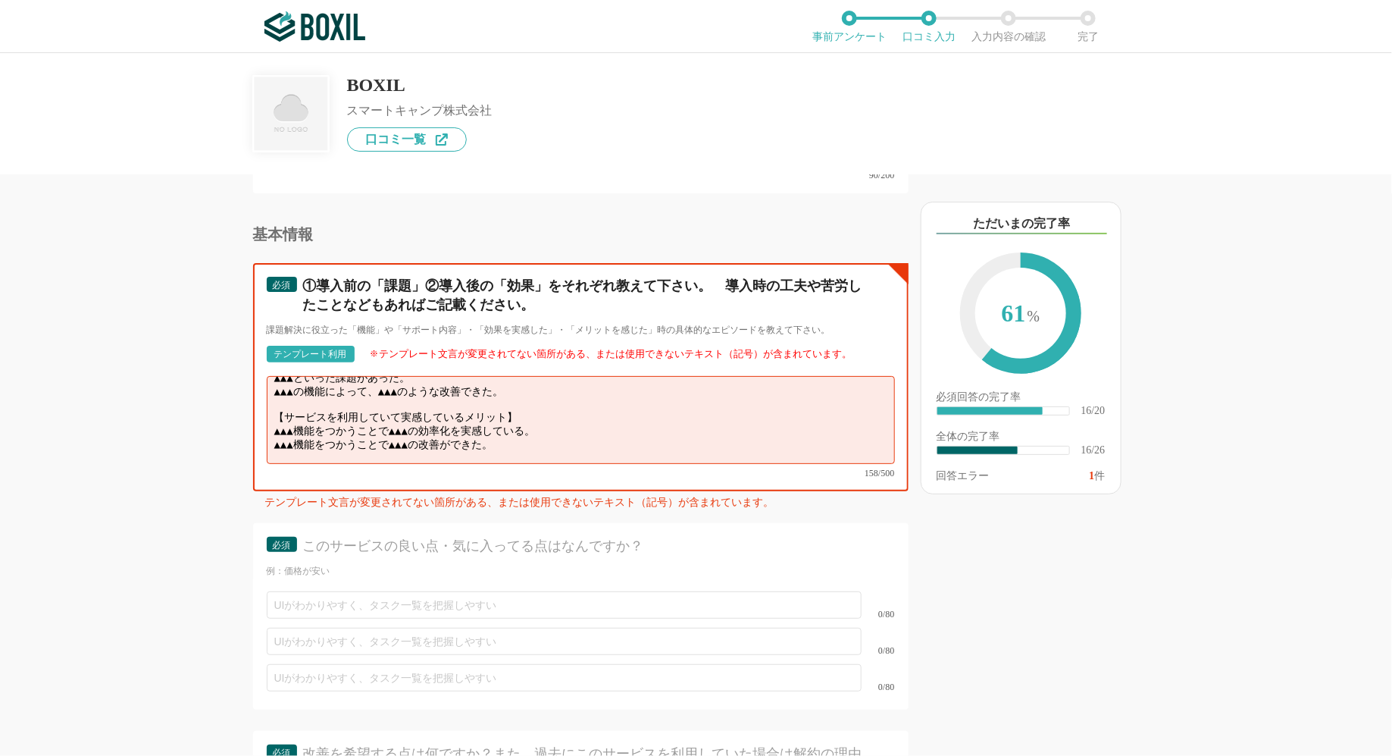
paste textarea "テスト"
paste
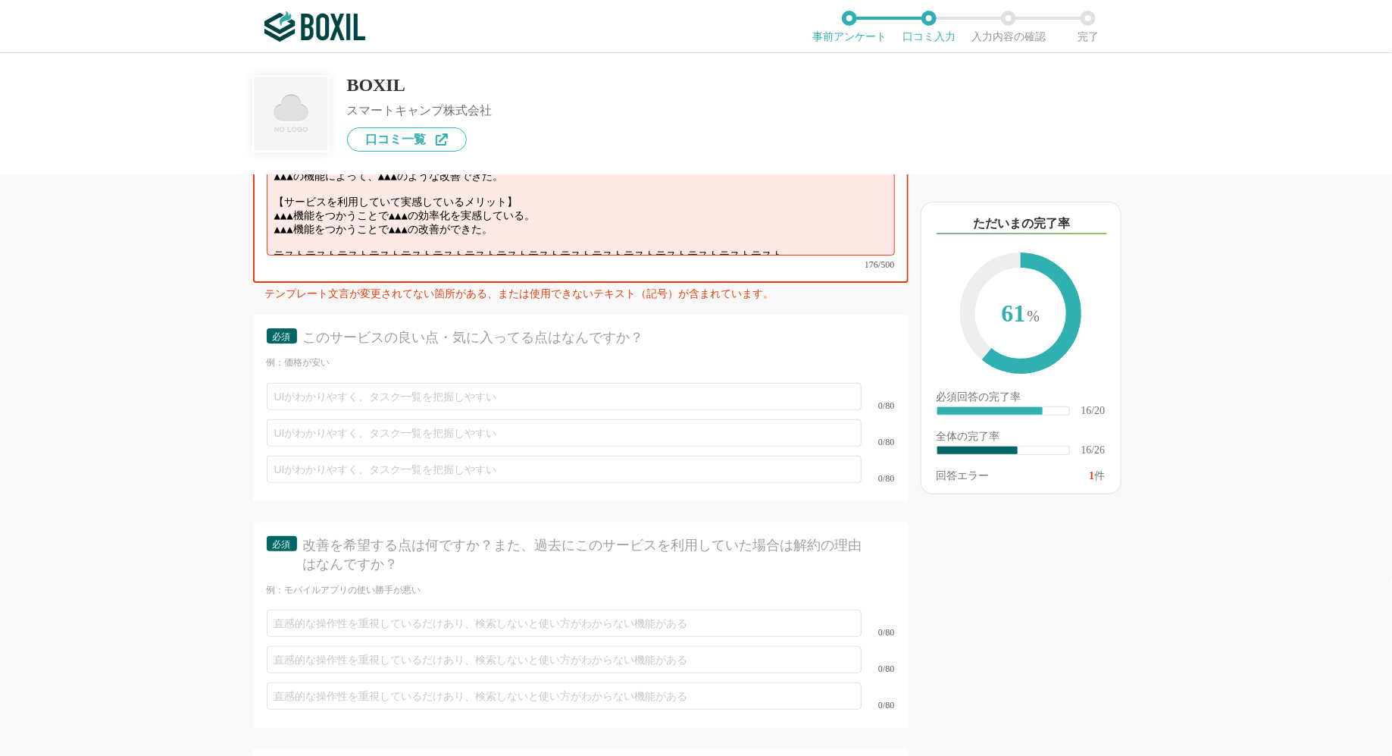
scroll to position [2964, 0]
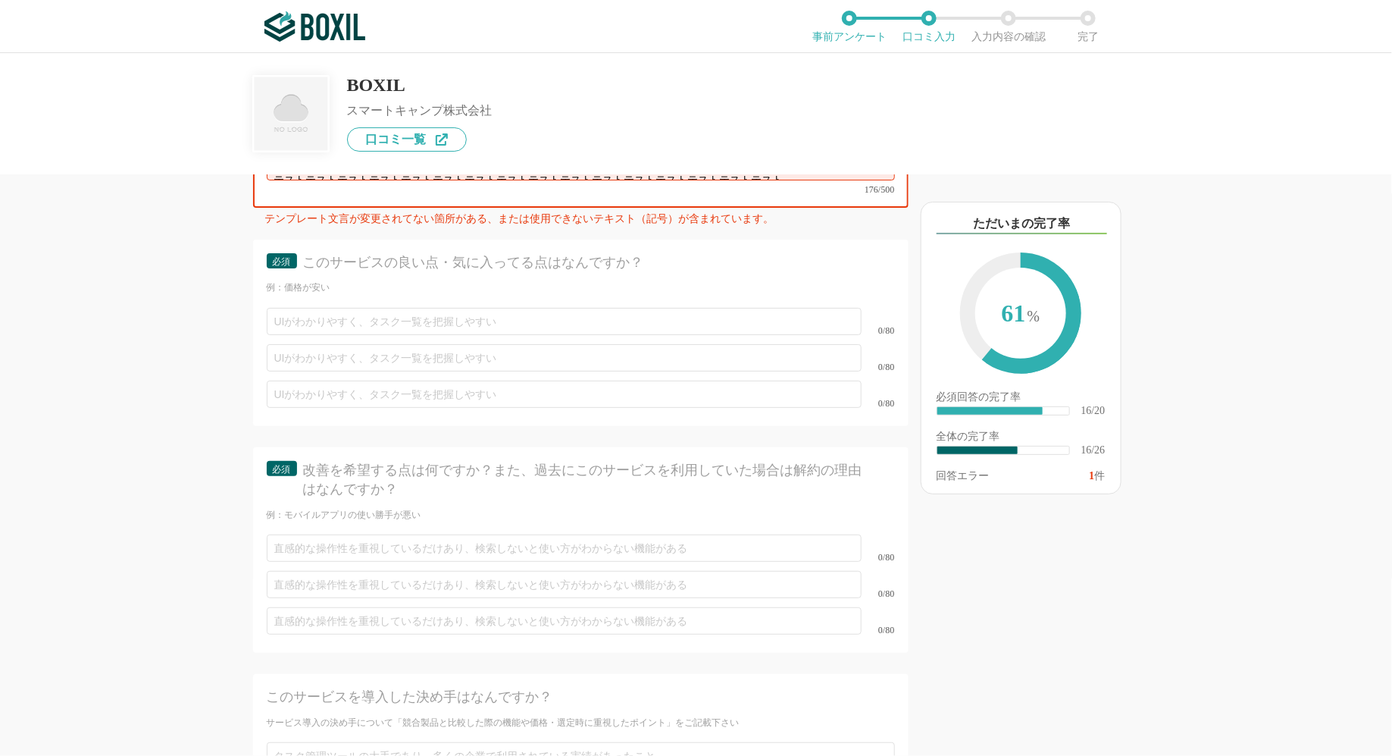
type textarea "【導入前の課題とサービスでの解決】 ▲▲▲といった課題があった。 ▲▲▲の機能によって、▲▲▲のような改善できた。 【サービスを利用していて実感しているメリッ…"
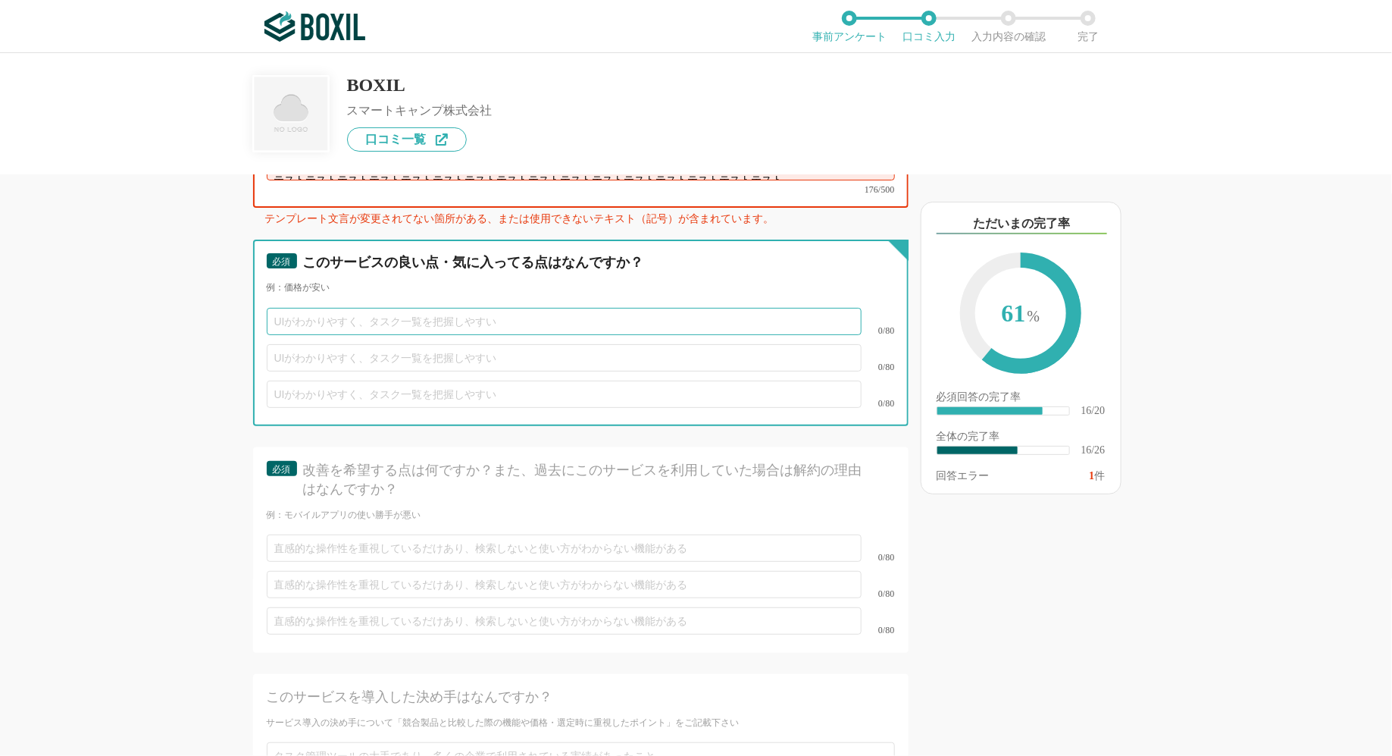
click at [512, 308] on input "text" at bounding box center [564, 321] width 595 height 27
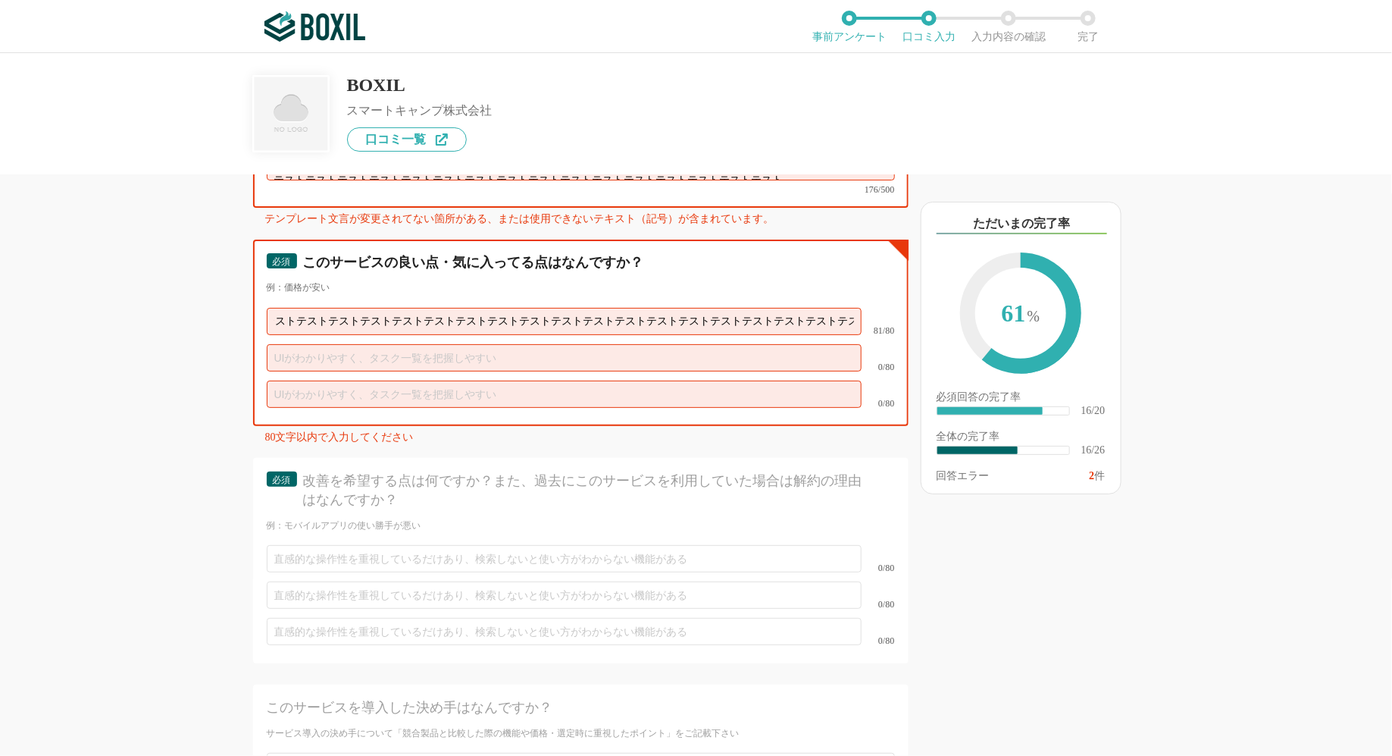
drag, startPoint x: 459, startPoint y: 298, endPoint x: 1047, endPoint y: 378, distance: 593.6
click at [1047, 378] on div "他のサービス・ツールと連携していますか？ ※複数選択可 例：Slack、Salesforce テスト TestFairy 英語スピーキングテスト PROGOS…" at bounding box center [696, 404] width 1392 height 703
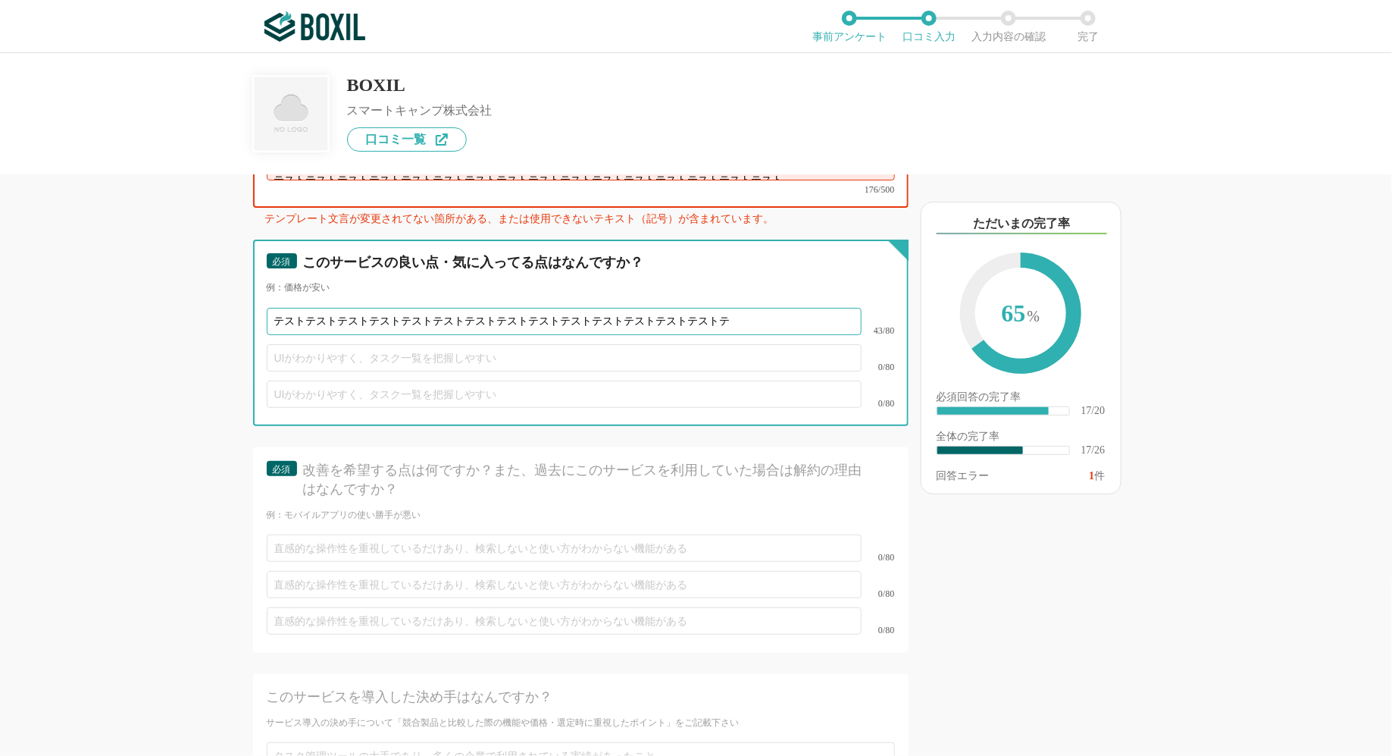
scroll to position [0, 0]
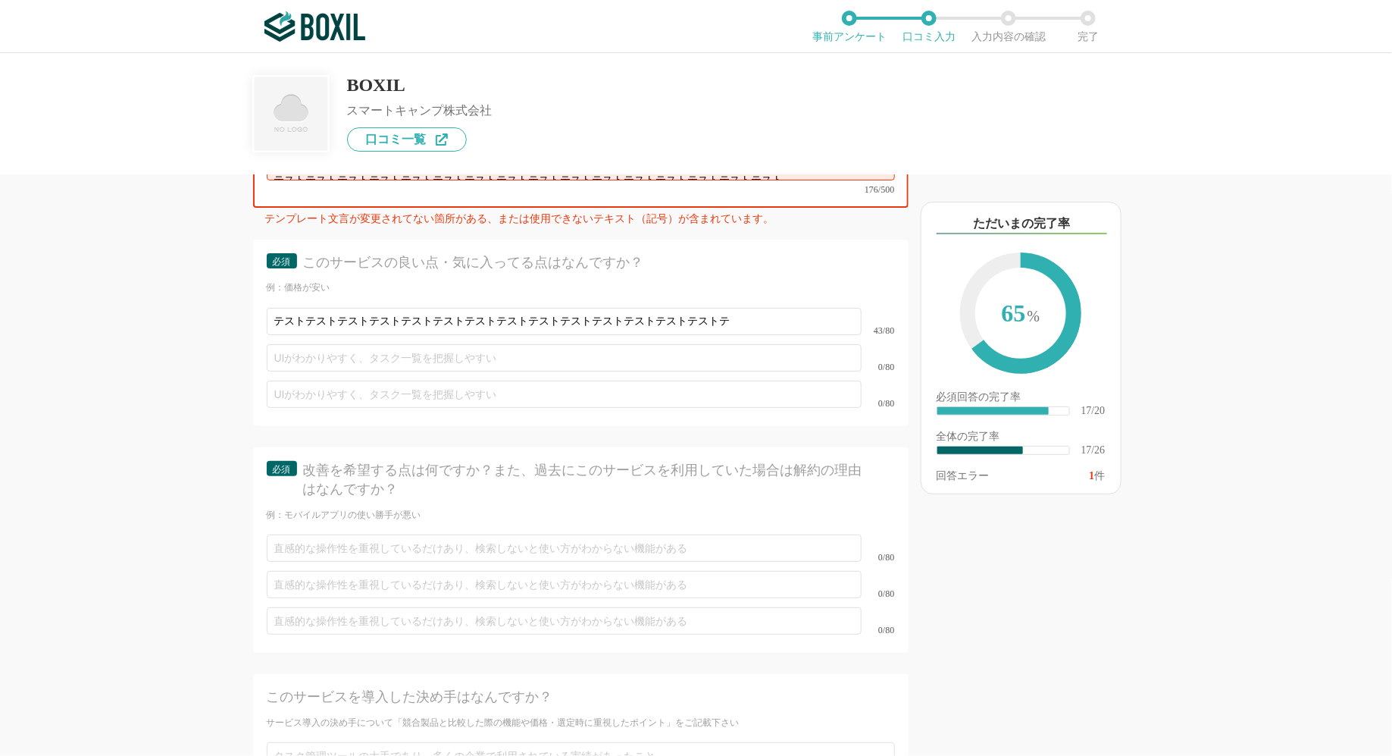
click at [753, 340] on div "0/80" at bounding box center [581, 358] width 628 height 36
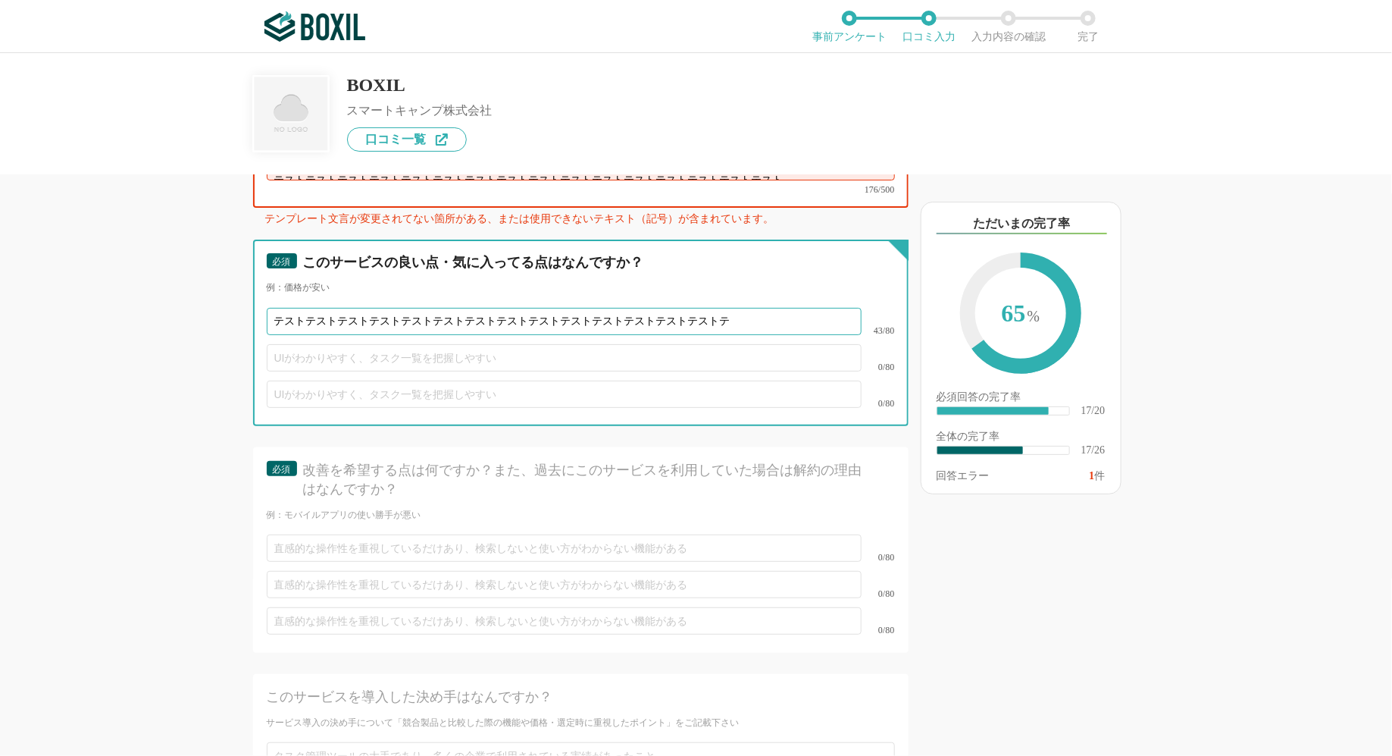
drag, startPoint x: 752, startPoint y: 292, endPoint x: 301, endPoint y: 298, distance: 451.0
click at [301, 308] on input "テストテストテストテストテストテストテストテストテストテストテストテストテストテストテ" at bounding box center [564, 321] width 595 height 27
type input "テスト"
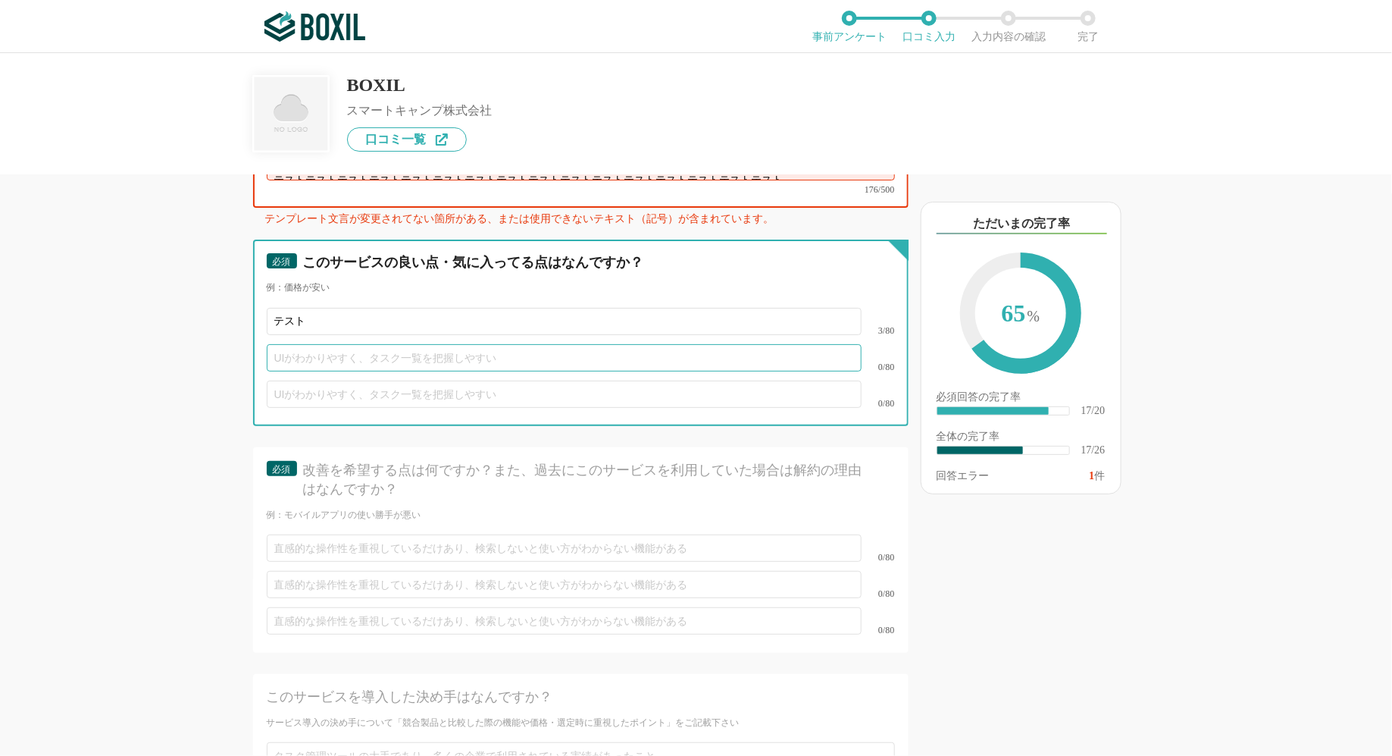
click at [321, 345] on input "text" at bounding box center [564, 357] width 595 height 27
type input "テスト"
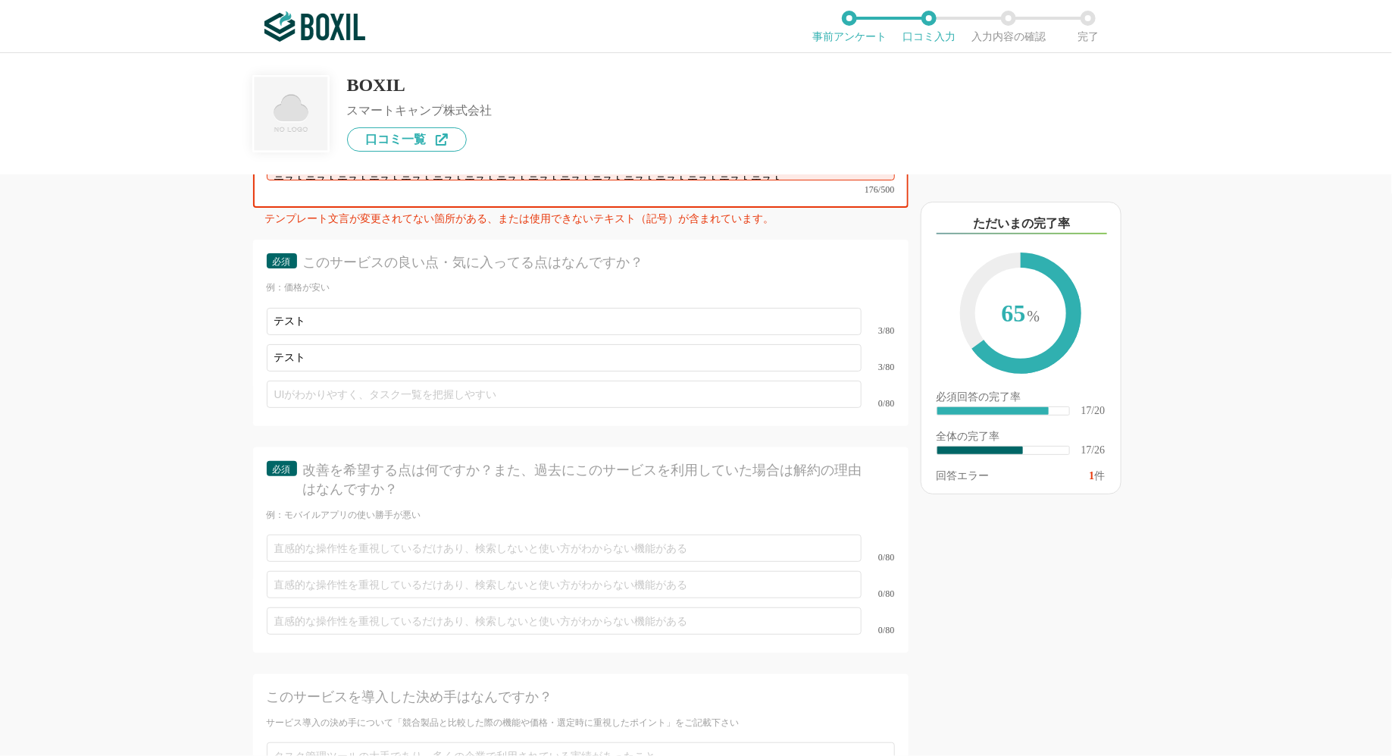
click at [331, 387] on div "0/80" at bounding box center [581, 394] width 628 height 36
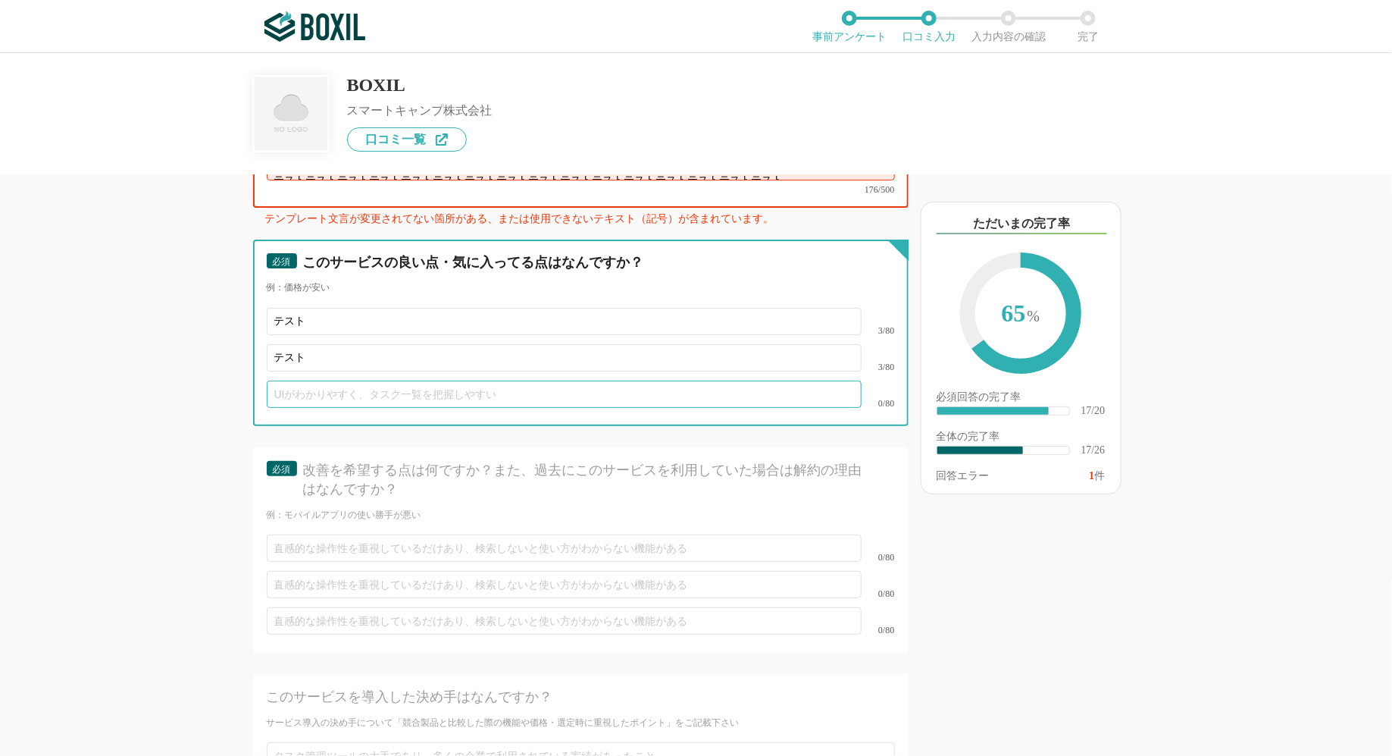
click at [331, 380] on input "text" at bounding box center [564, 393] width 595 height 27
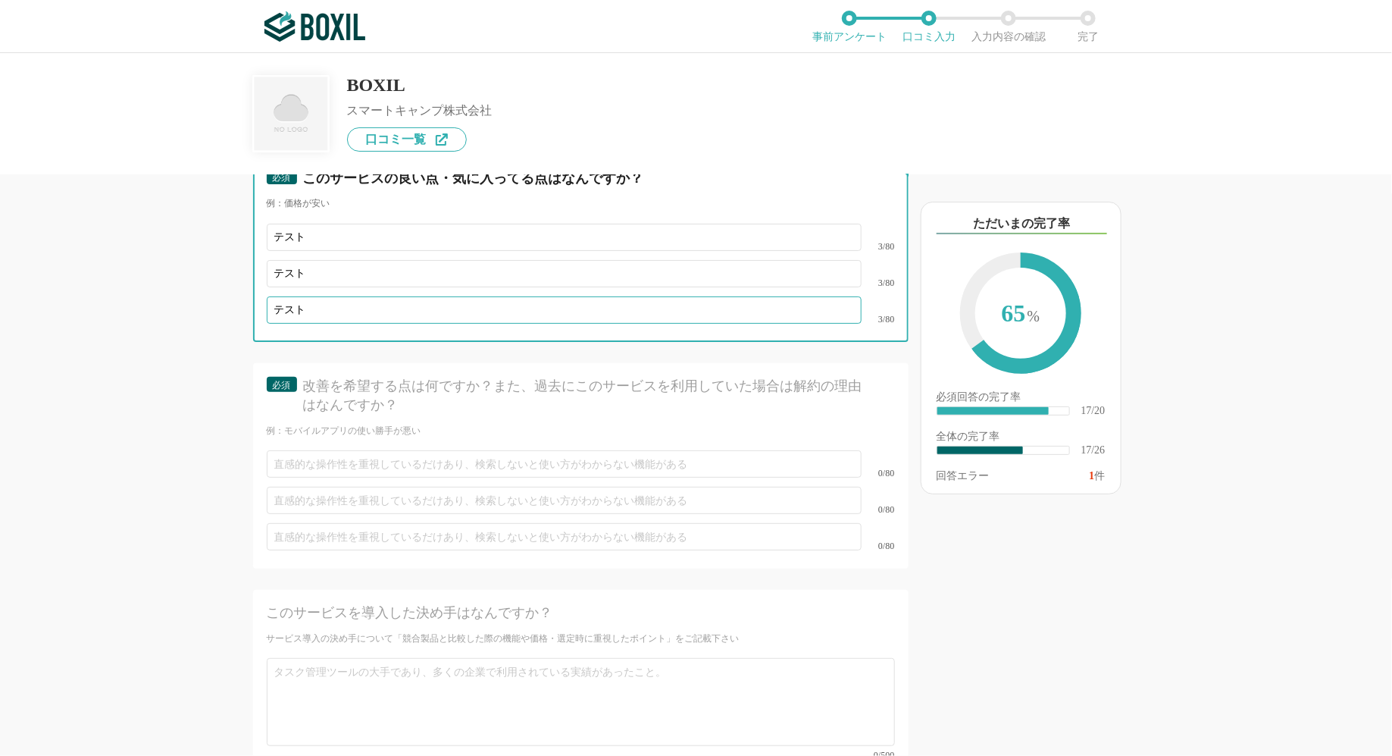
type input "テスト"
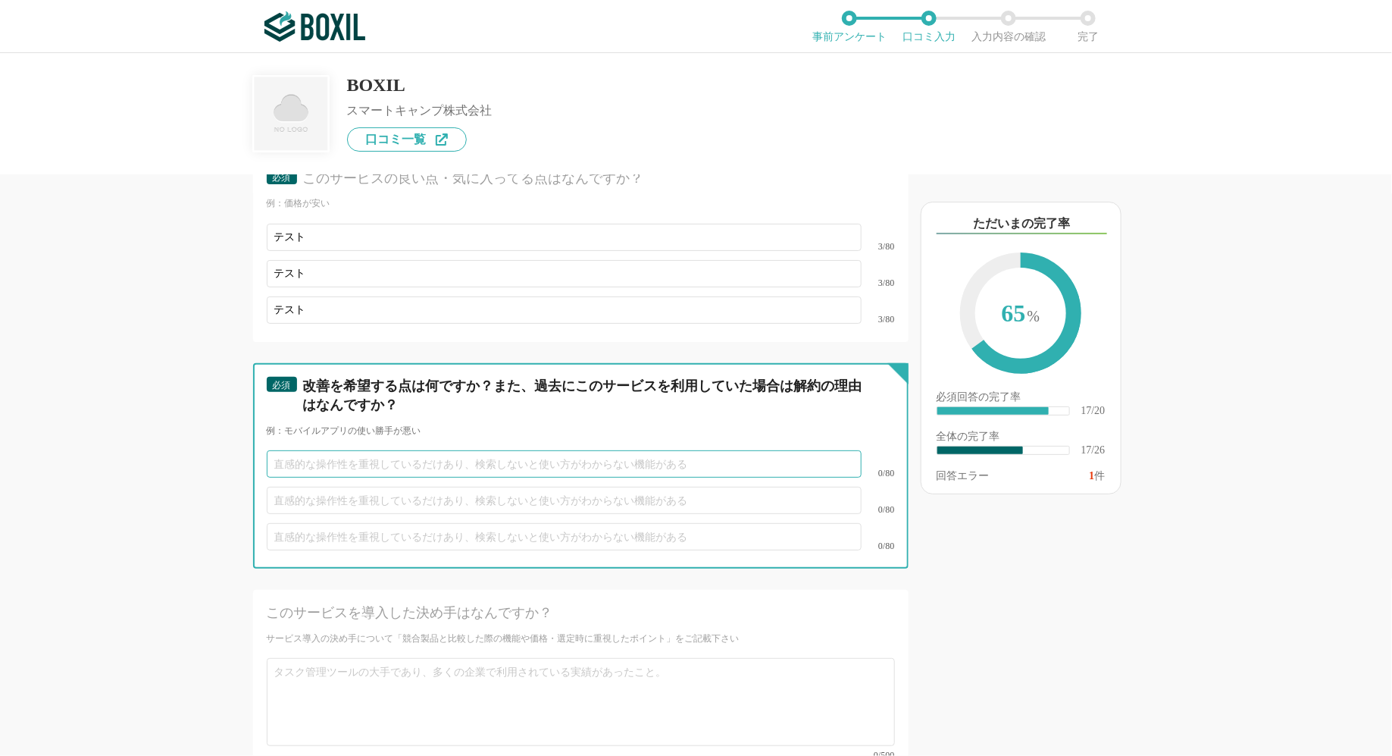
click at [354, 450] on input "text" at bounding box center [564, 463] width 595 height 27
type input "テスト"
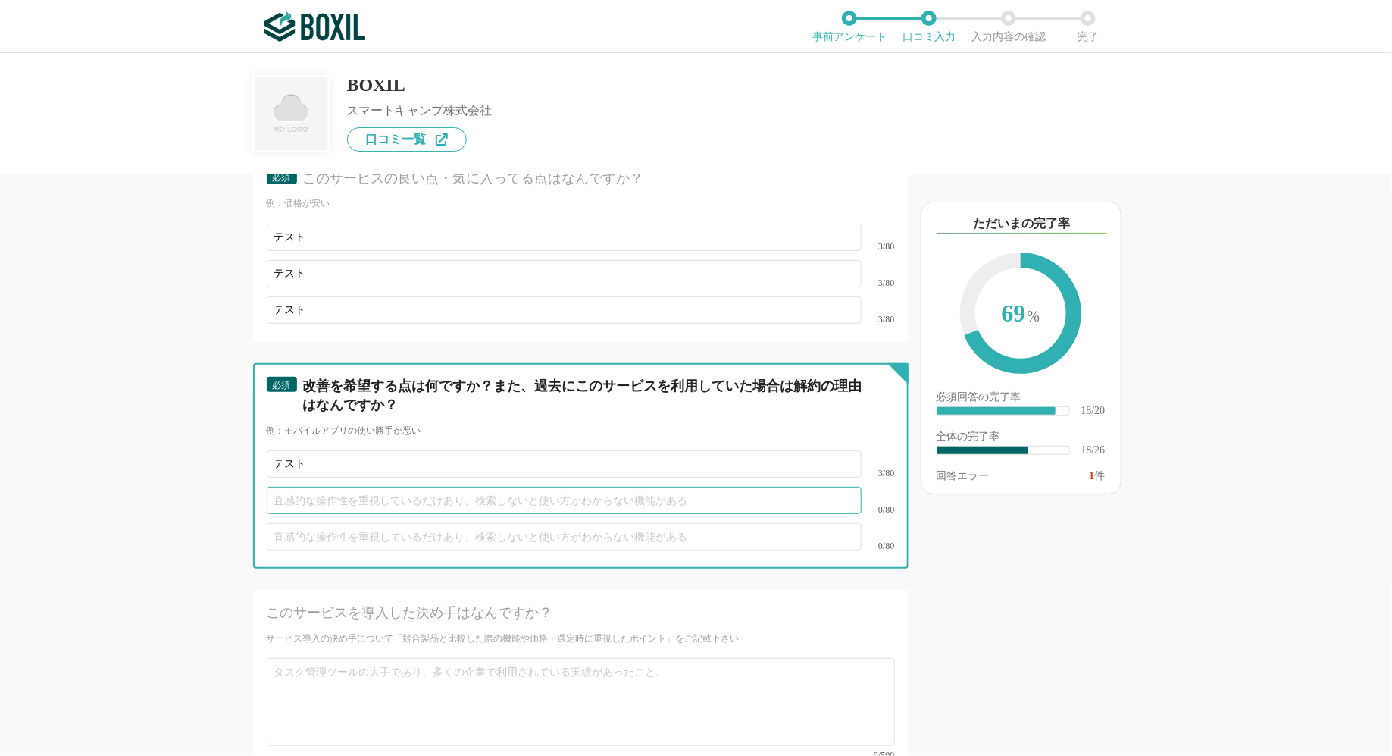
click at [363, 487] on input "text" at bounding box center [564, 500] width 595 height 27
type input "テスト"
click at [367, 523] on input "text" at bounding box center [564, 536] width 595 height 27
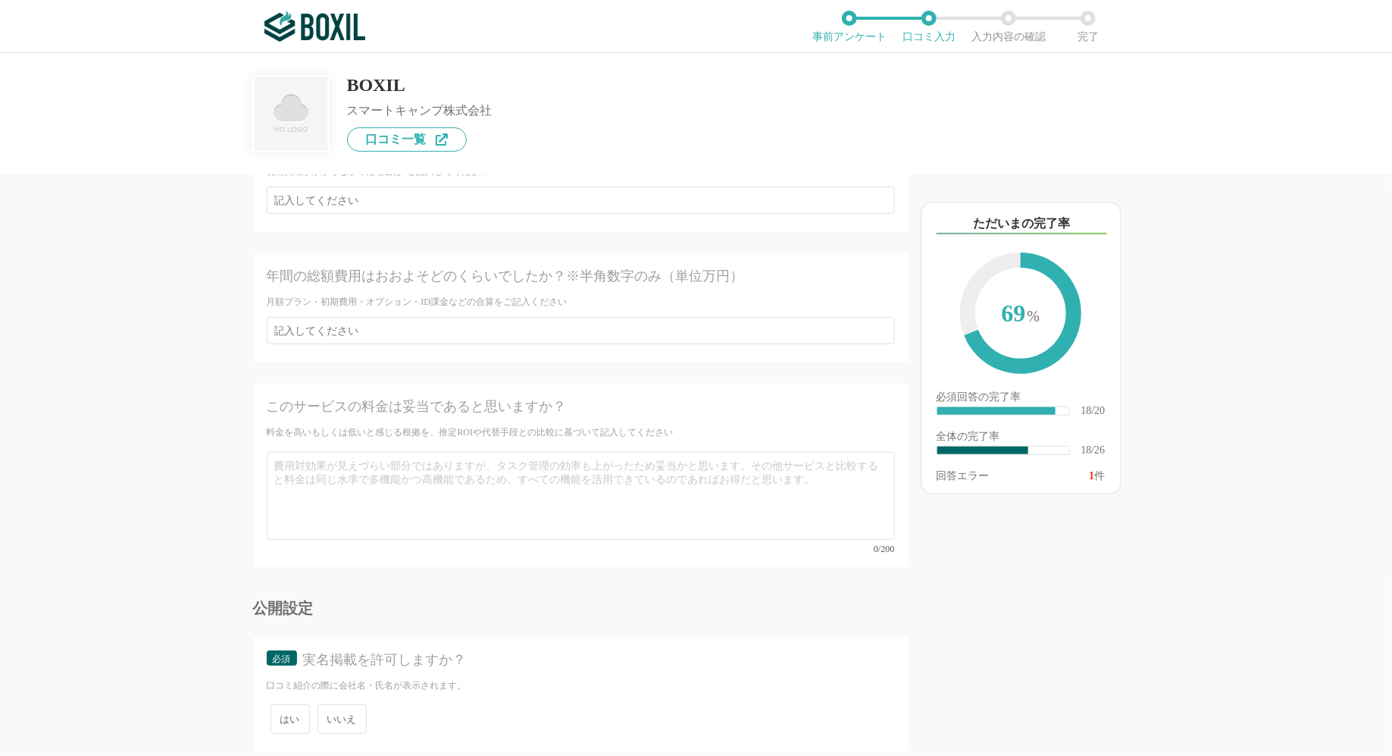
scroll to position [3751, 0]
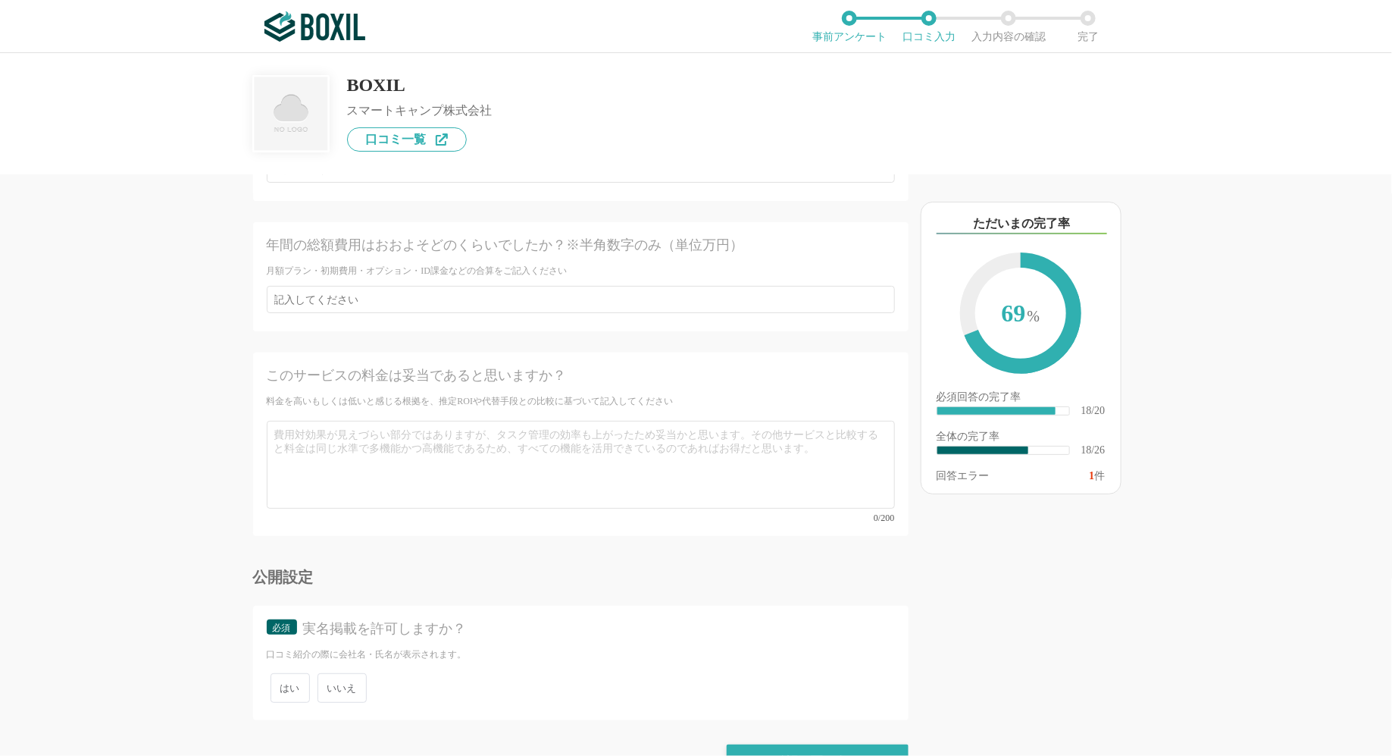
type input "テスト"
click at [346, 673] on span "いいえ" at bounding box center [342, 688] width 49 height 30
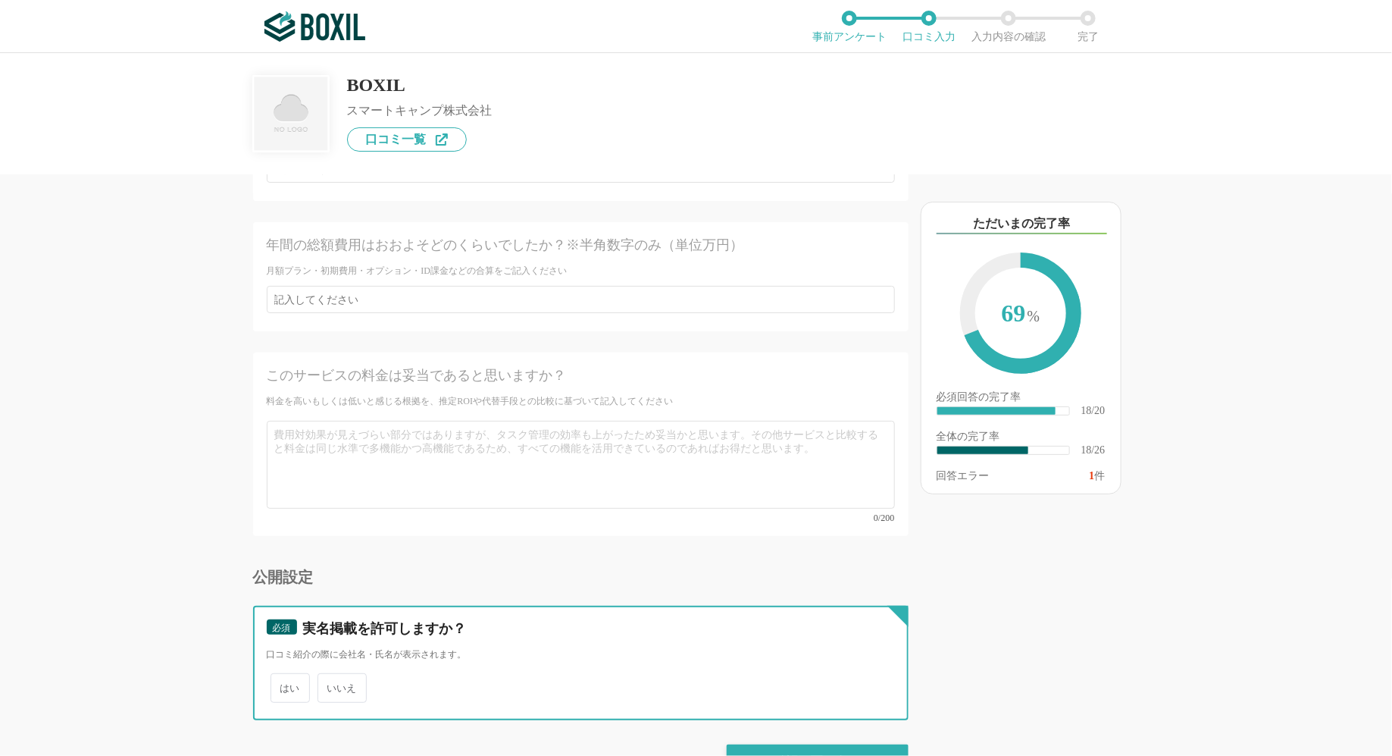
click at [331, 675] on input "いいえ" at bounding box center [326, 680] width 10 height 10
radio input "true"
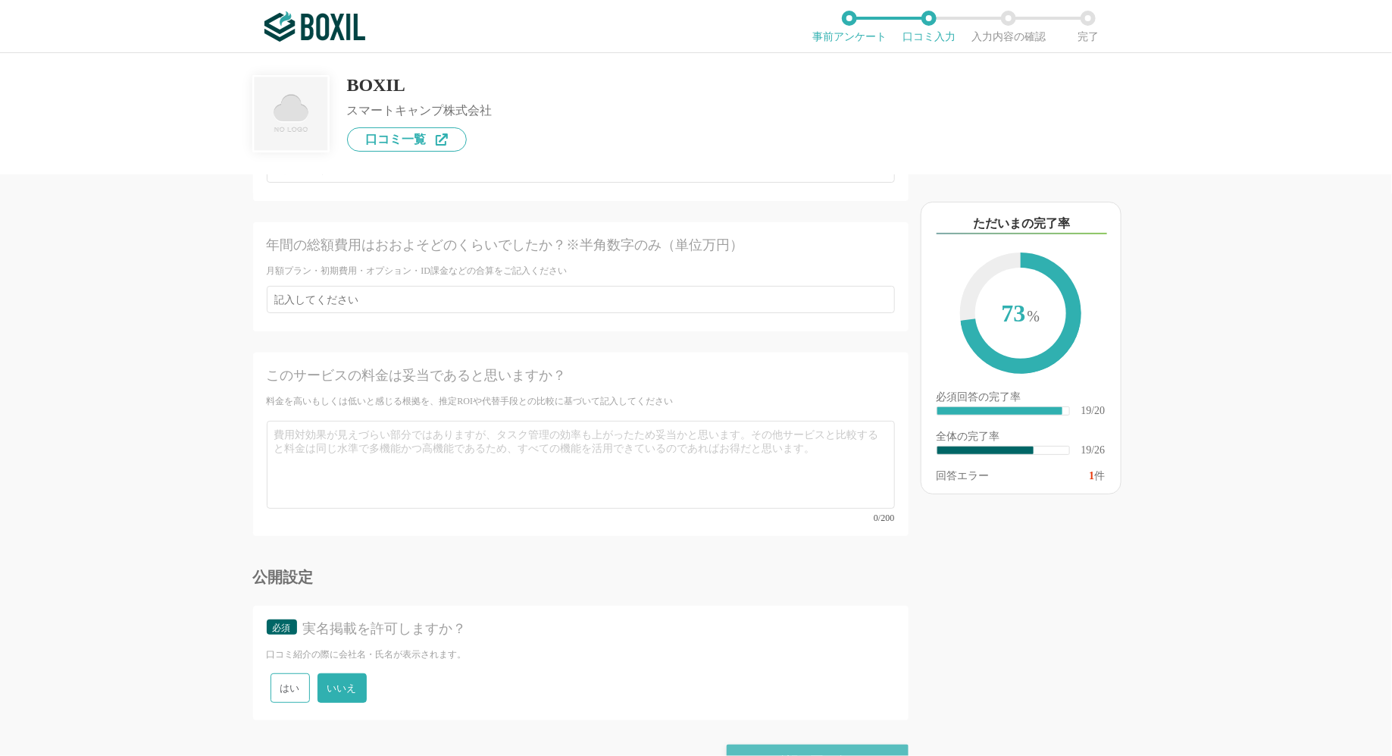
click at [756, 744] on div "確認画面に進む" at bounding box center [818, 760] width 182 height 33
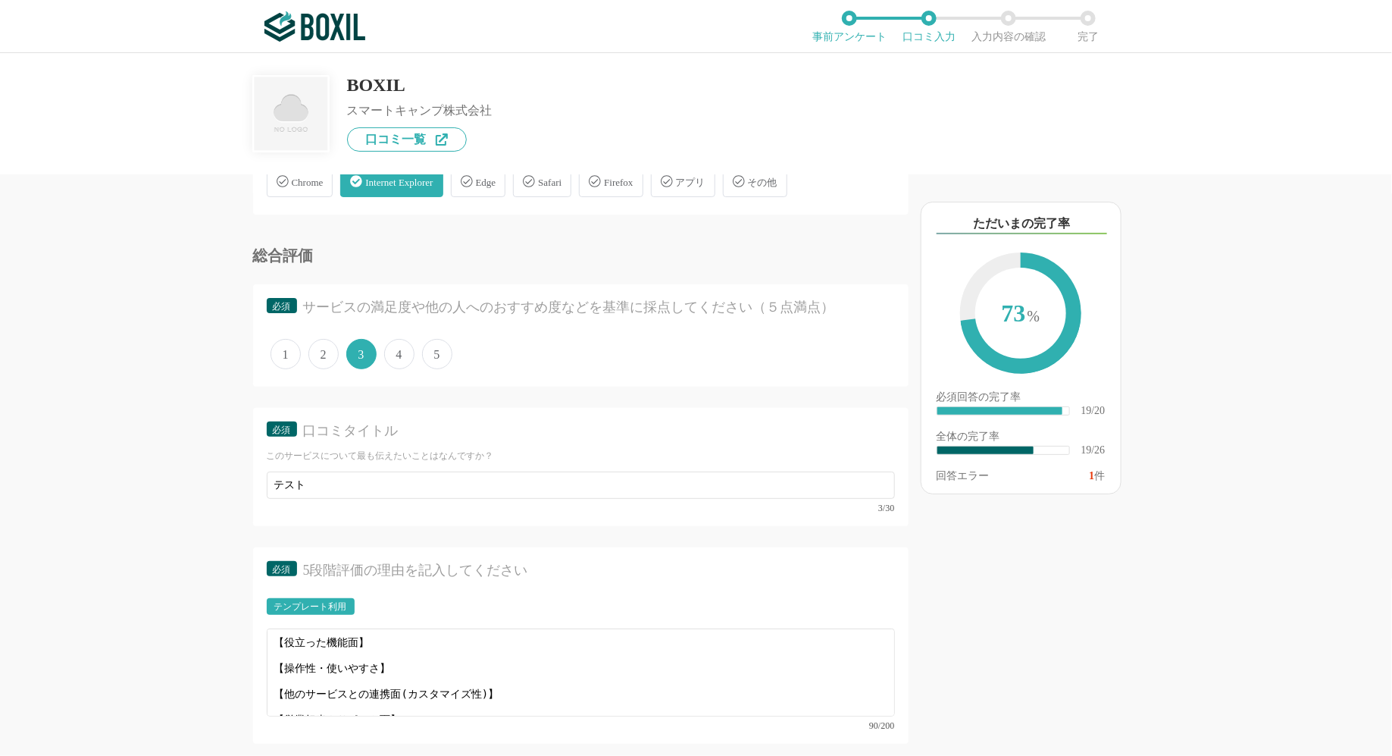
scroll to position [2222, 0]
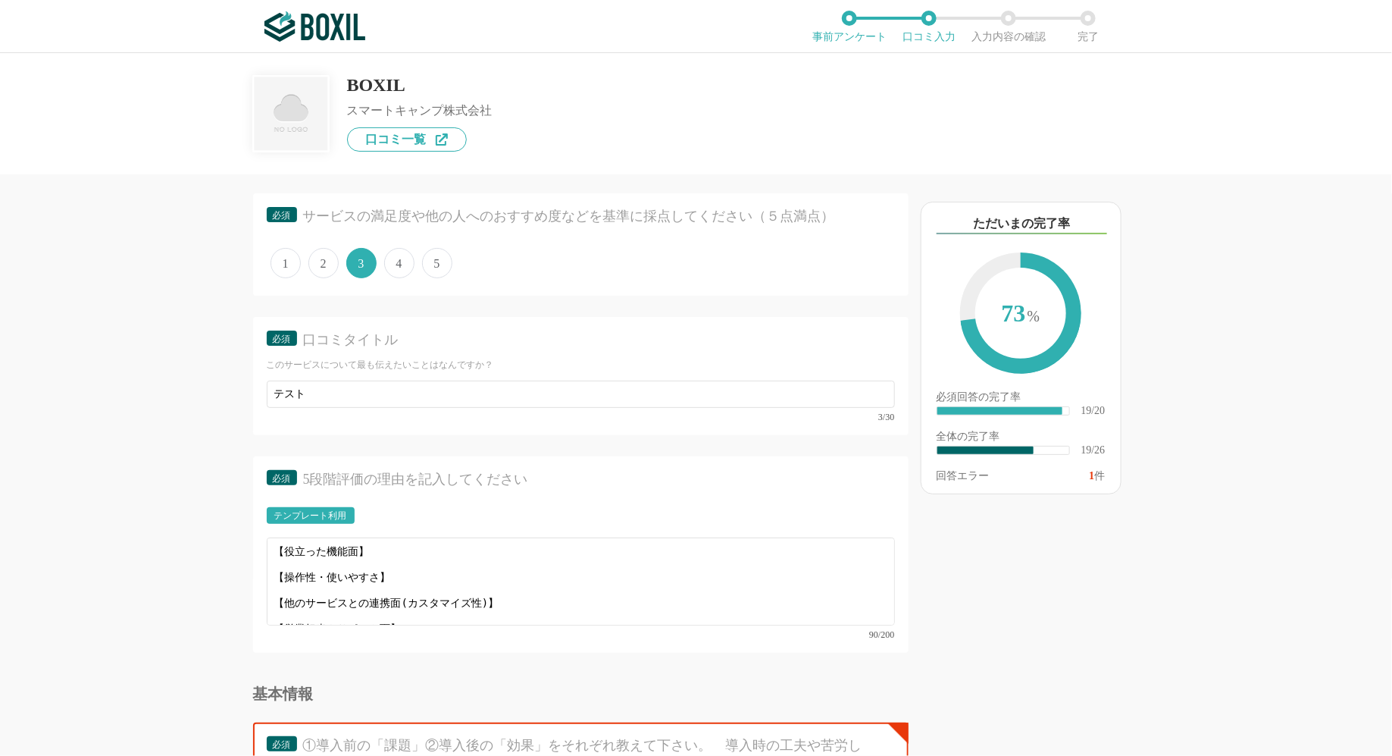
click at [585, 417] on div "必須 口コミタイトル このサービスについて最も伝えたいことはなんですか？ テスト 3/30" at bounding box center [581, 376] width 656 height 118
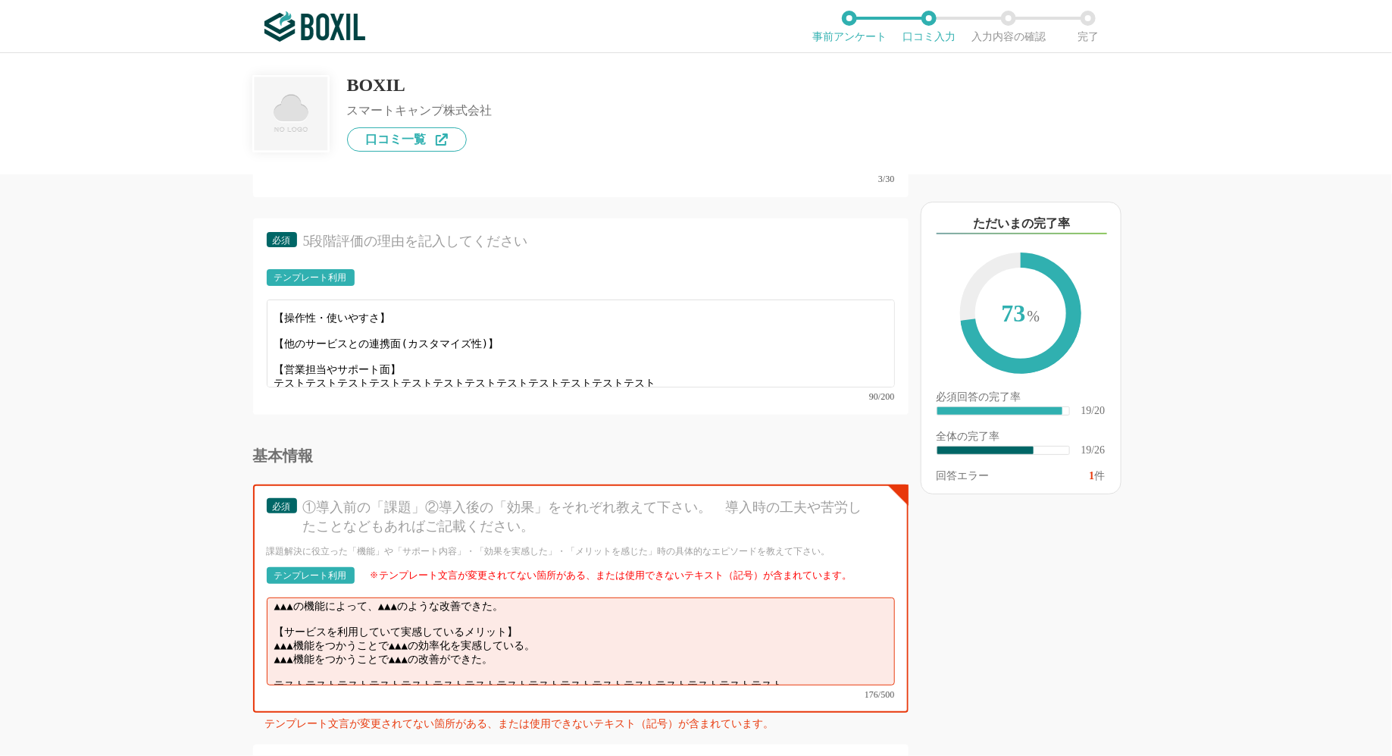
scroll to position [2500, 0]
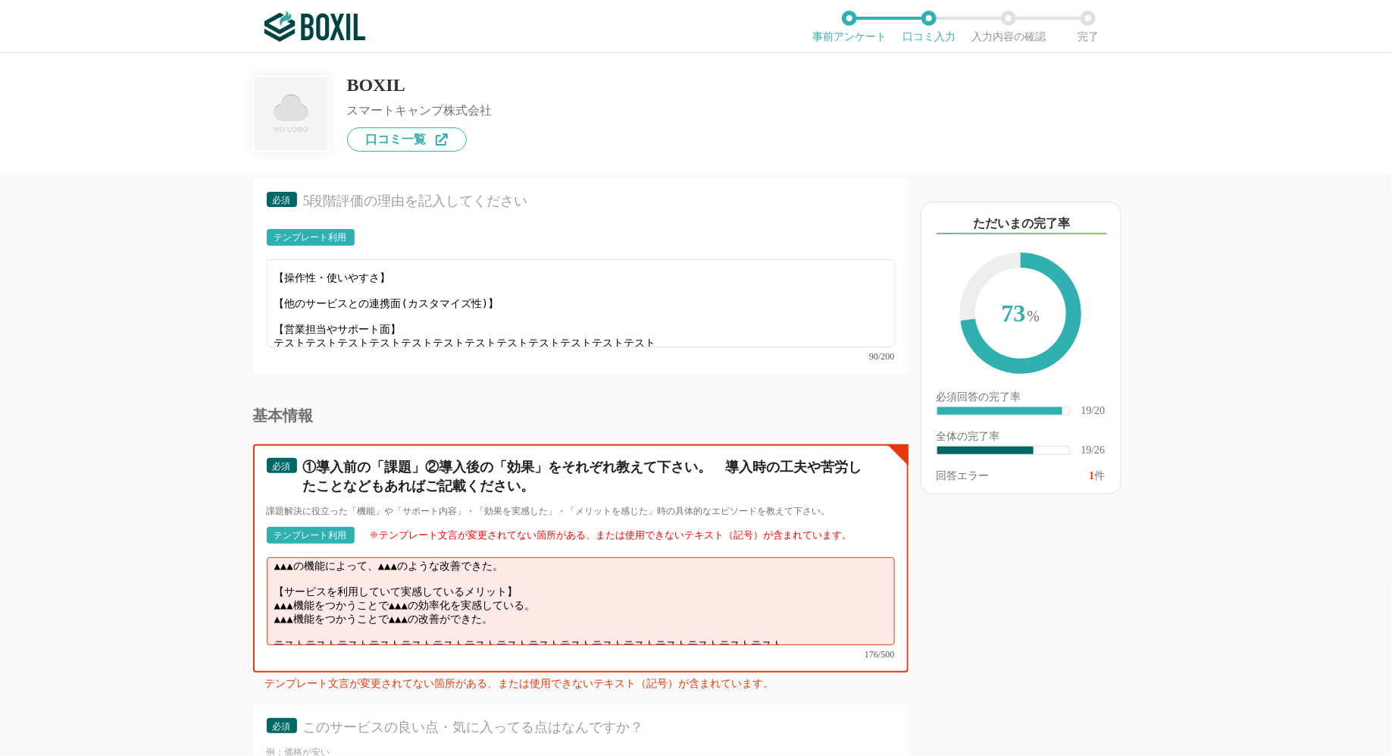
click at [622, 584] on textarea "【導入前の課題とサービスでの解決】 ▲▲▲といった課題があった。 ▲▲▲の機能によって、▲▲▲のような改善できた。 【サービスを利用していて実感しているメリッ…" at bounding box center [581, 601] width 628 height 88
click at [793, 608] on textarea "【導入前の課題とサービスでの解決】 ▲▲▲といった課題があった。 ▲▲▲の機能によって、▲▲▲のような改善できた。 【サービスを利用していて実感しているメリッ…" at bounding box center [581, 601] width 628 height 88
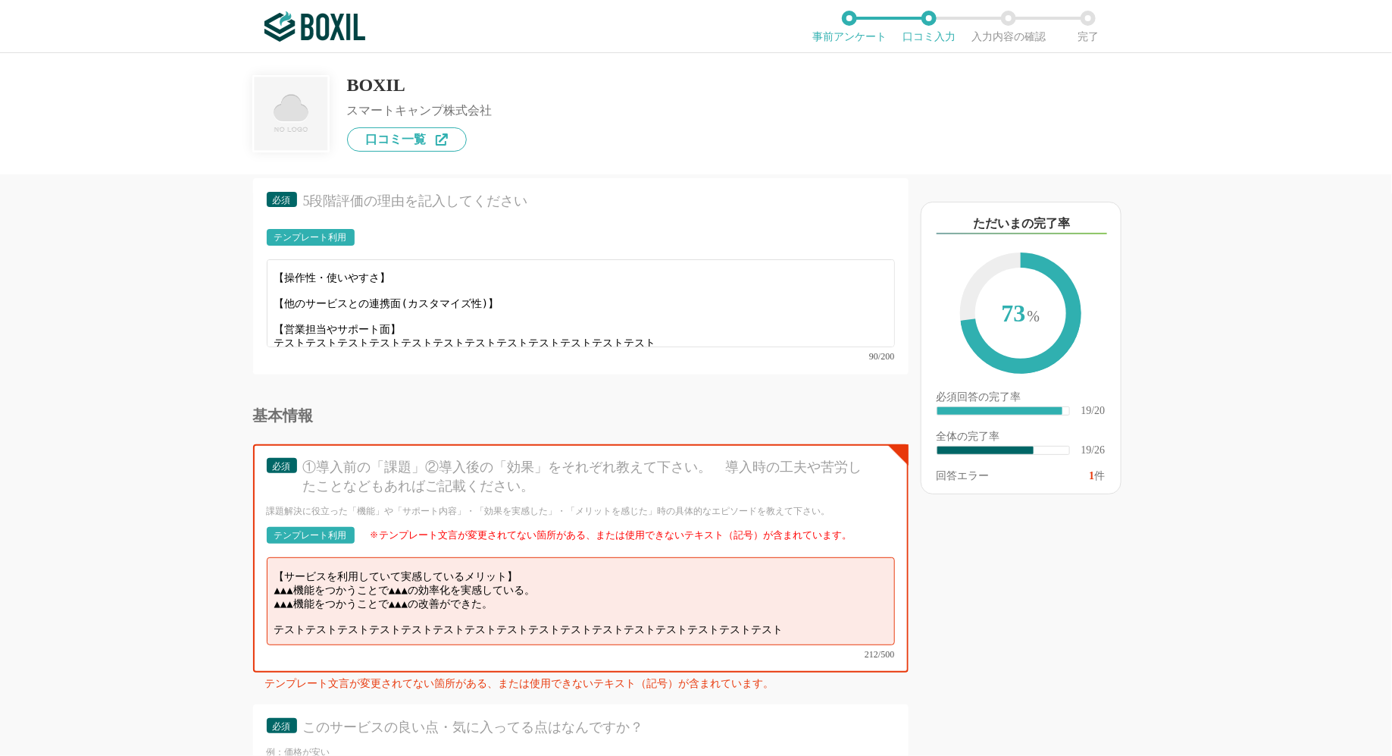
click at [784, 530] on div "፠テンプレート文言が変更されてない箇所がある、または使用できないテキスト（記号）が含まれています。" at bounding box center [611, 539] width 483 height 21
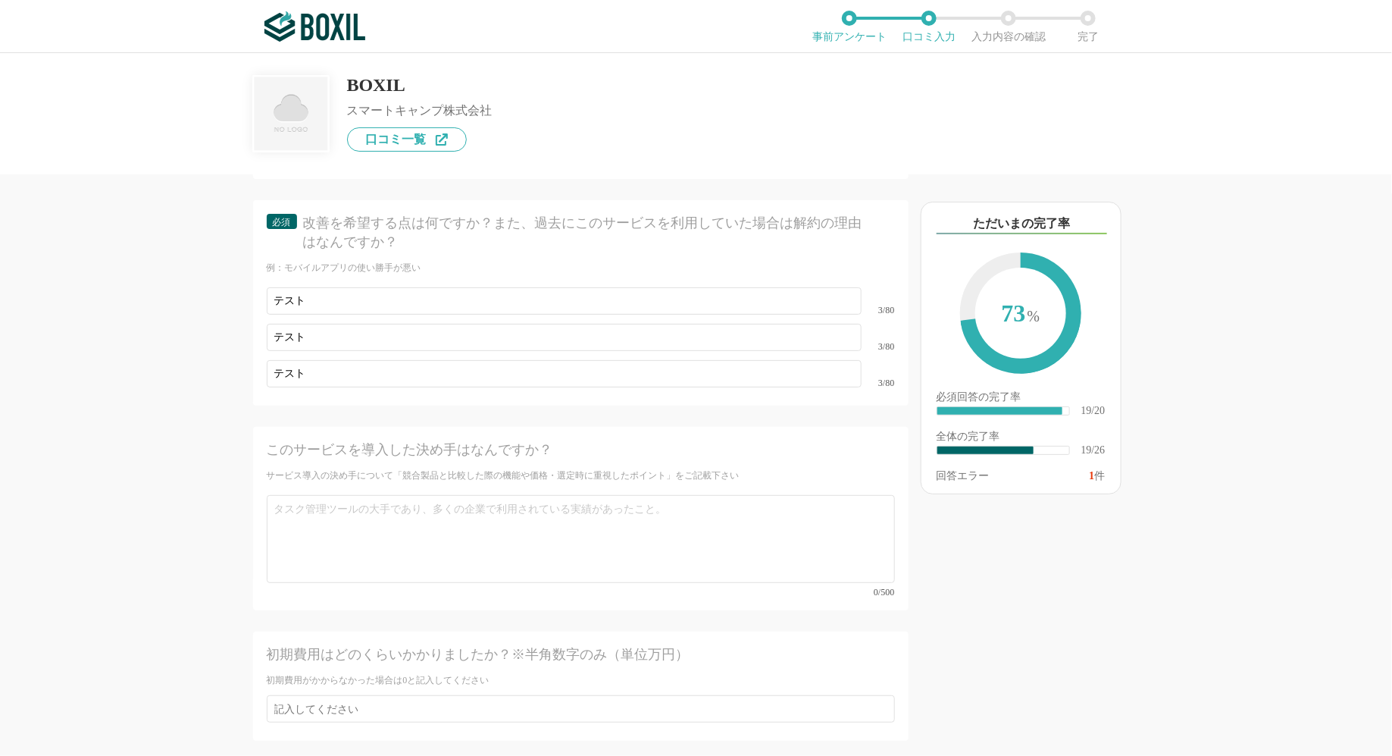
scroll to position [3751, 0]
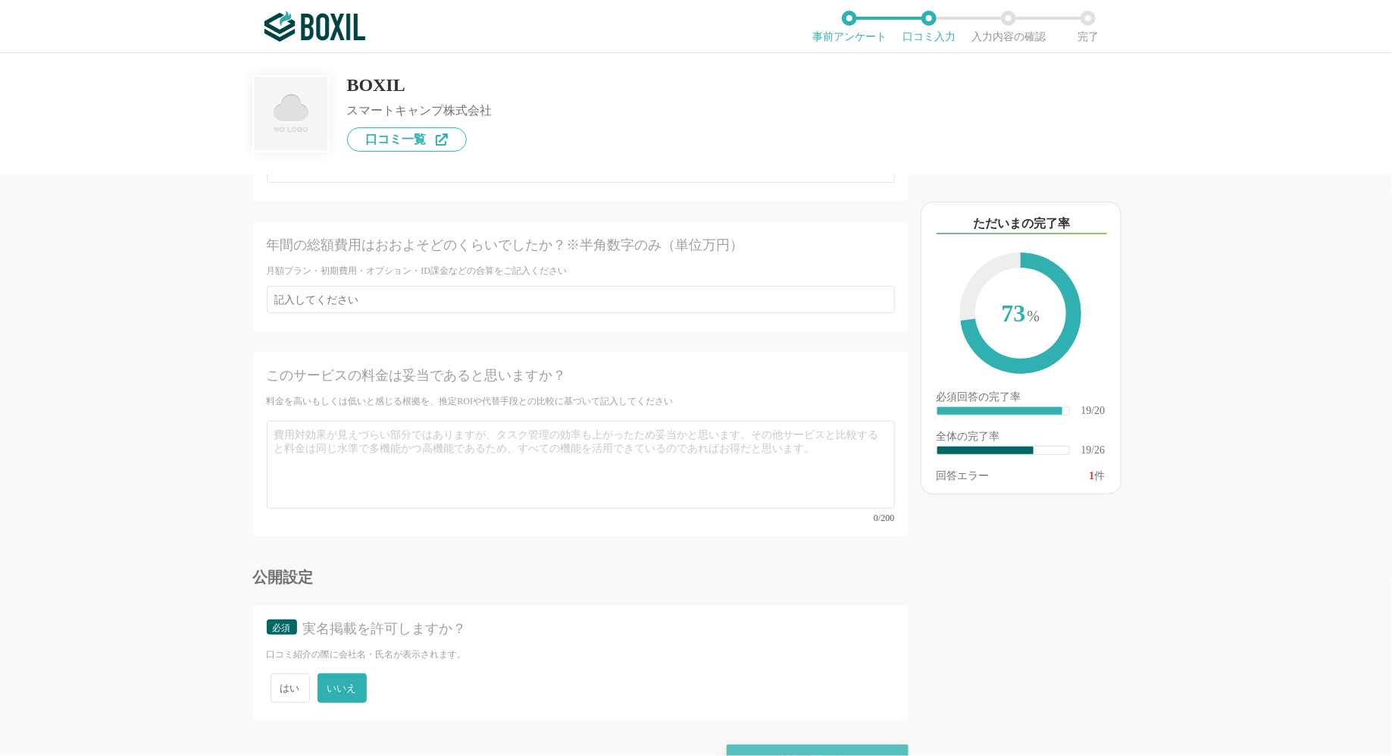
click at [786, 744] on div "確認画面に進む" at bounding box center [818, 760] width 182 height 33
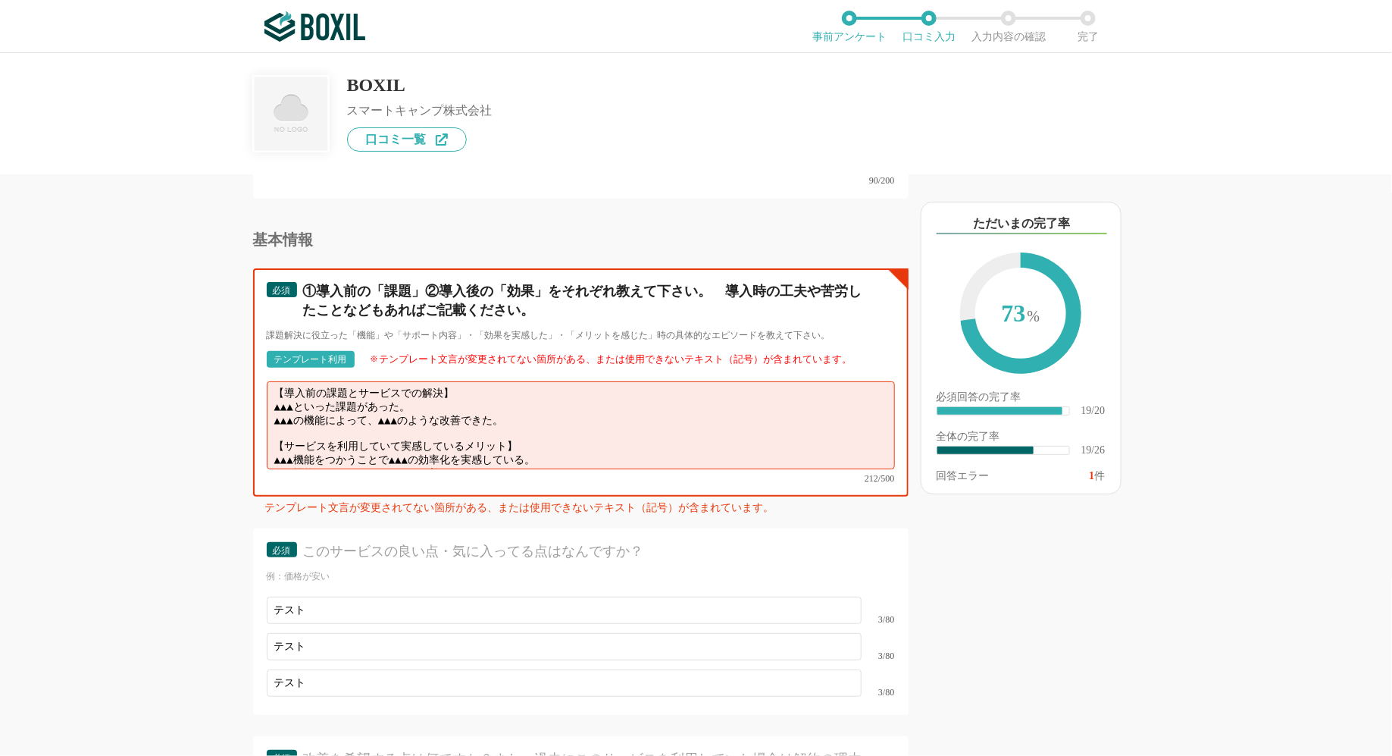
scroll to position [0, 0]
drag, startPoint x: 528, startPoint y: 399, endPoint x: 260, endPoint y: 355, distance: 271.9
click at [260, 355] on div "必須 ①導入前の「課題」②導入後の「効果」をそれぞれ教えて下さい。　導入時の工夫や苦労したことなどもあればご記載ください。 課題解決に役立った「機能」や「サポ…" at bounding box center [581, 382] width 656 height 228
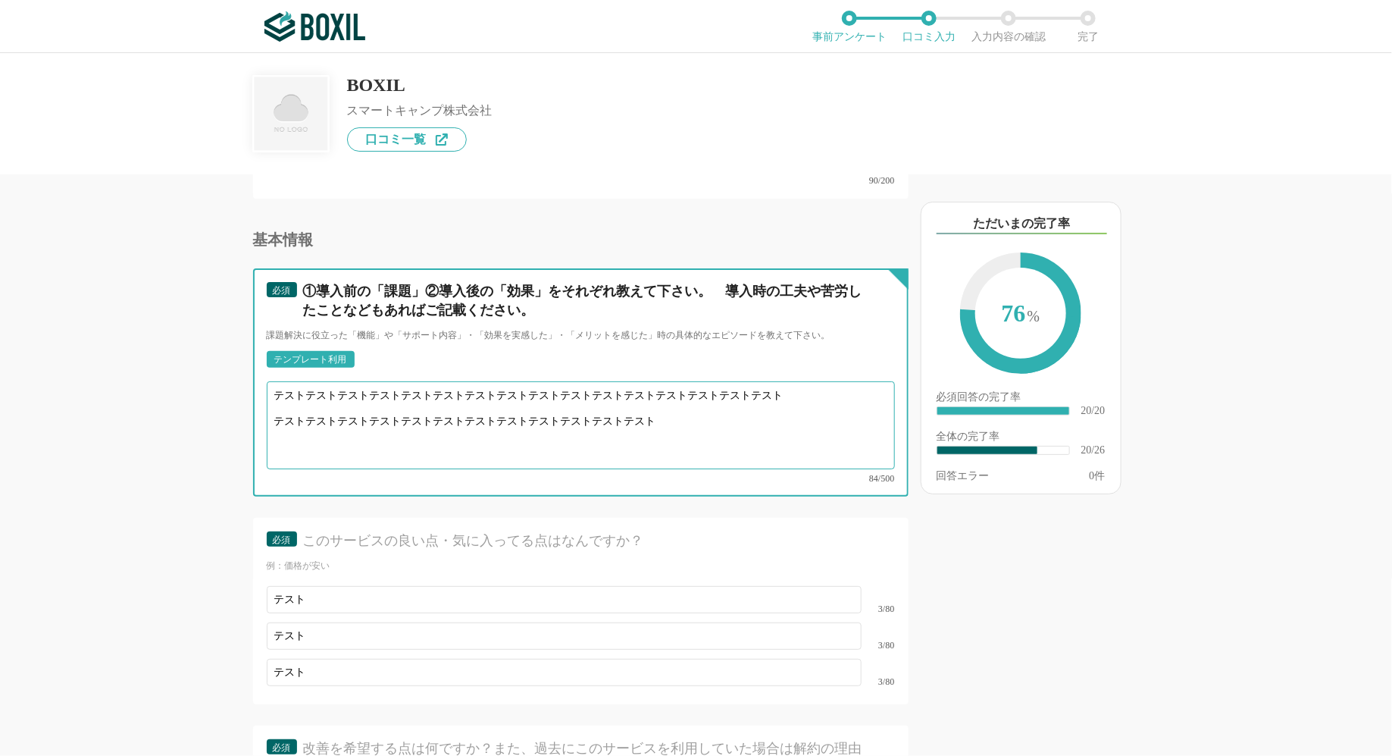
click at [277, 405] on textarea "テストテストテストテストテストテストテストテストテストテストテストテストテストテストテストテスト テストテストテストテストテストテストテストテストテストテスト…" at bounding box center [581, 425] width 628 height 88
type textarea "テストテストテストテストテストテストテストテストテストテストテストテストテストテストテストテスト テストテストテストテストテストテストテストテストテストテスト…"
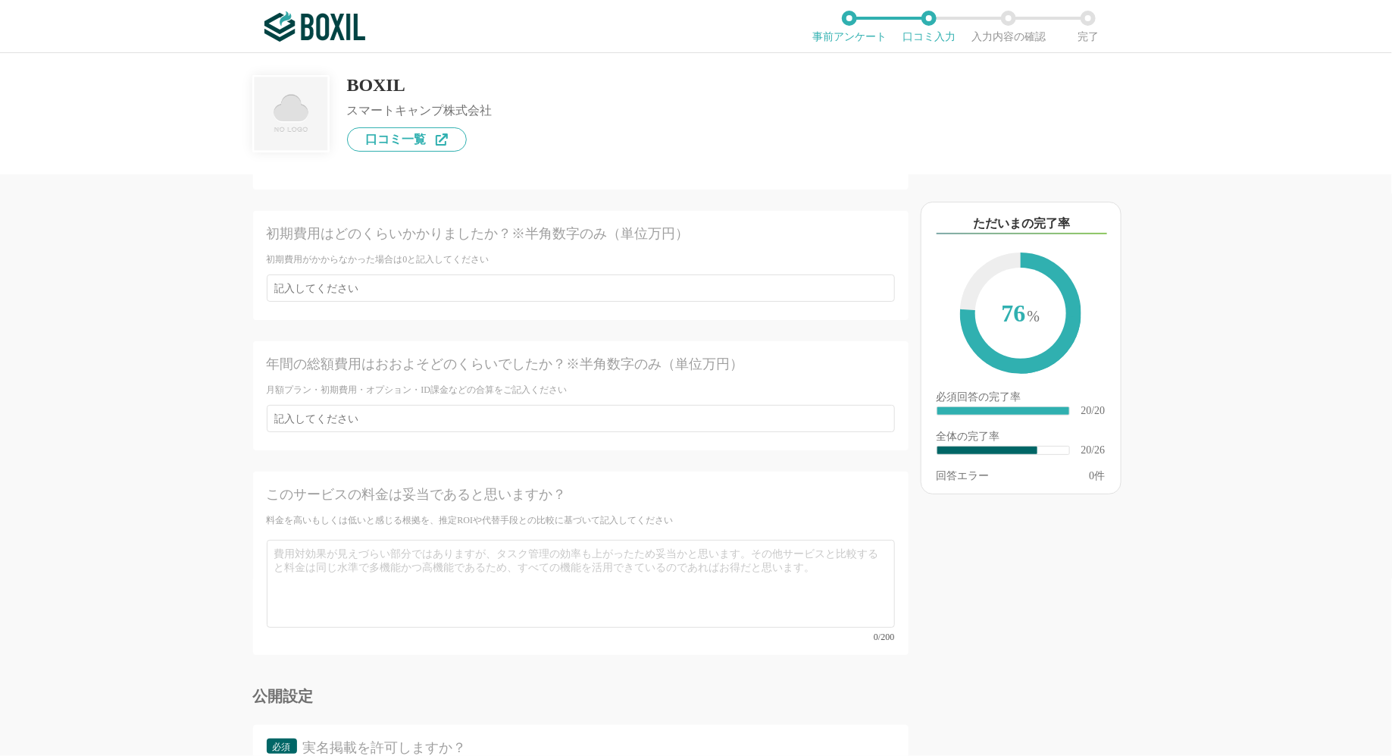
scroll to position [3740, 0]
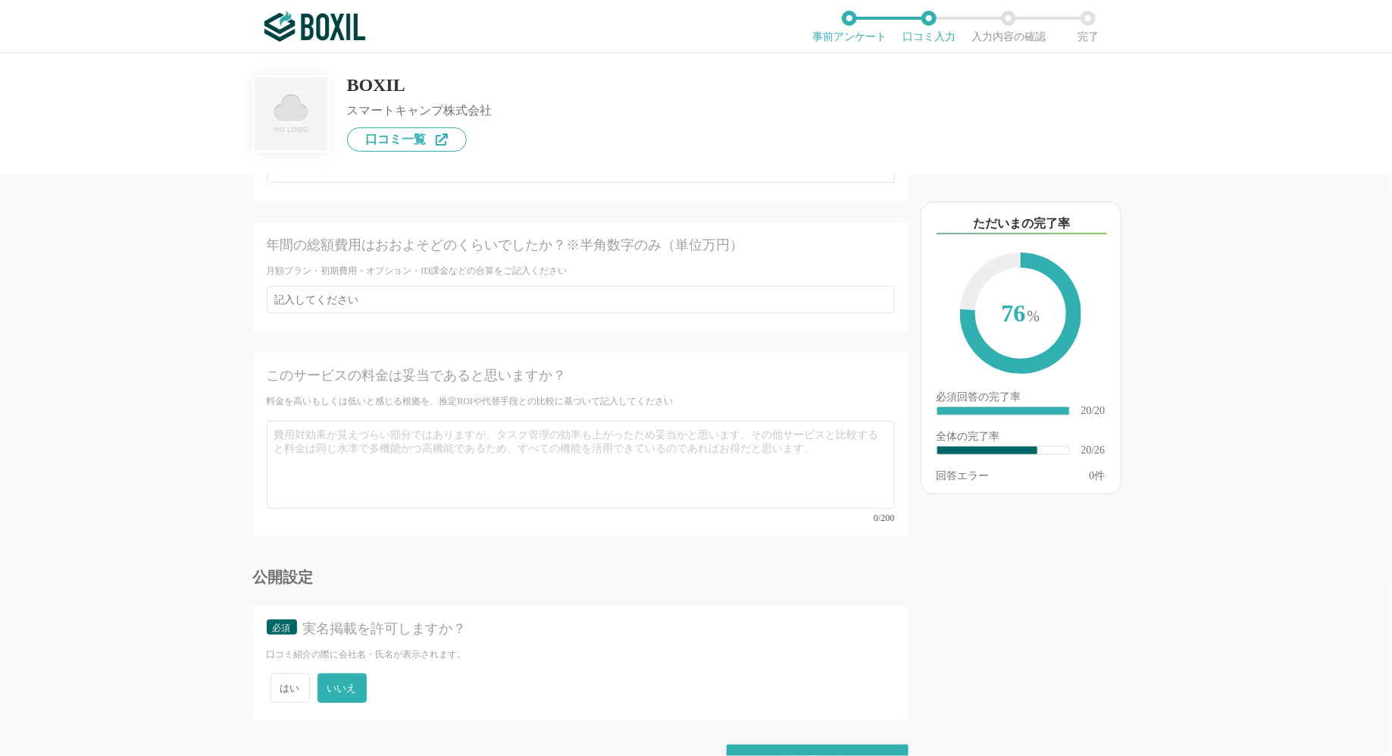
click at [748, 735] on div "他のサービス・ツールと連携していますか？ ※複数選択可 例：Slack、Salesforce テスト TestFairy 英語スピーキングテスト PROGOS…" at bounding box center [530, 464] width 758 height 581
click at [750, 744] on div "確認画面に進む" at bounding box center [818, 760] width 182 height 33
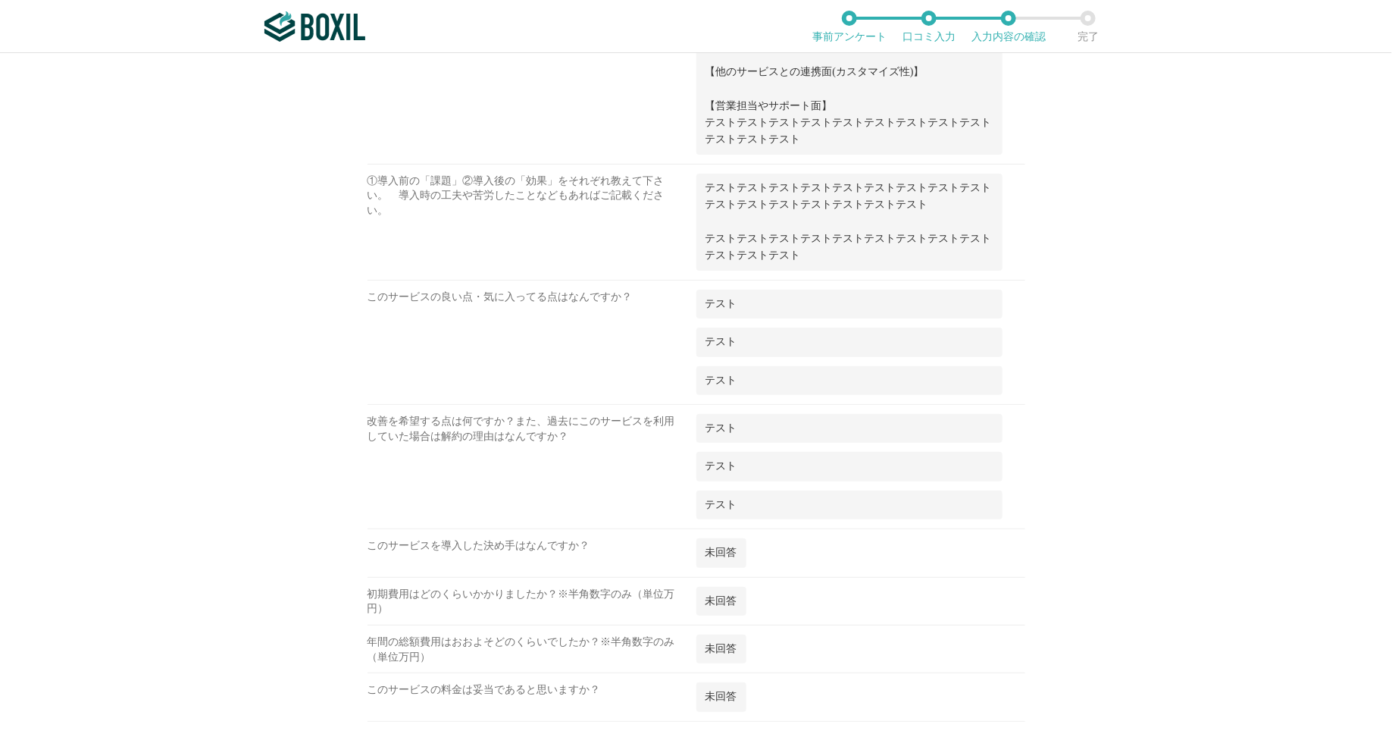
scroll to position [1501, 0]
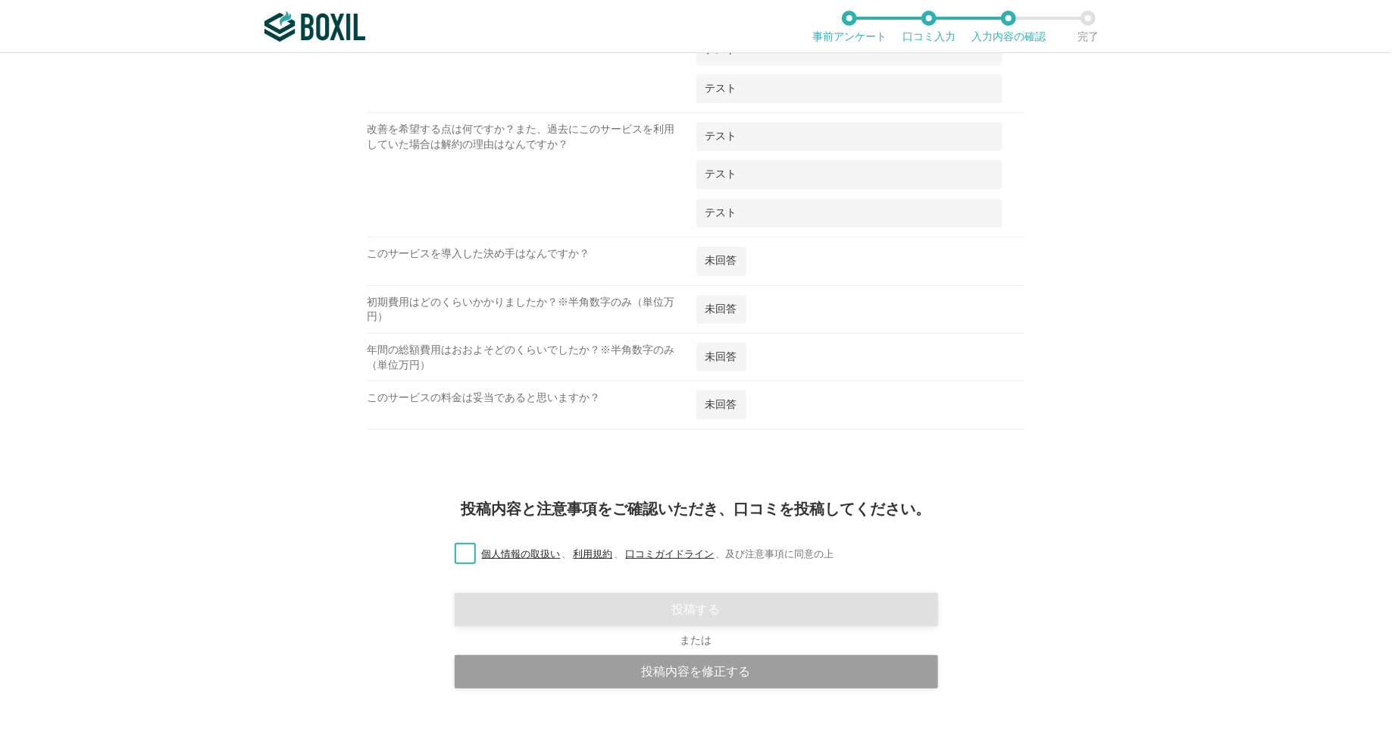
click at [468, 546] on label "個人情報の取扱い 、 利用規約 、 口コミガイドライン 、 及び注意事項に同意の上" at bounding box center [639, 554] width 392 height 16
click at [0, 0] on input "個人情報の取扱い 、 利用規約 、 口コミガイドライン 、 及び注意事項に同意の上" at bounding box center [0, 0] width 0 height 0
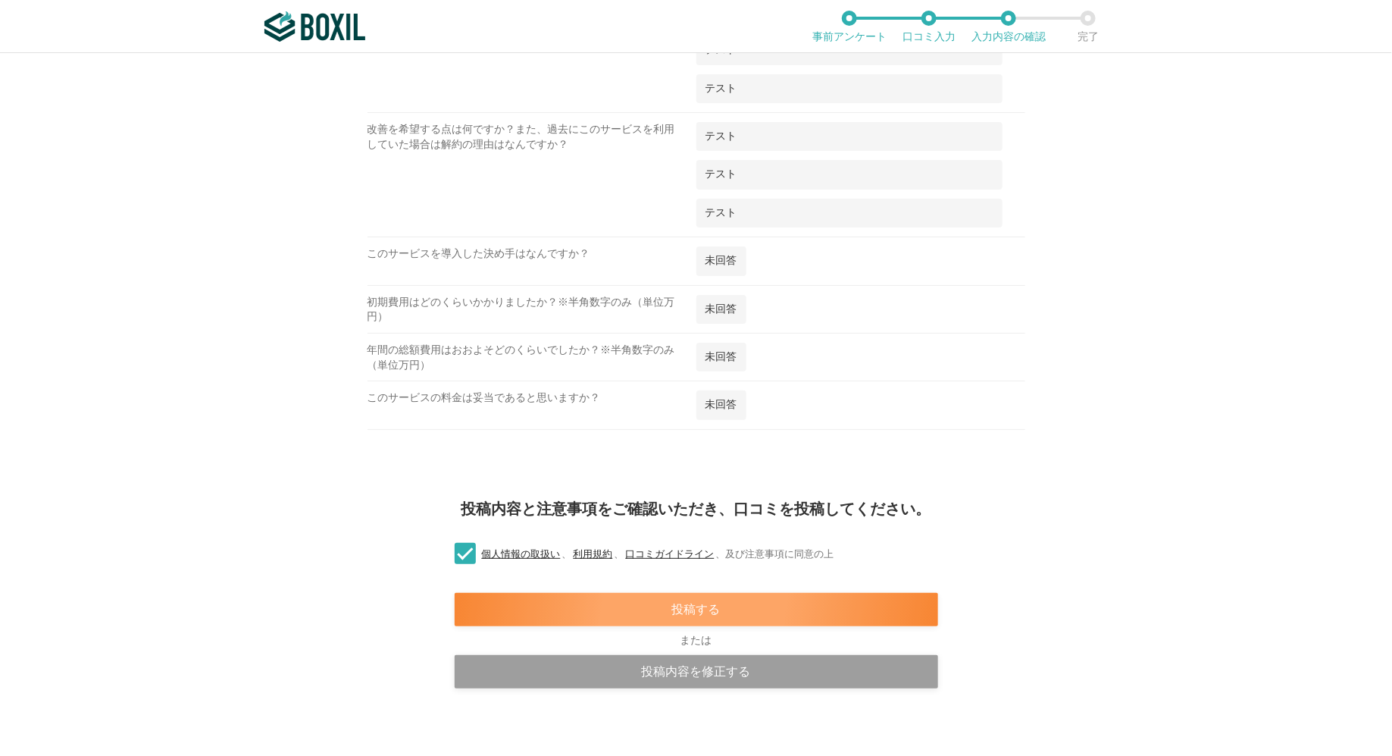
click at [696, 594] on div "投稿する" at bounding box center [697, 609] width 484 height 33
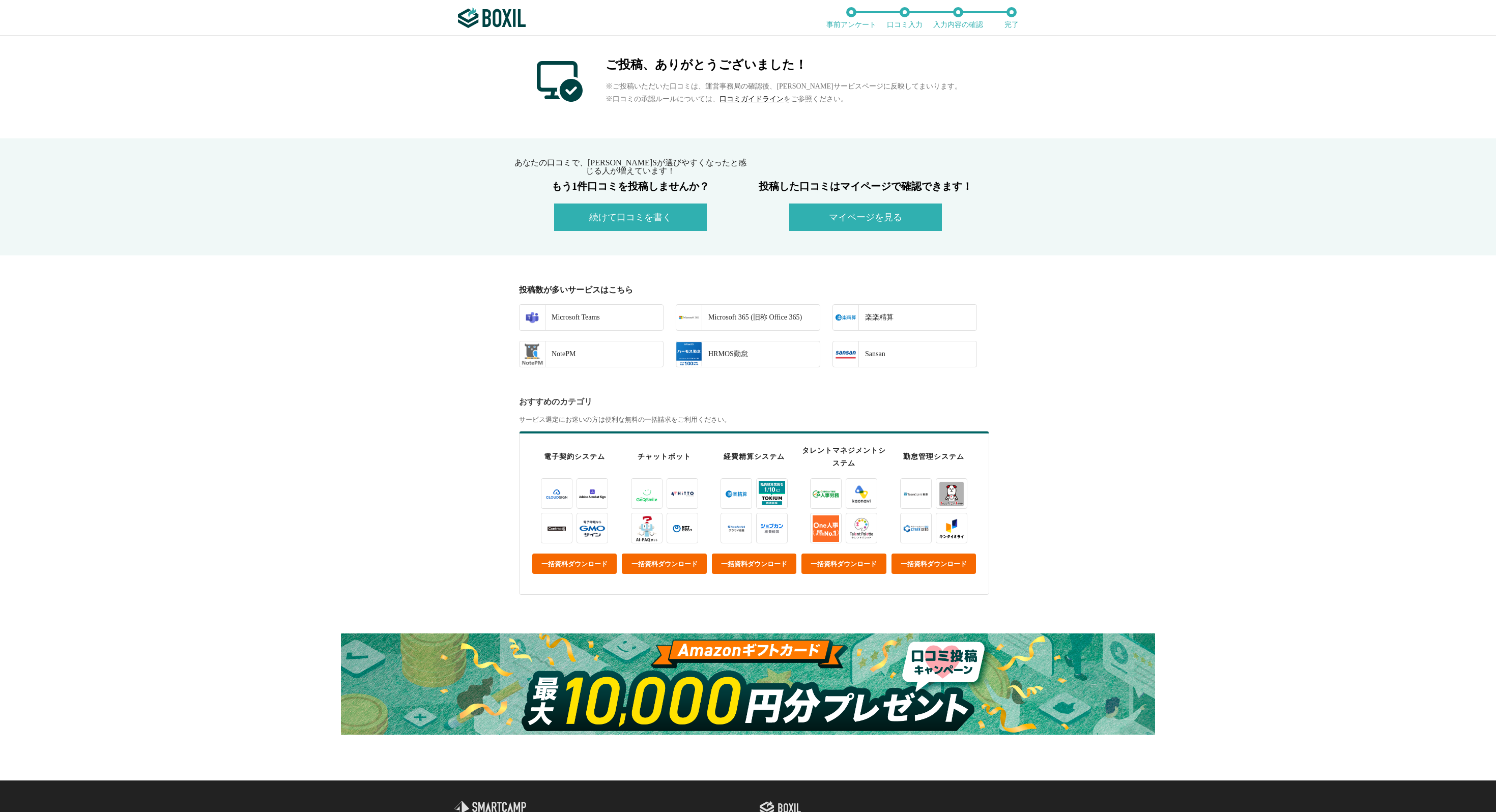
click at [802, 507] on img at bounding box center [748, 684] width 814 height 101
